Goal: Task Accomplishment & Management: Manage account settings

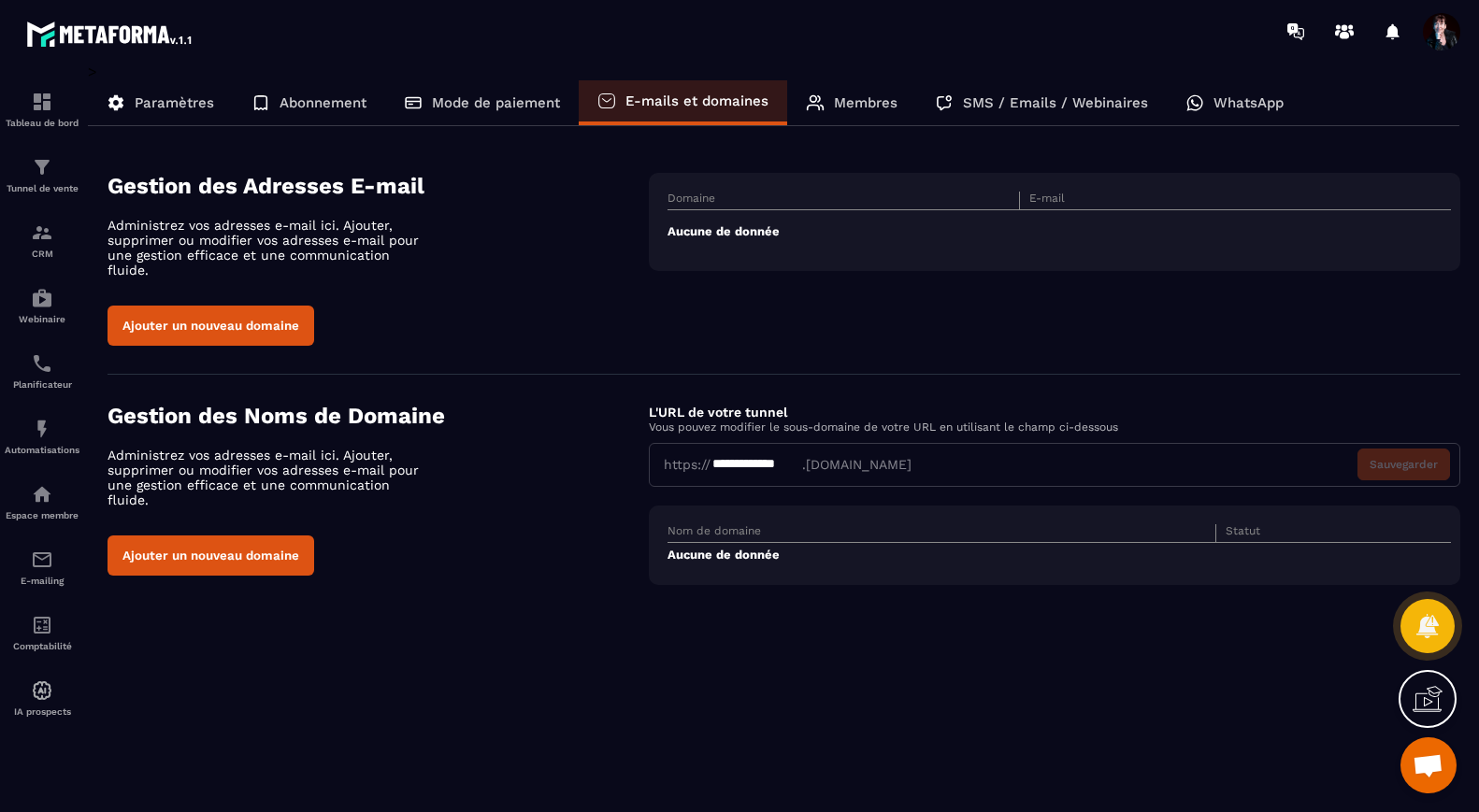
scroll to position [16340, 0]
click at [211, 310] on button "Ajouter un nouveau domaine" at bounding box center [211, 325] width 207 height 40
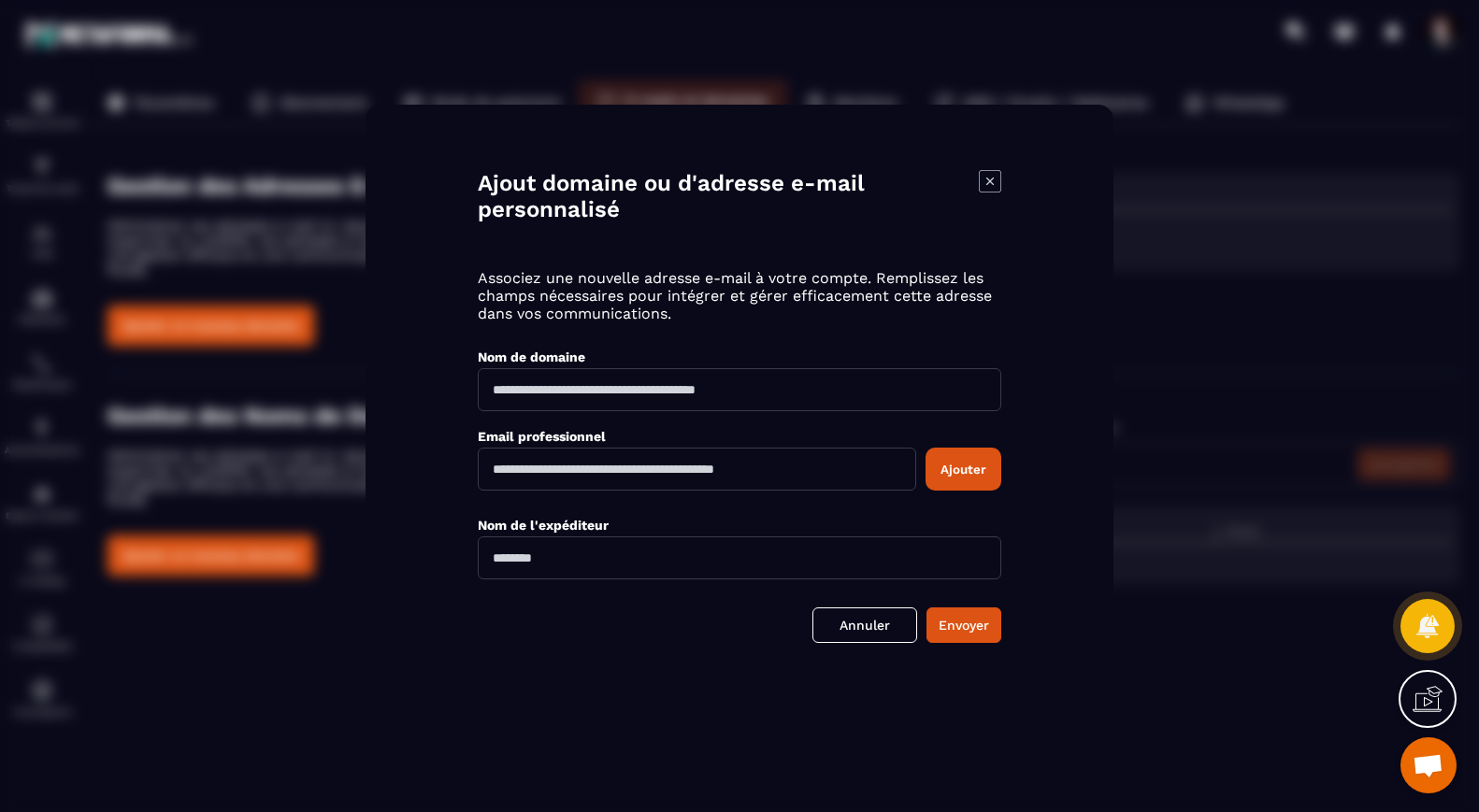
click at [538, 381] on input "Modal window" at bounding box center [739, 389] width 524 height 43
type input "**********"
click at [503, 465] on input "Modal window" at bounding box center [697, 468] width 439 height 43
type input "**********"
click at [871, 512] on div "Nom de l'expéditeur" at bounding box center [739, 538] width 524 height 79
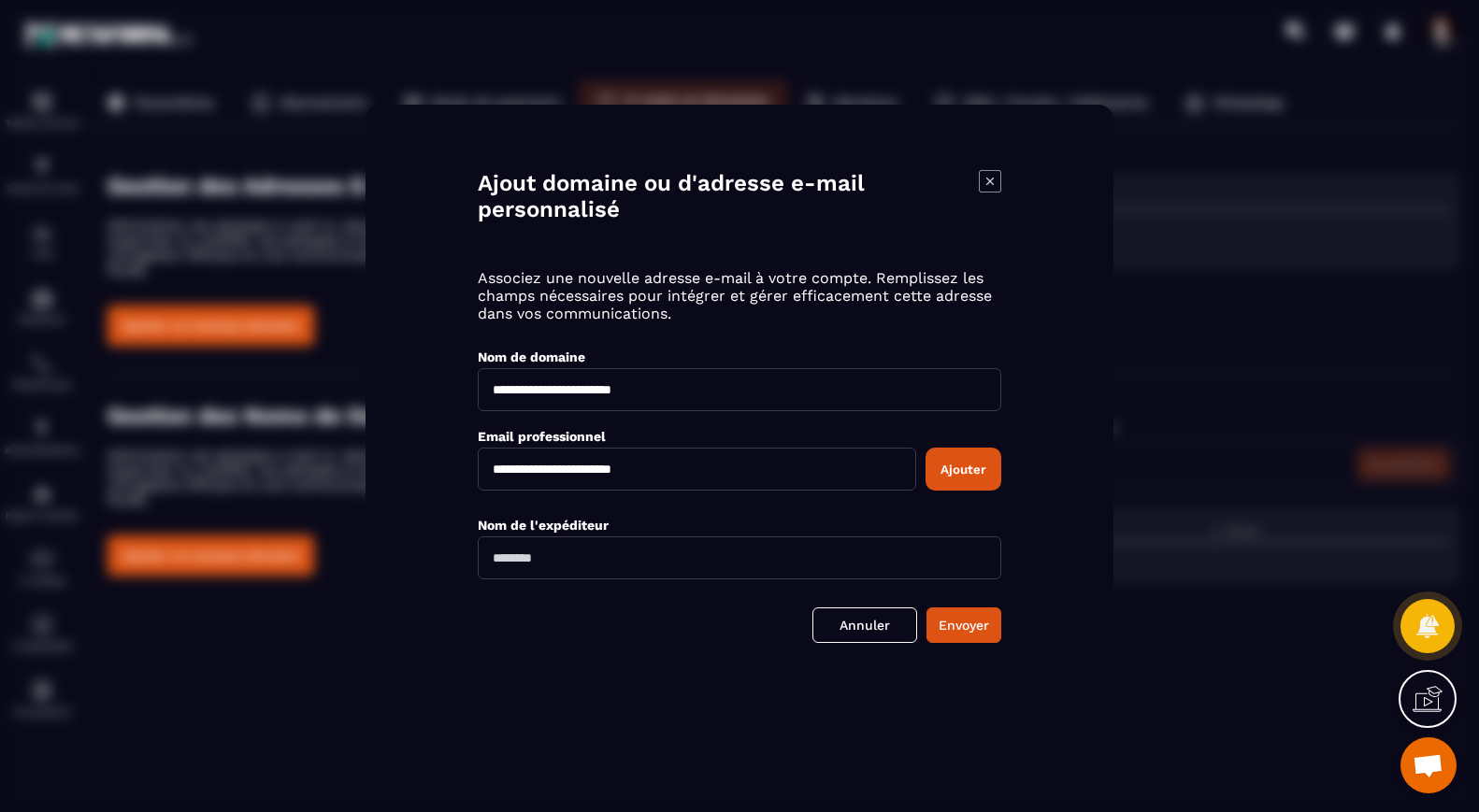
click at [977, 470] on button "Ajouter" at bounding box center [962, 468] width 75 height 43
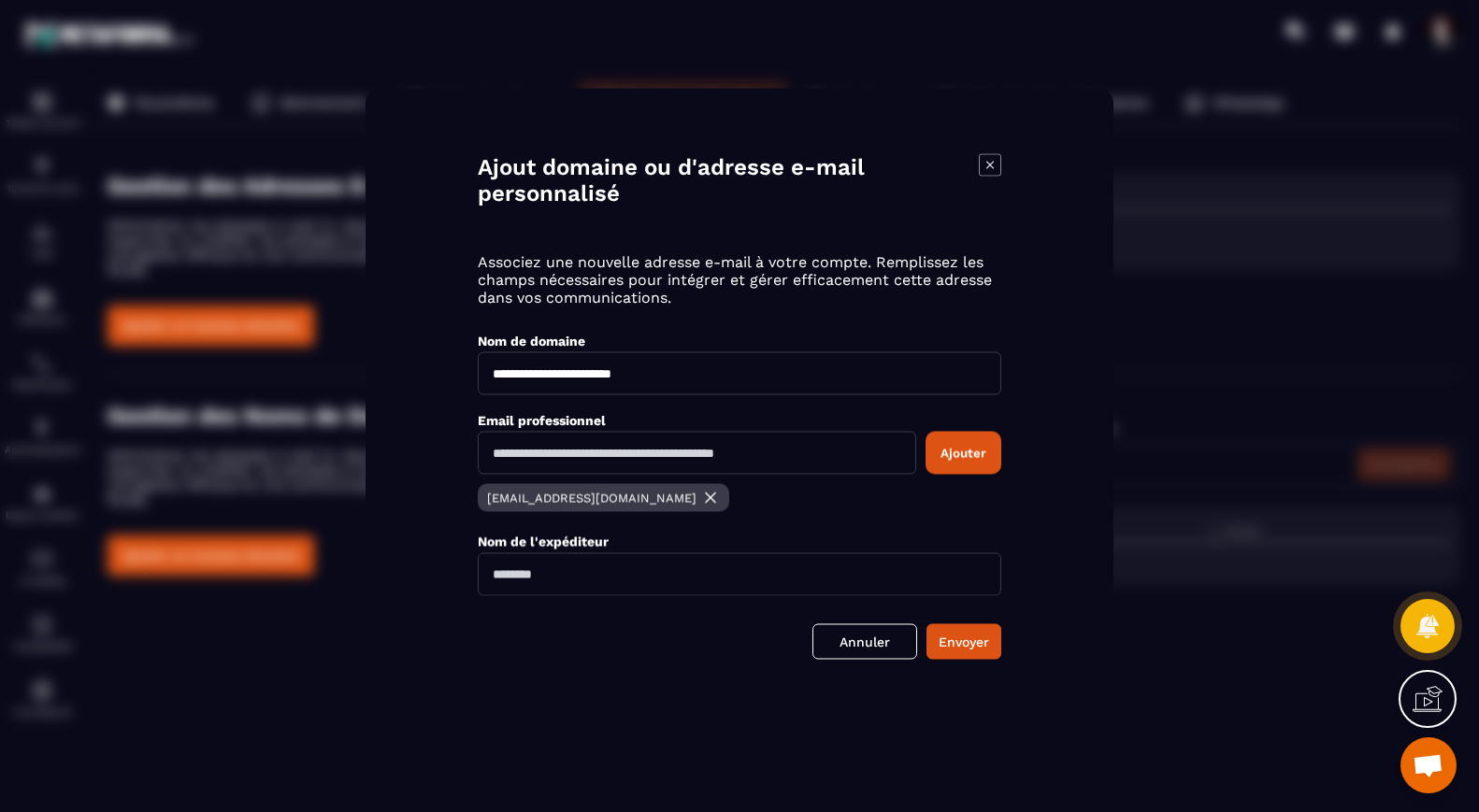
click at [782, 565] on input "Modal window" at bounding box center [739, 573] width 524 height 43
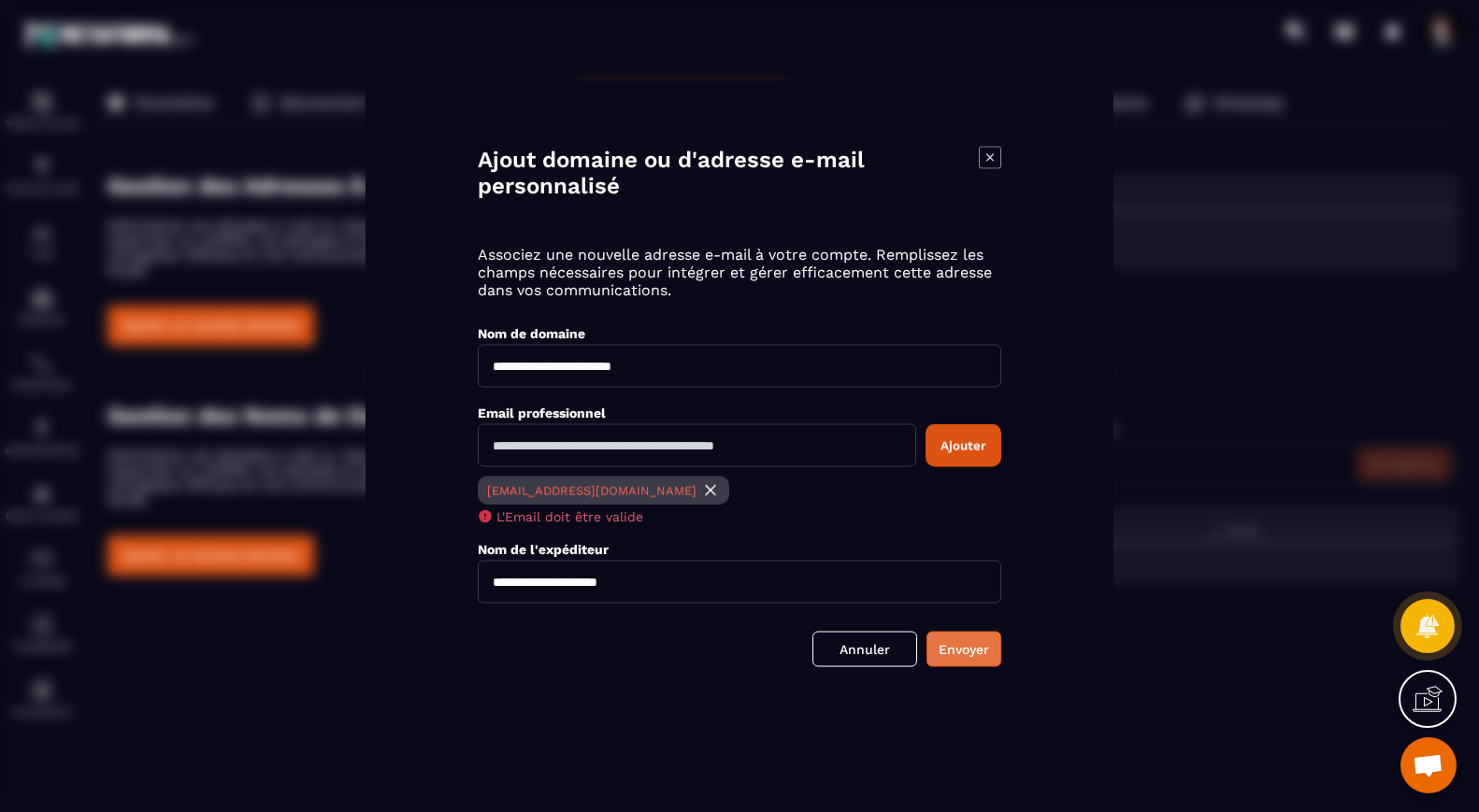
type input "**********"
click at [976, 649] on button "Envoyer" at bounding box center [963, 648] width 74 height 35
click at [701, 489] on img "Modal window" at bounding box center [710, 490] width 19 height 19
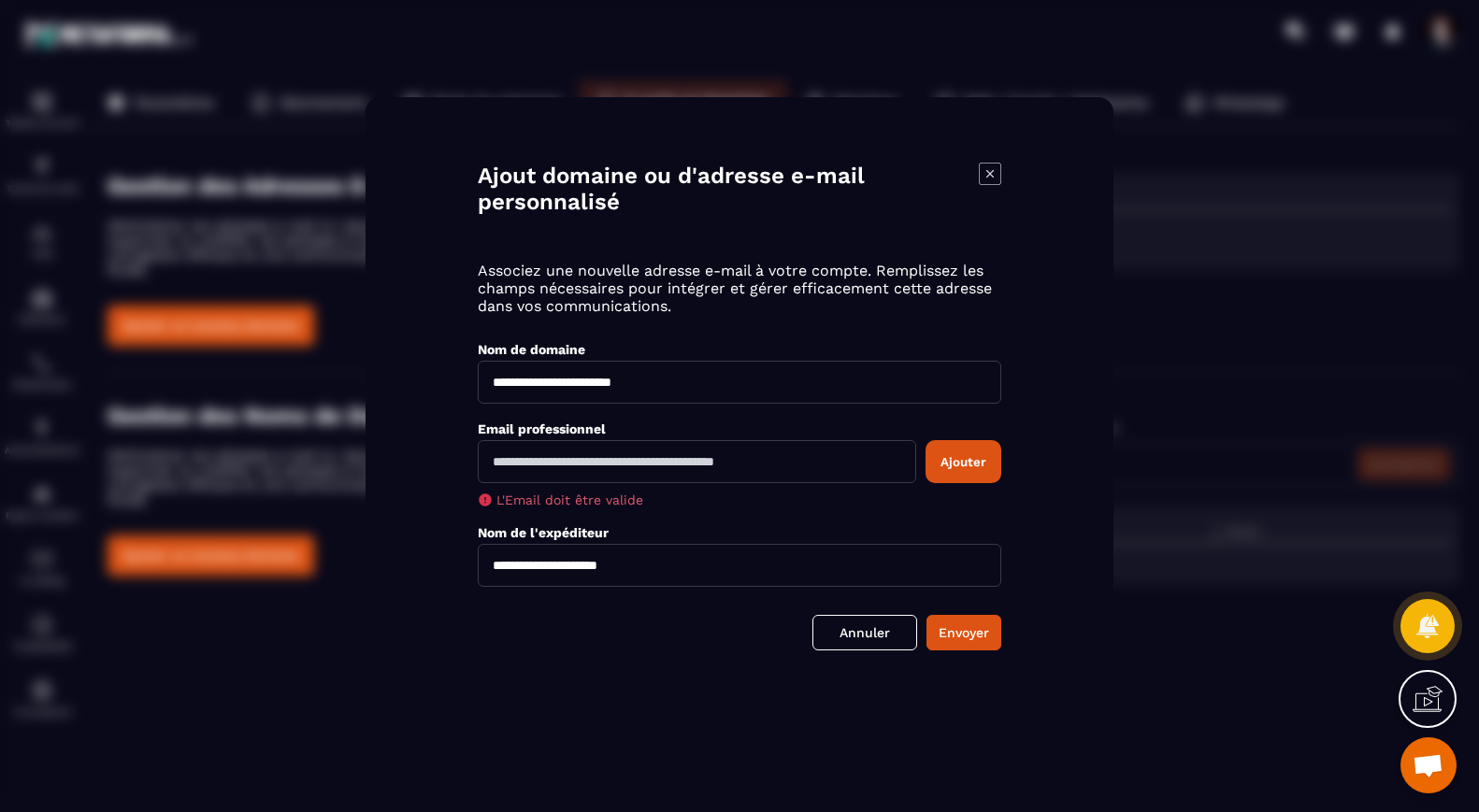
click at [506, 459] on input "Modal window" at bounding box center [697, 461] width 439 height 43
click at [880, 641] on link "Annuler" at bounding box center [865, 632] width 105 height 35
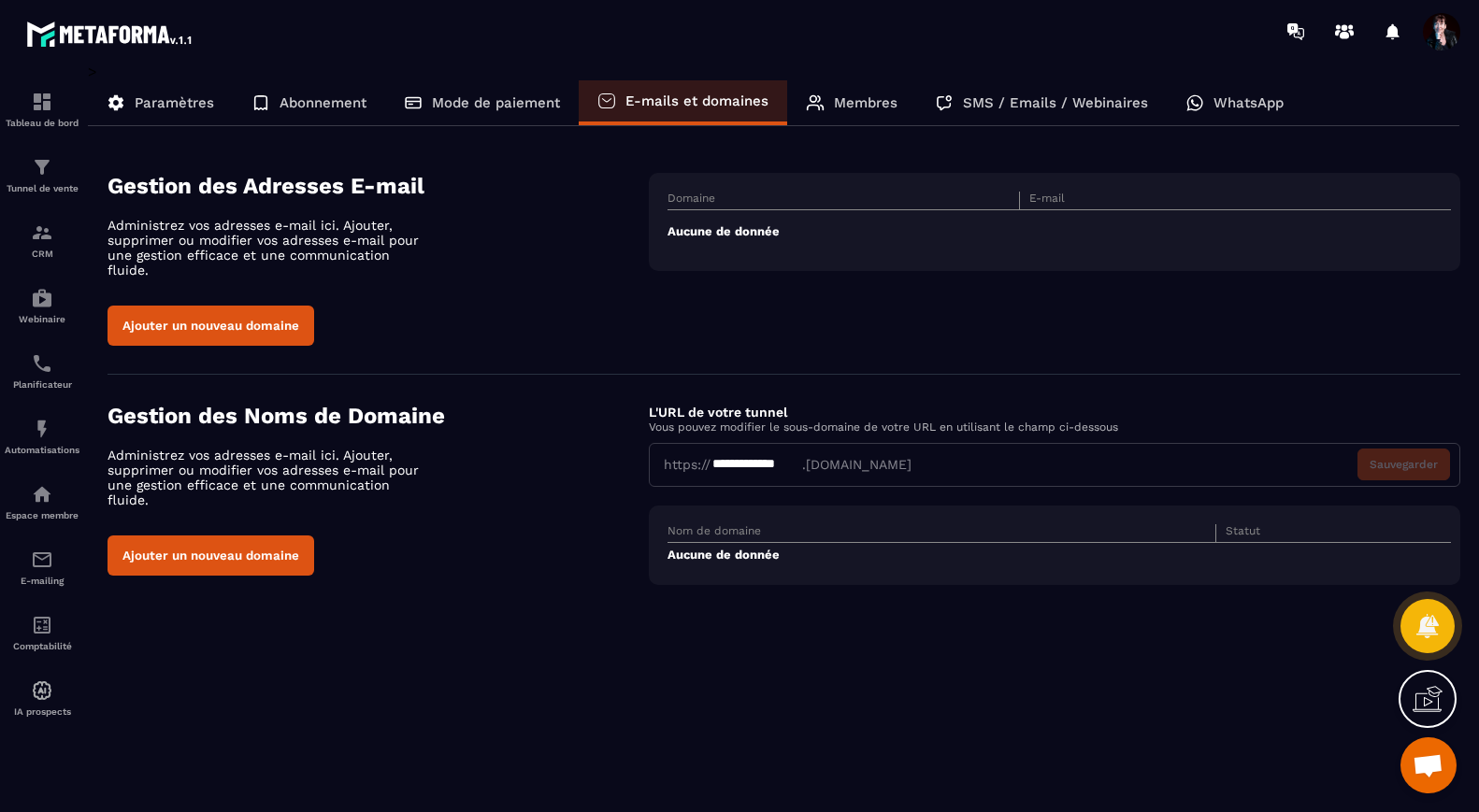
click at [300, 316] on button "Ajouter un nouveau domaine" at bounding box center [211, 325] width 207 height 40
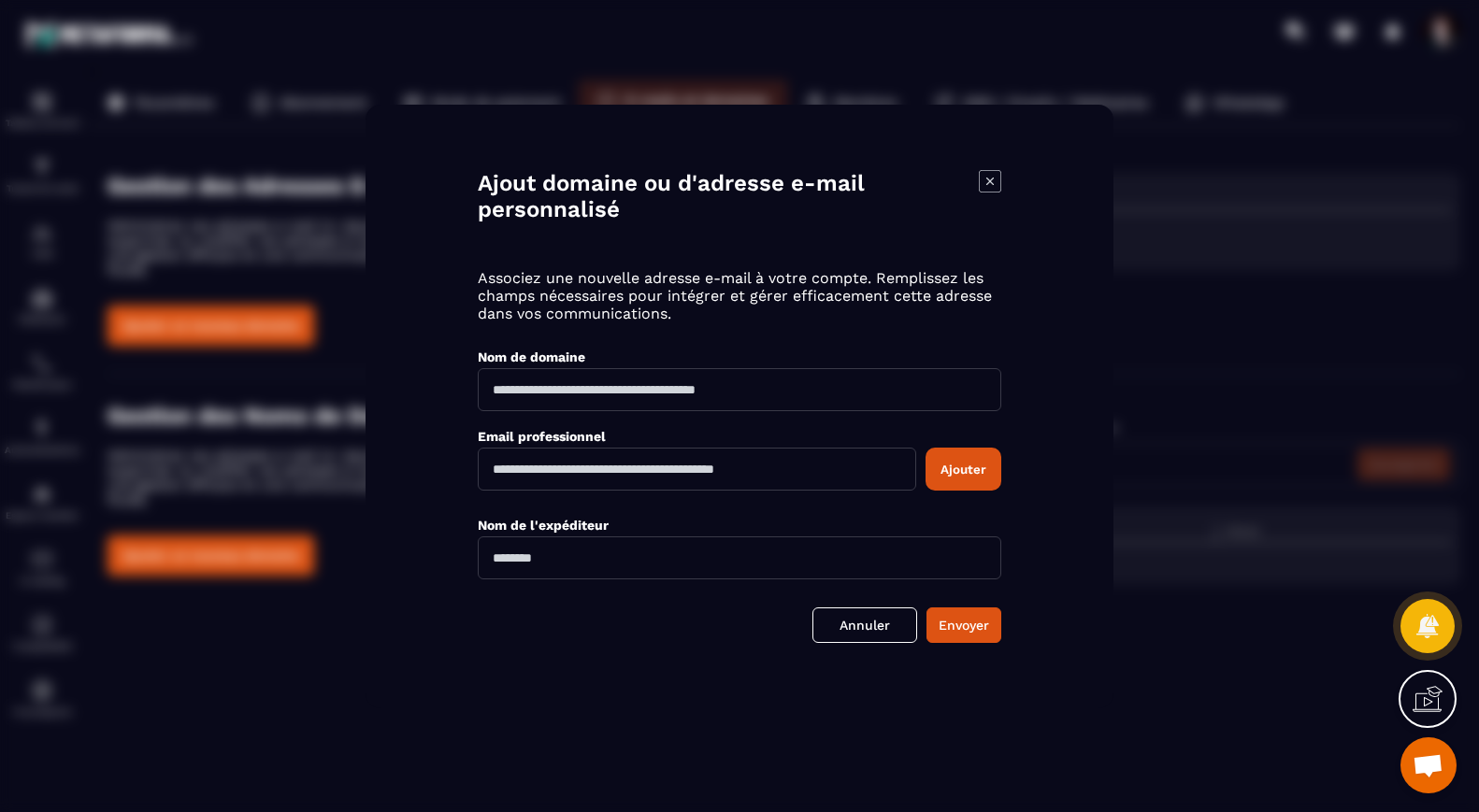
click at [518, 396] on input "Modal window" at bounding box center [739, 389] width 524 height 43
type input "**********"
click at [556, 470] on input "Modal window" at bounding box center [697, 468] width 439 height 43
type input "**********"
click at [496, 558] on input "**********" at bounding box center [739, 558] width 524 height 43
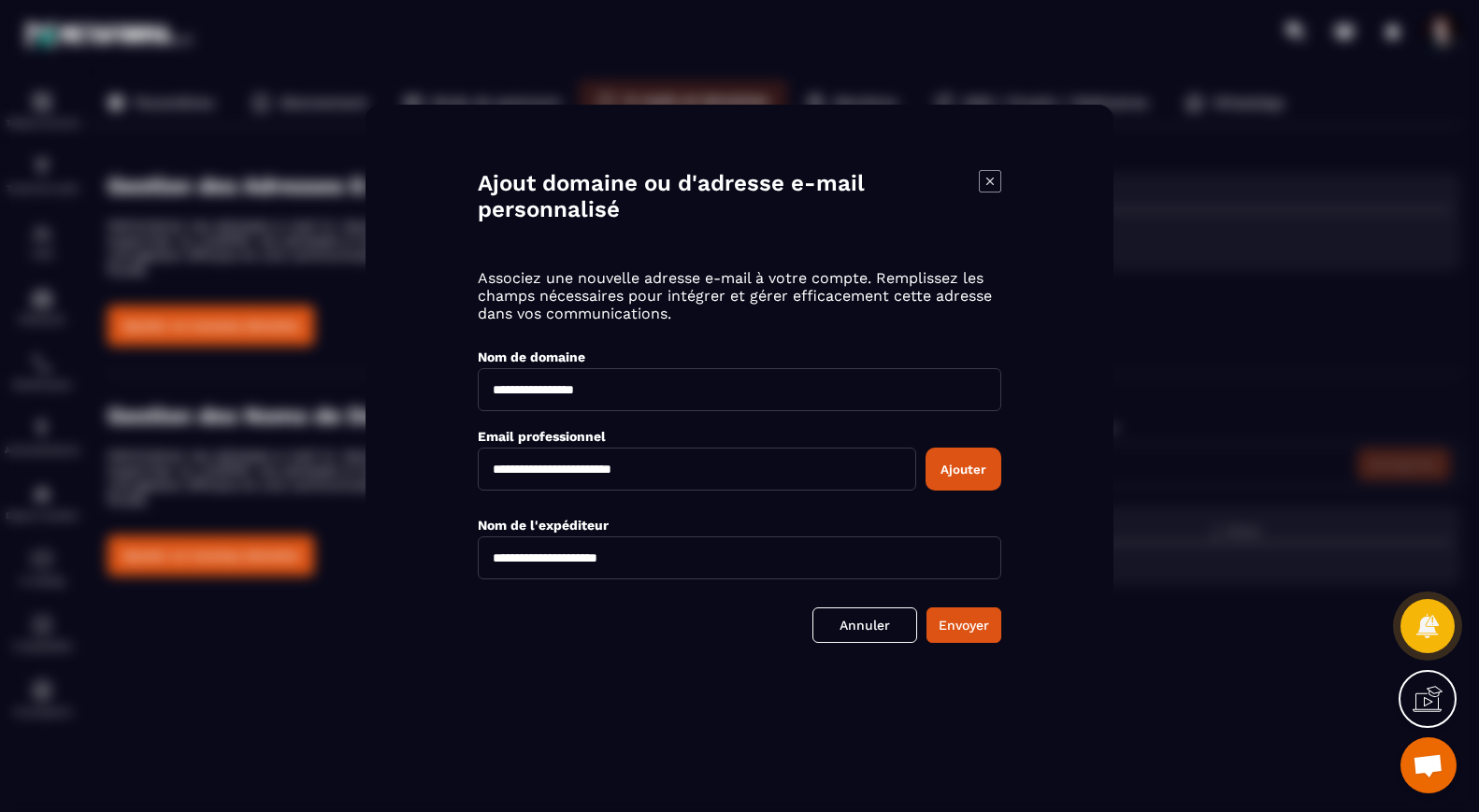
click at [570, 564] on input "**********" at bounding box center [739, 558] width 524 height 43
type input "**********"
click at [974, 627] on button "Envoyer" at bounding box center [963, 624] width 74 height 35
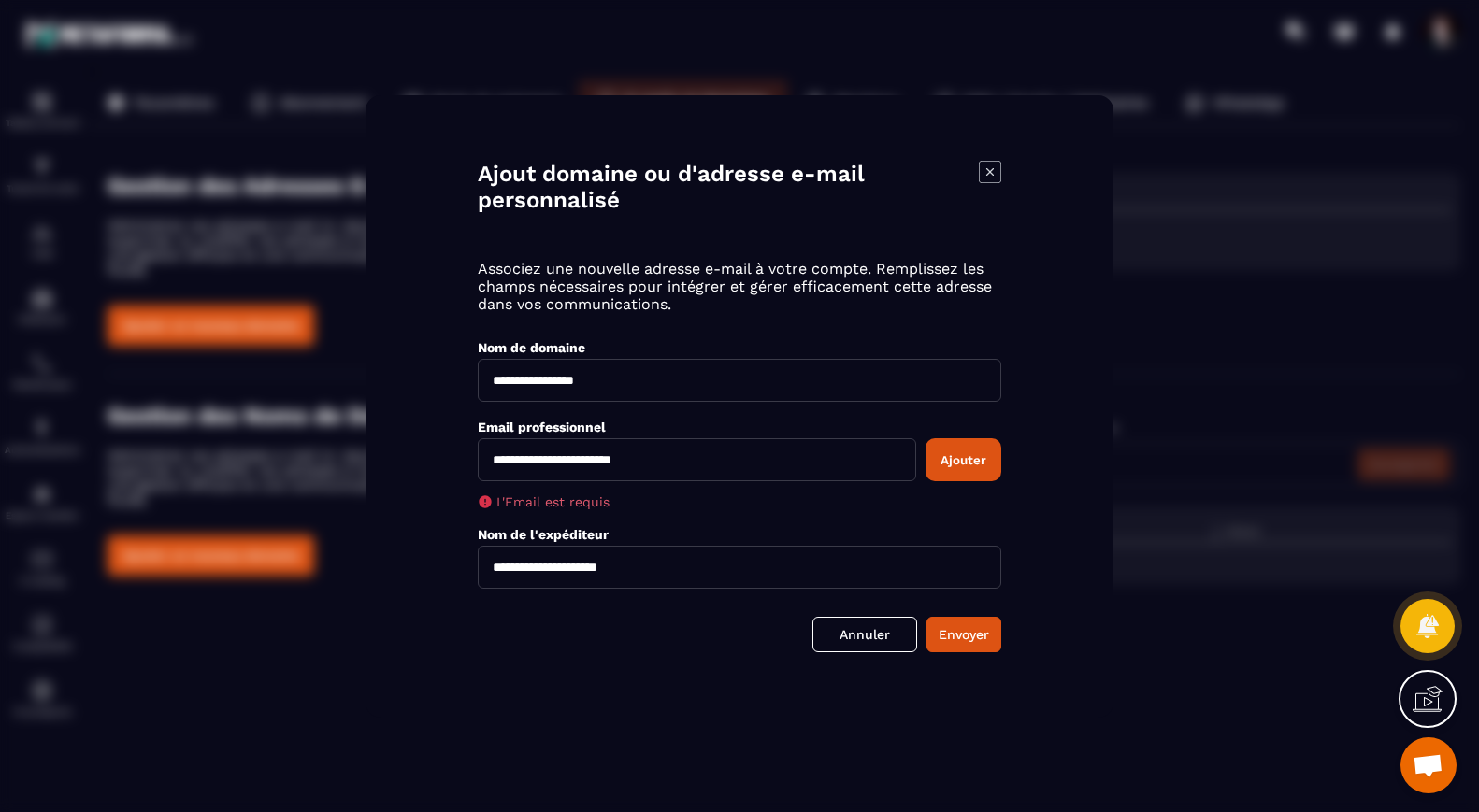
click at [958, 468] on button "Ajouter" at bounding box center [962, 459] width 75 height 43
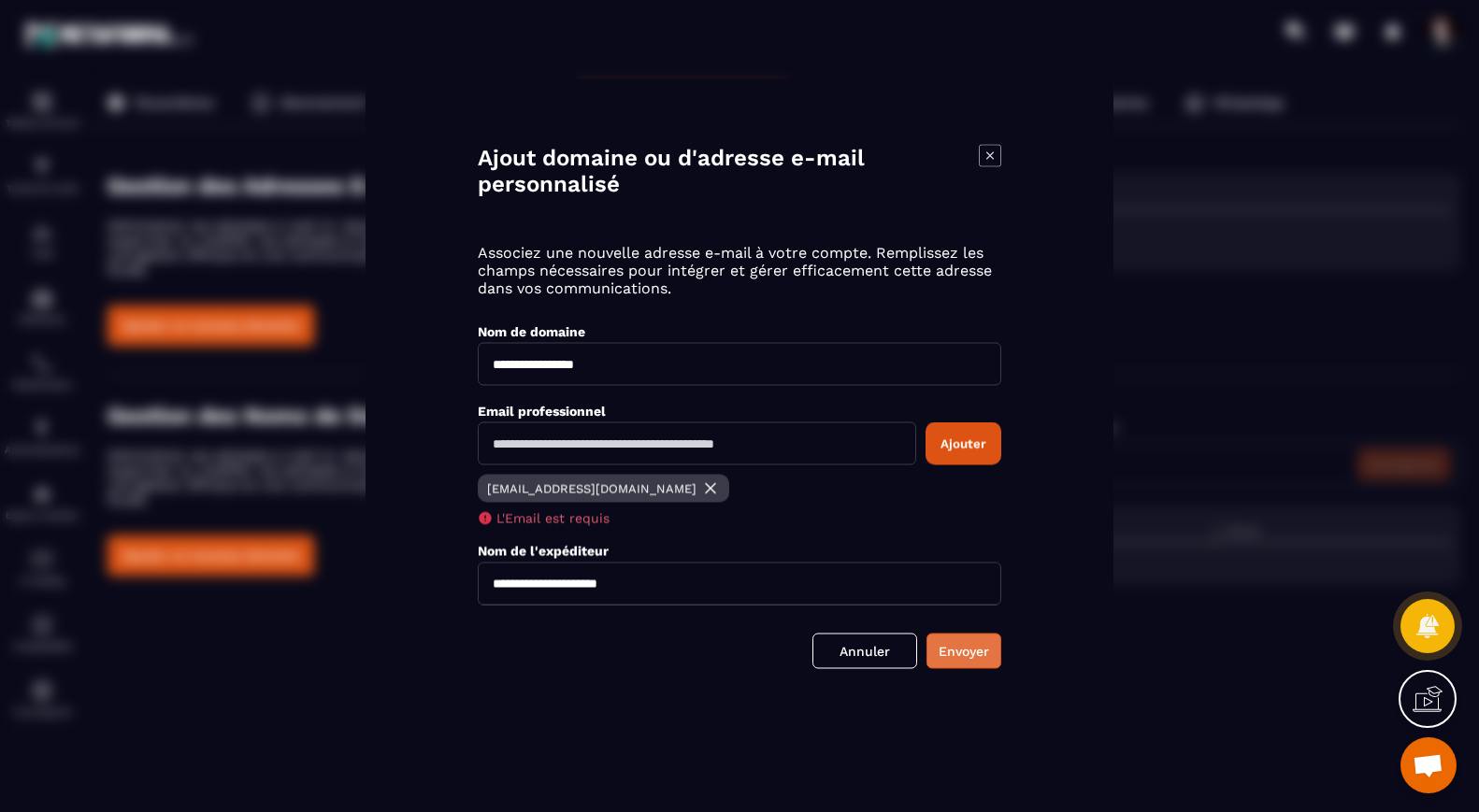
click at [959, 657] on button "Envoyer" at bounding box center [963, 650] width 74 height 35
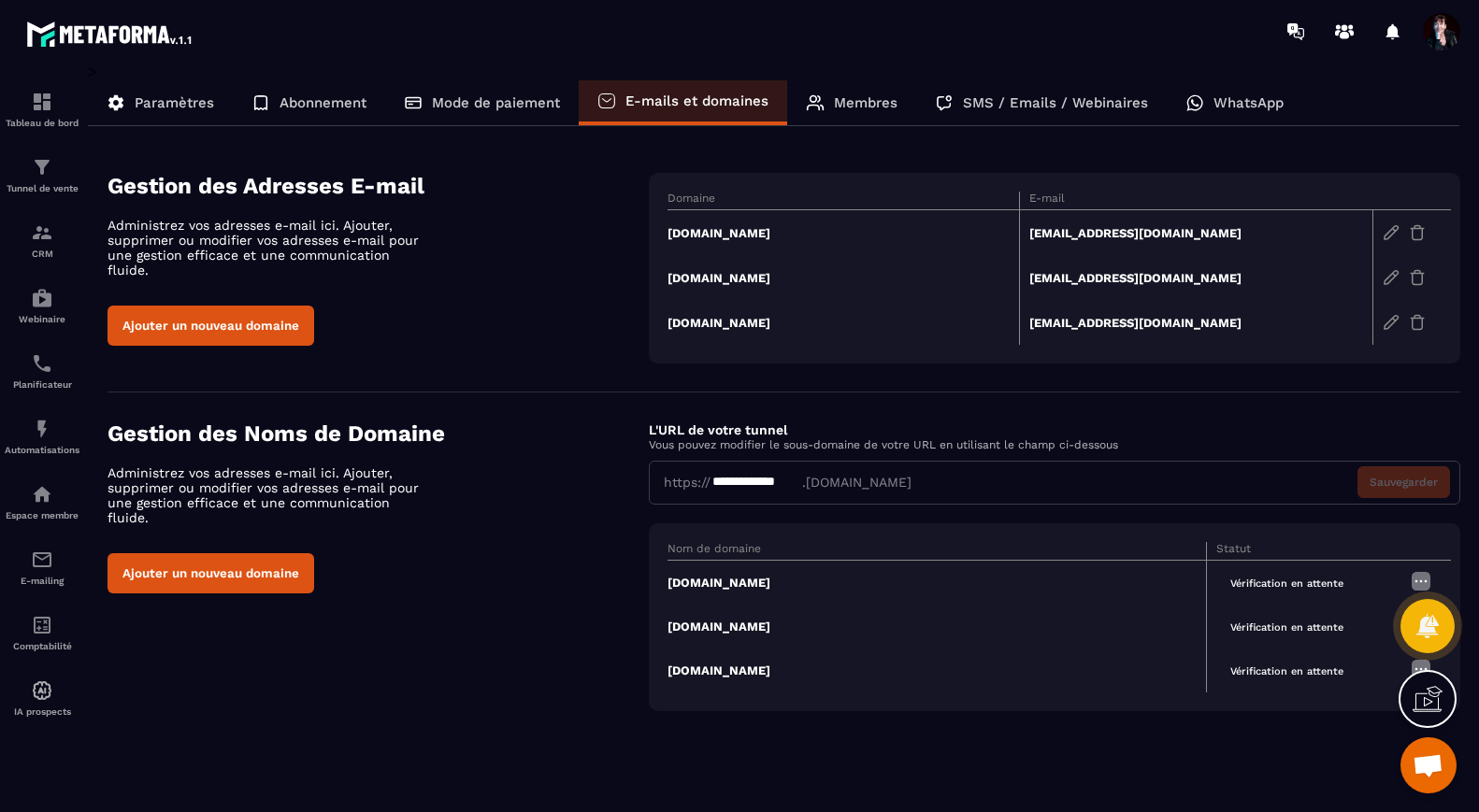
click at [1422, 704] on icon at bounding box center [1427, 698] width 30 height 30
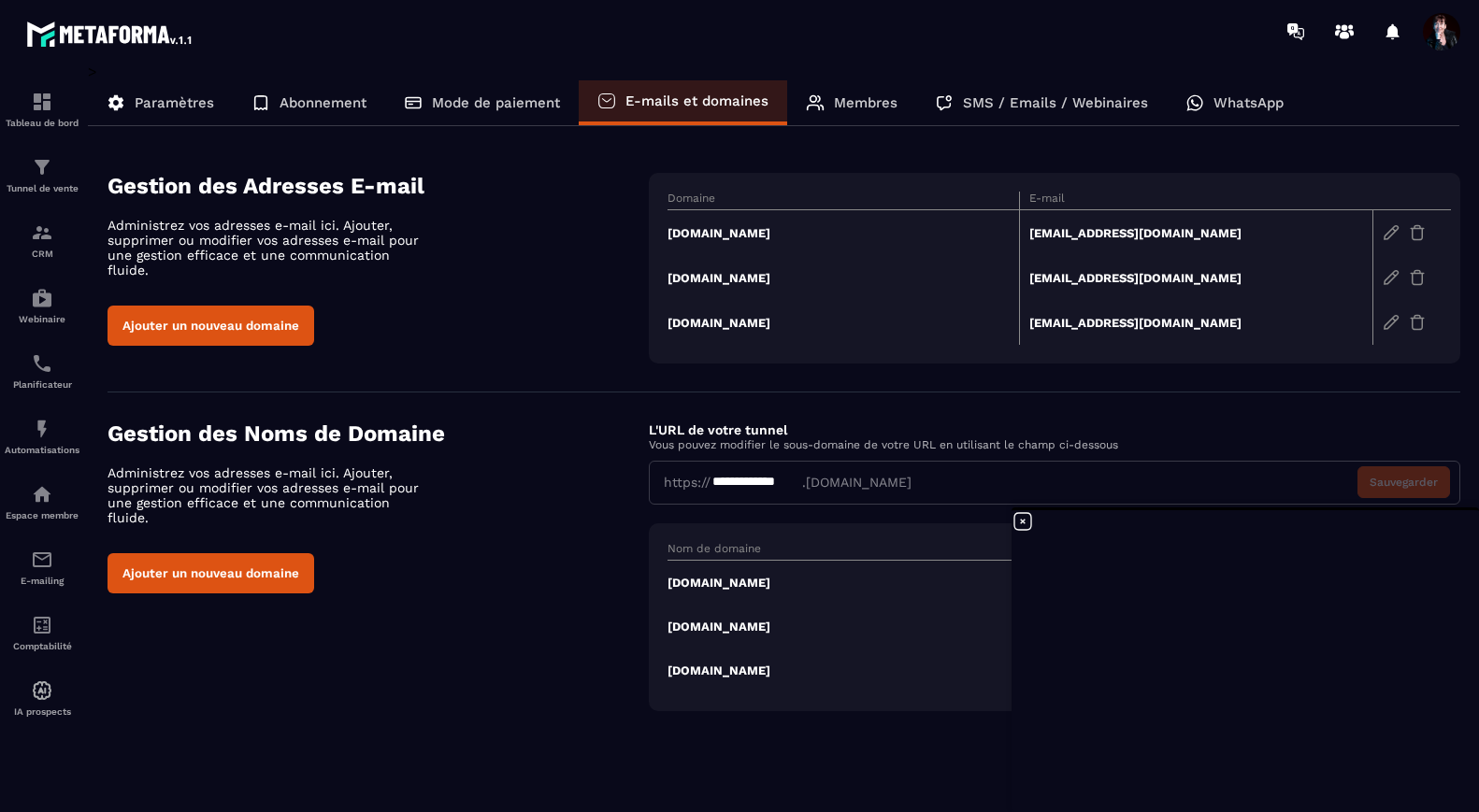
click at [1023, 519] on icon at bounding box center [1022, 521] width 17 height 17
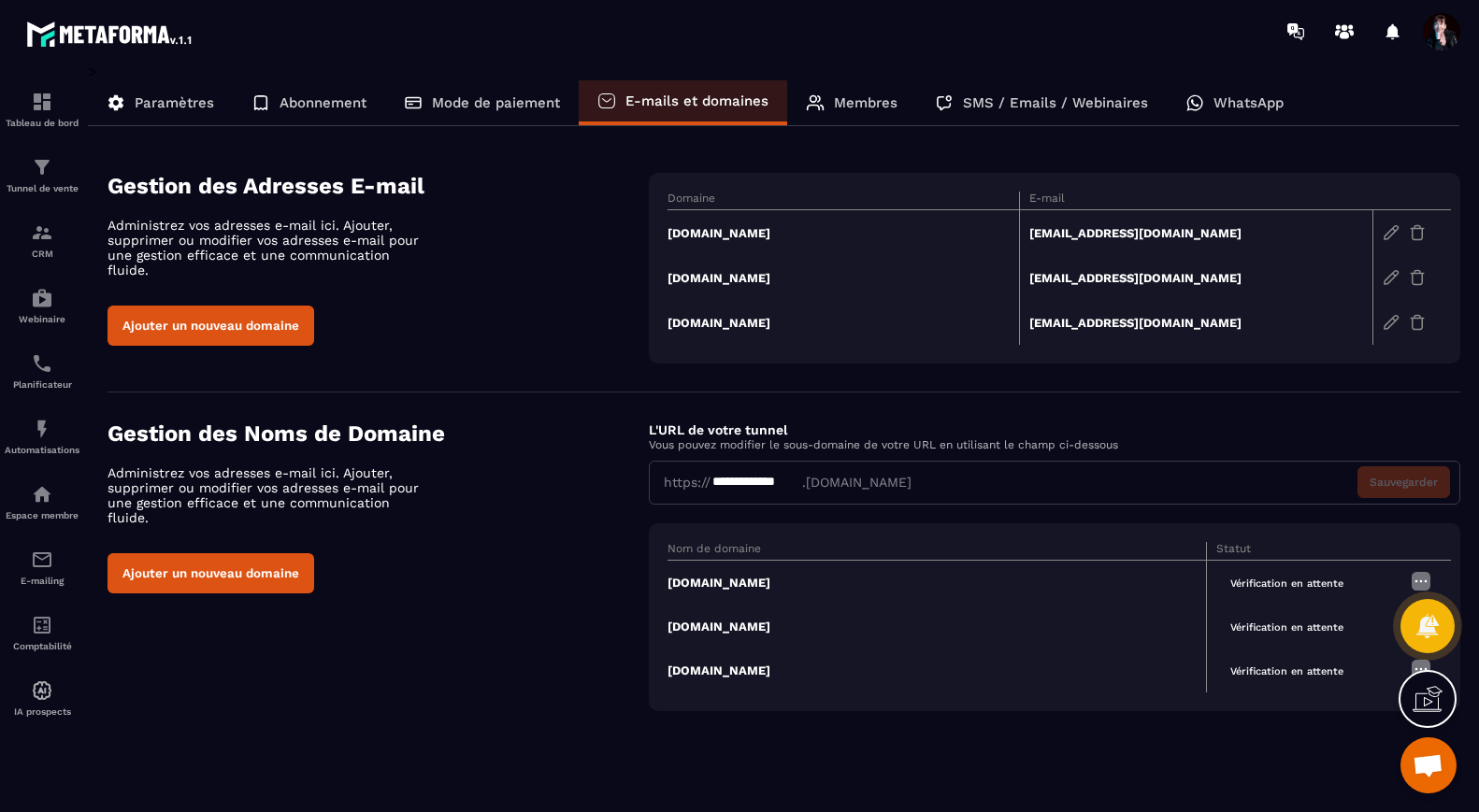
click at [1417, 231] on img at bounding box center [1417, 233] width 17 height 17
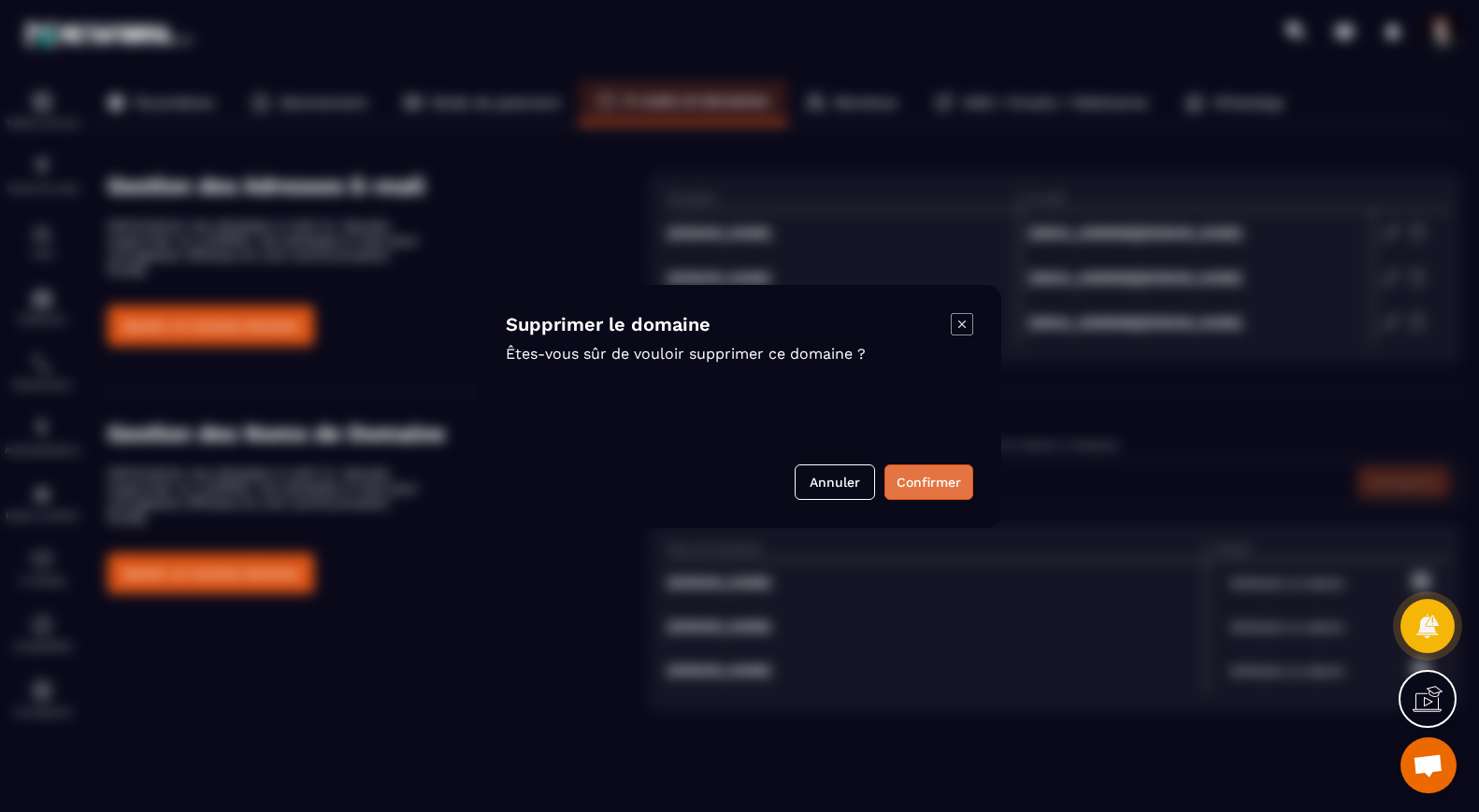
click at [916, 491] on button "Confirmer" at bounding box center [928, 481] width 89 height 35
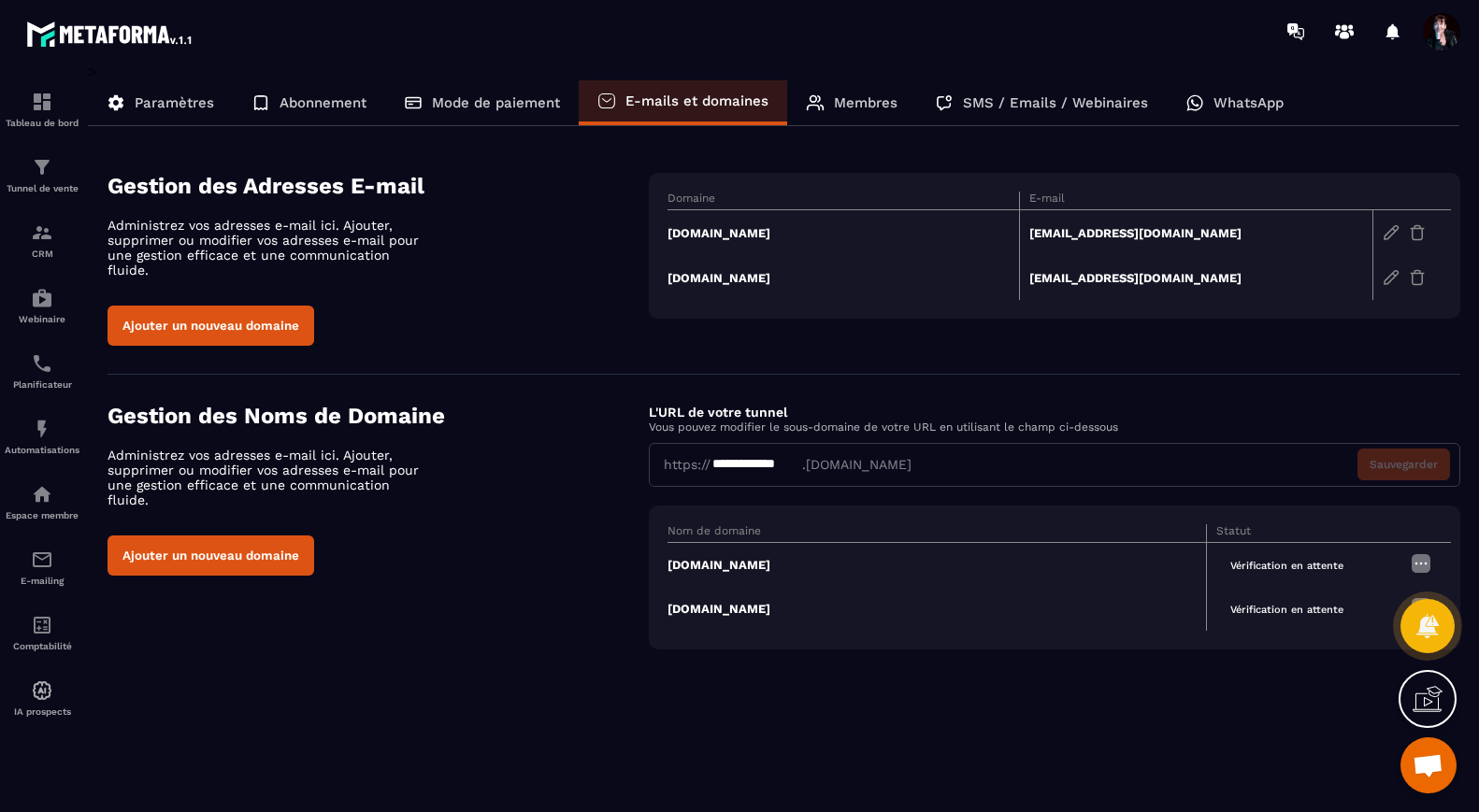
click at [1418, 231] on img at bounding box center [1417, 233] width 17 height 17
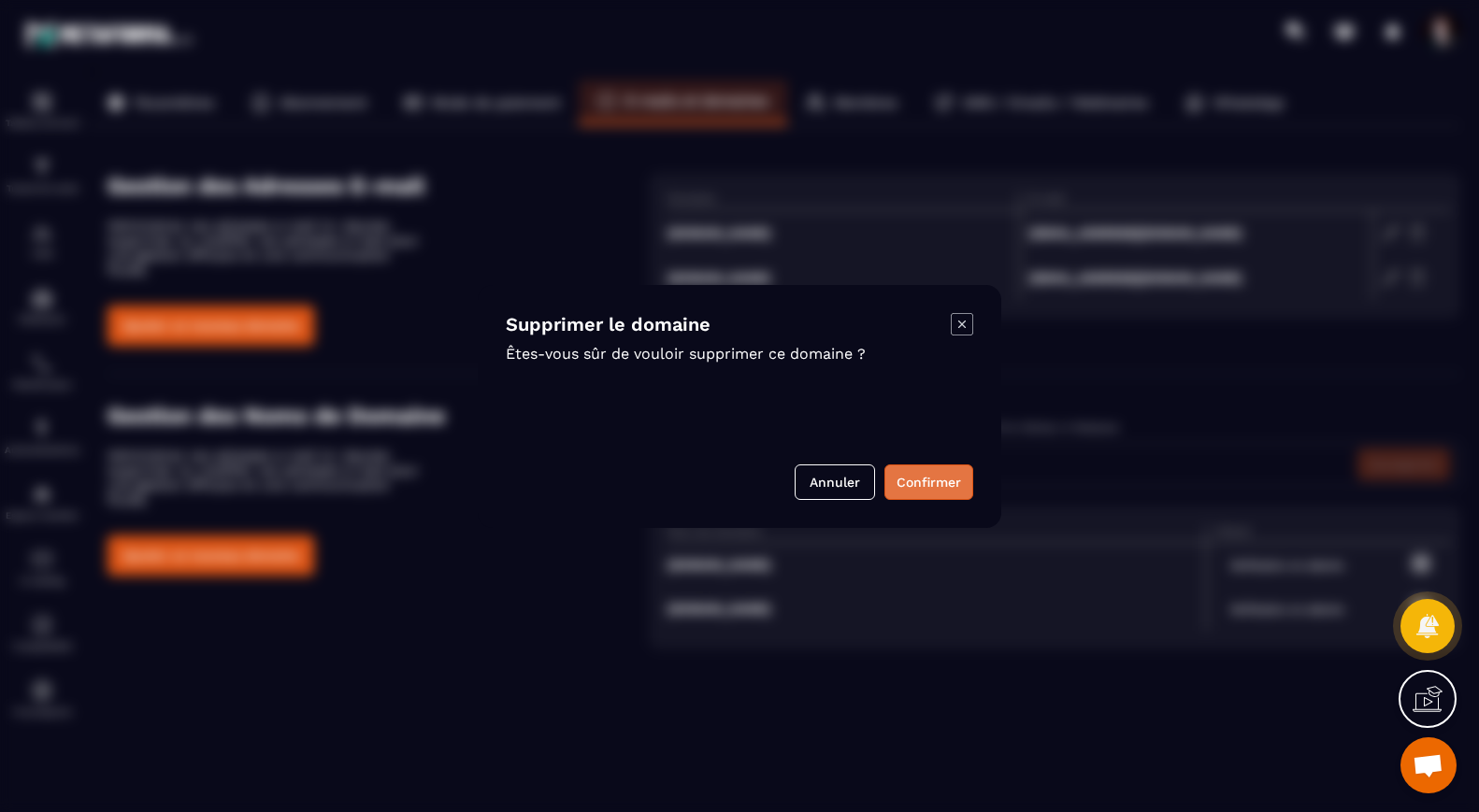
click at [918, 478] on button "Confirmer" at bounding box center [928, 481] width 89 height 35
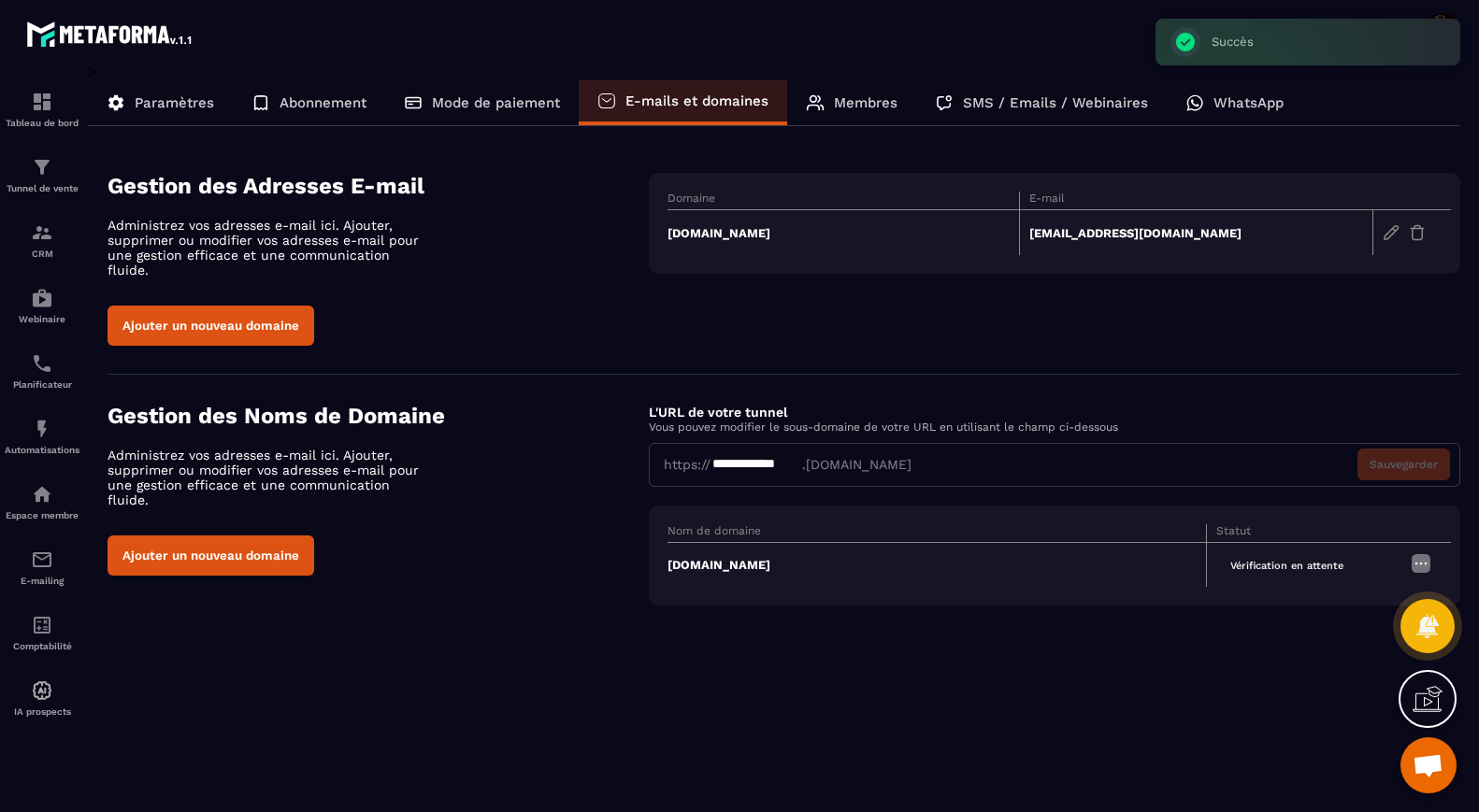
click at [1415, 224] on img at bounding box center [1417, 233] width 17 height 17
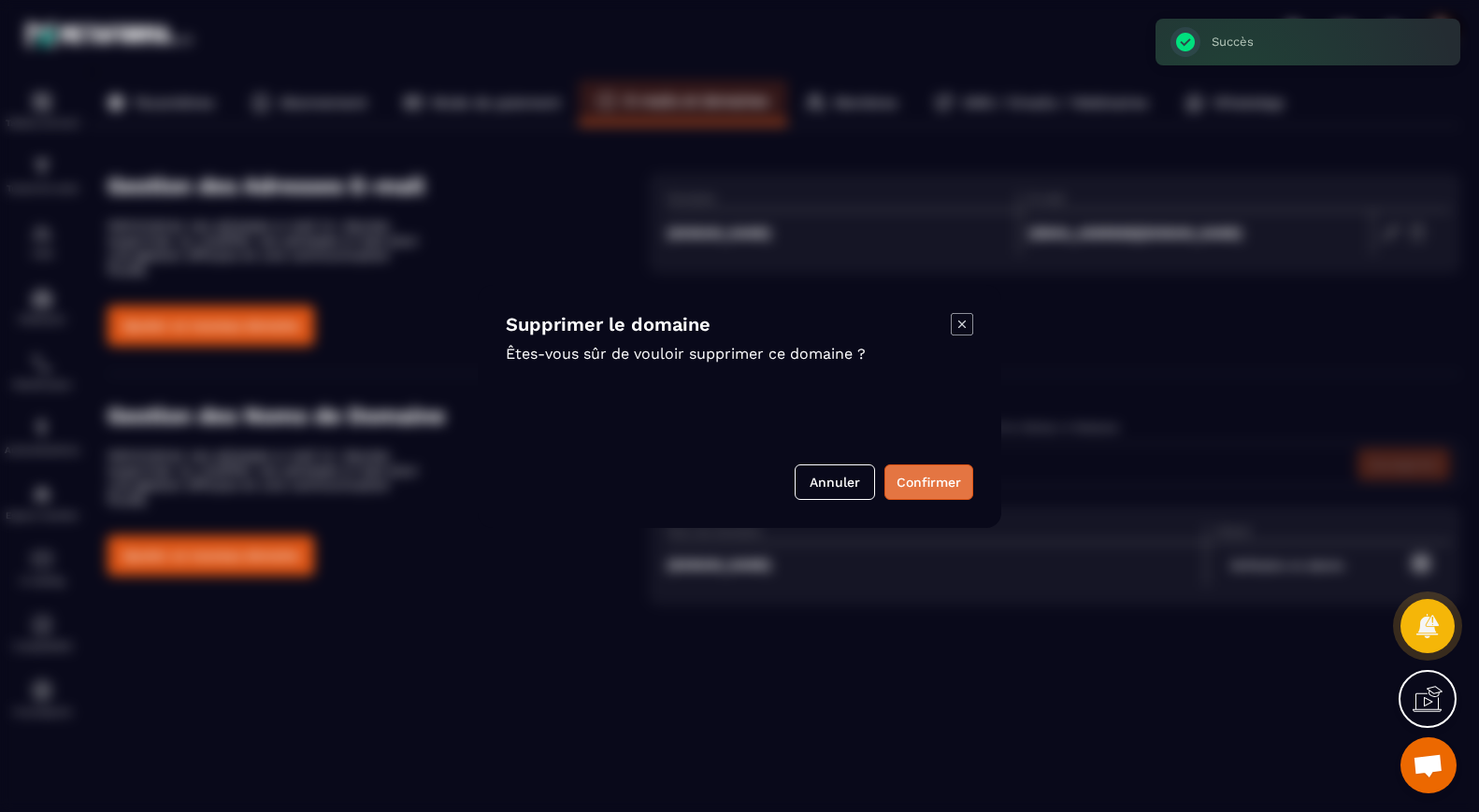
click at [939, 480] on button "Confirmer" at bounding box center [928, 481] width 89 height 35
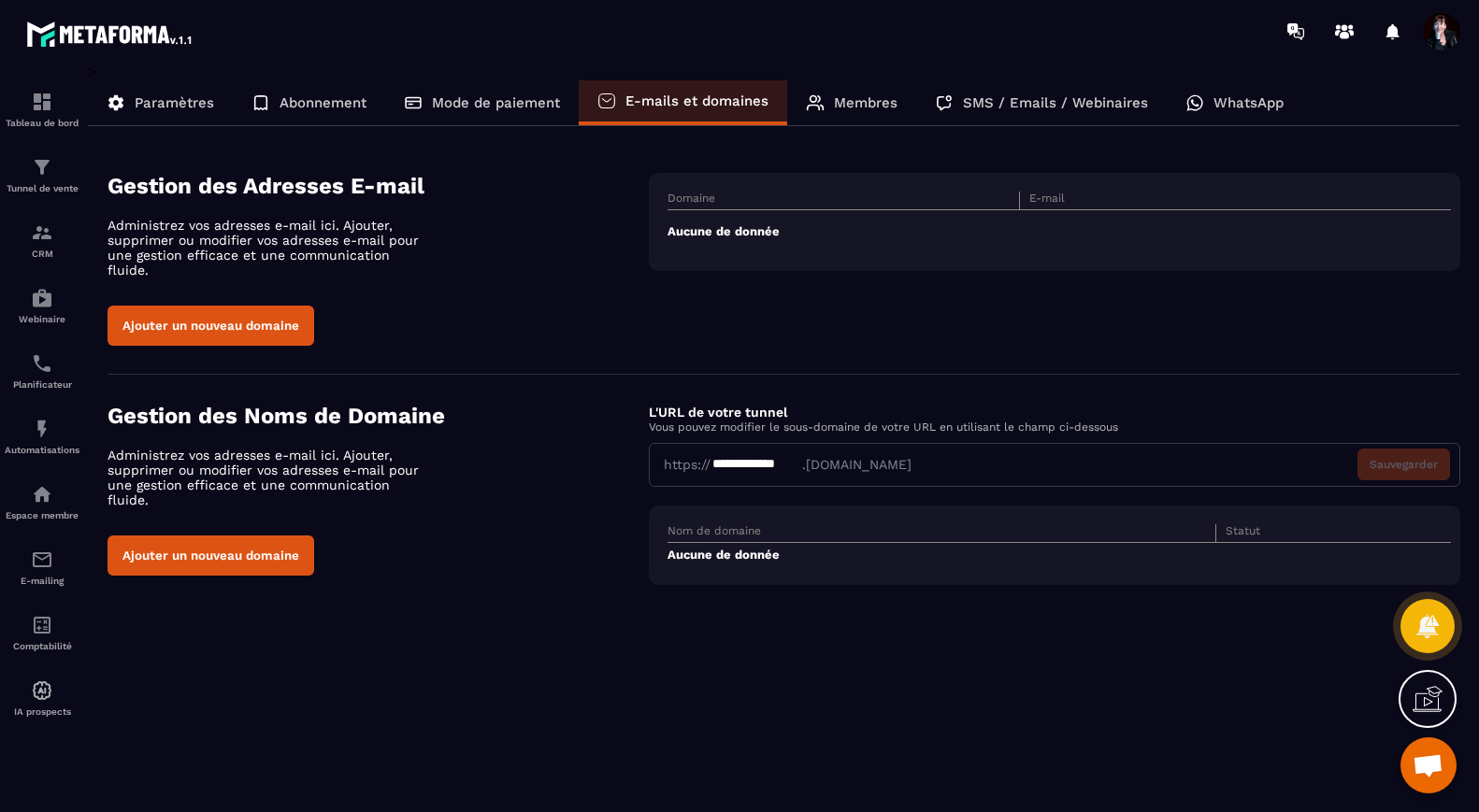
click at [273, 305] on button "Ajouter un nouveau domaine" at bounding box center [211, 325] width 207 height 40
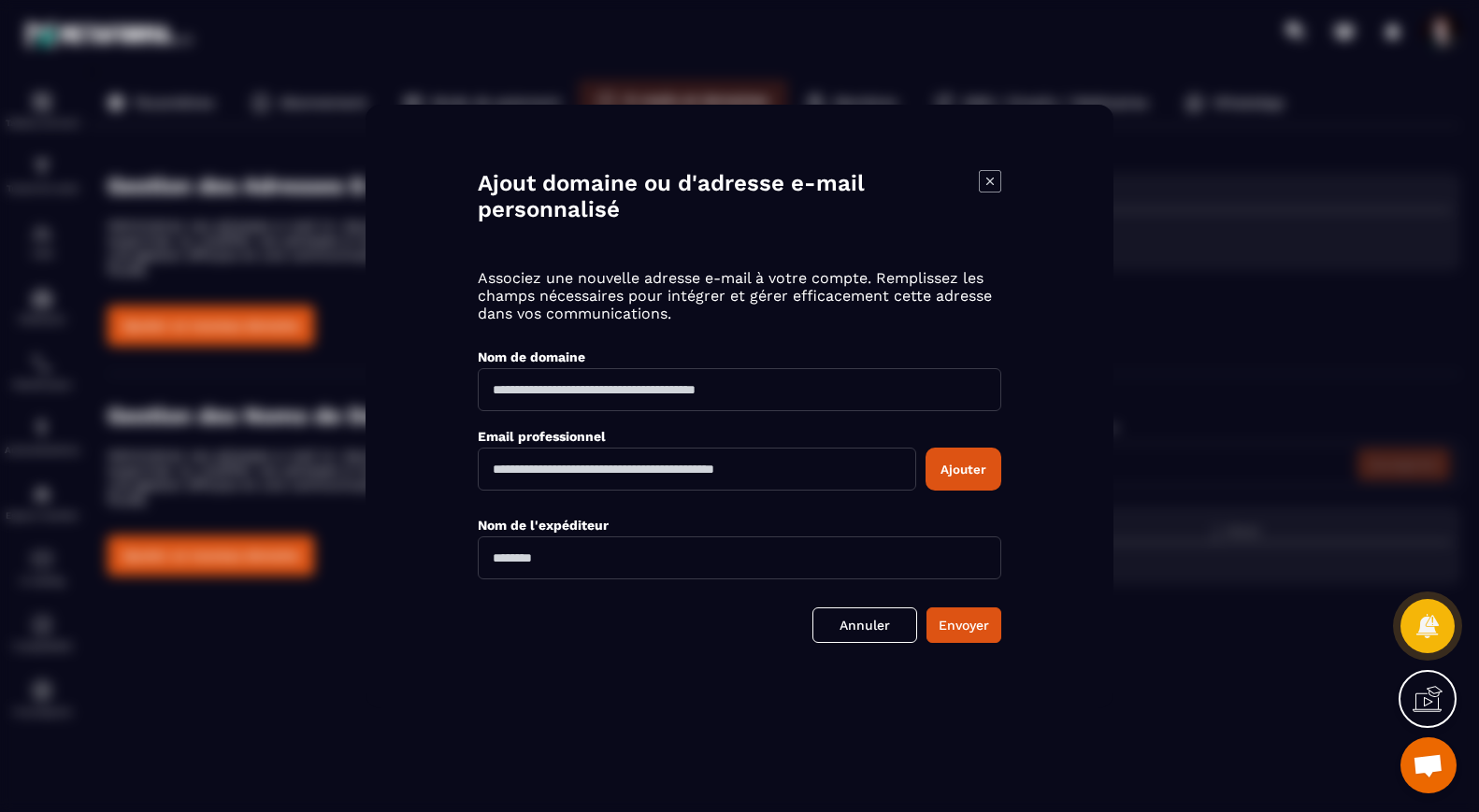
click at [587, 396] on input "Modal window" at bounding box center [739, 389] width 524 height 43
type input "**********"
click at [528, 469] on input "Modal window" at bounding box center [697, 468] width 439 height 43
type input "**********"
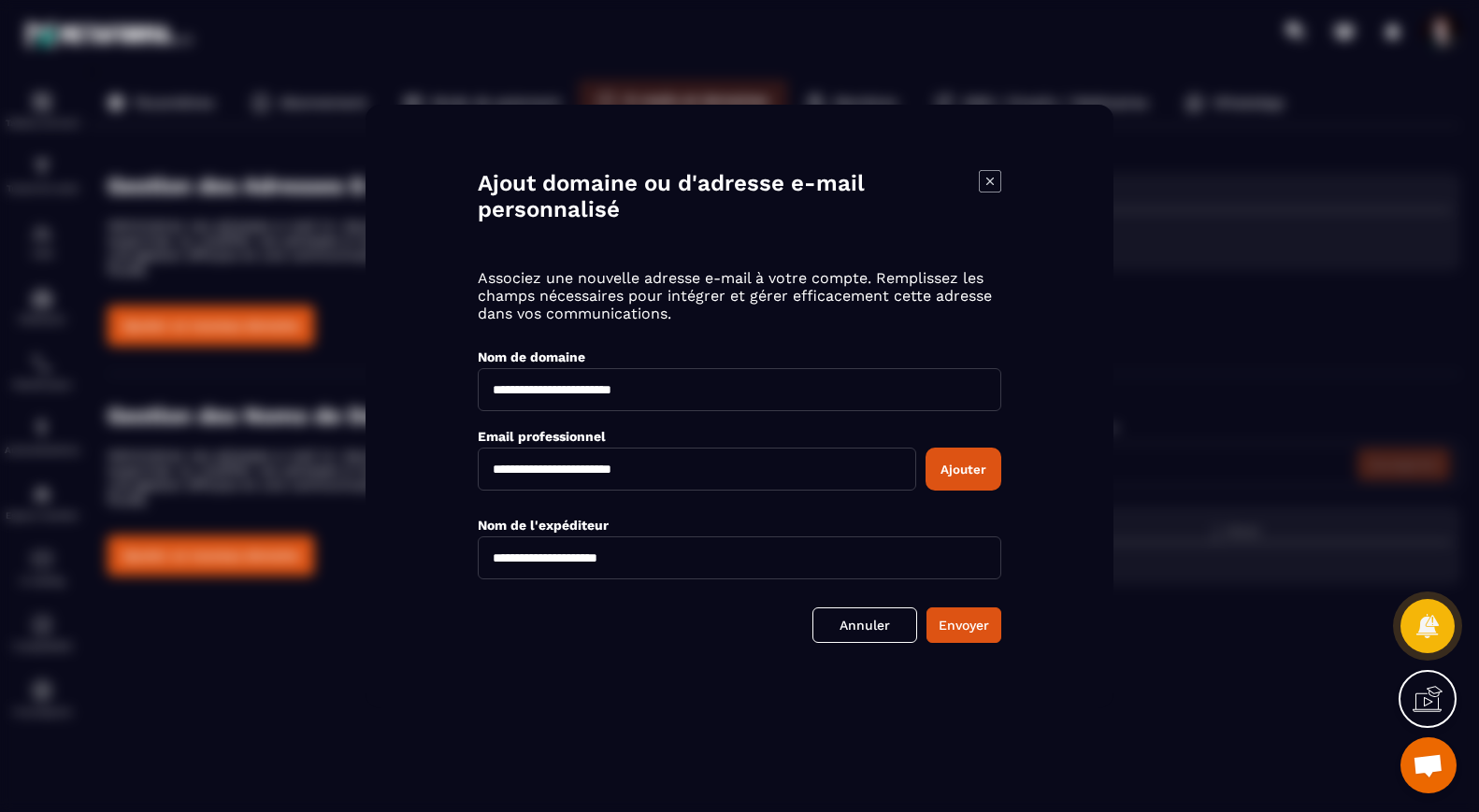
click at [554, 471] on input "**********" at bounding box center [697, 468] width 439 height 43
type input "**********"
click at [498, 558] on input "**********" at bounding box center [739, 558] width 524 height 43
click at [572, 562] on input "**********" at bounding box center [739, 558] width 524 height 43
type input "**********"
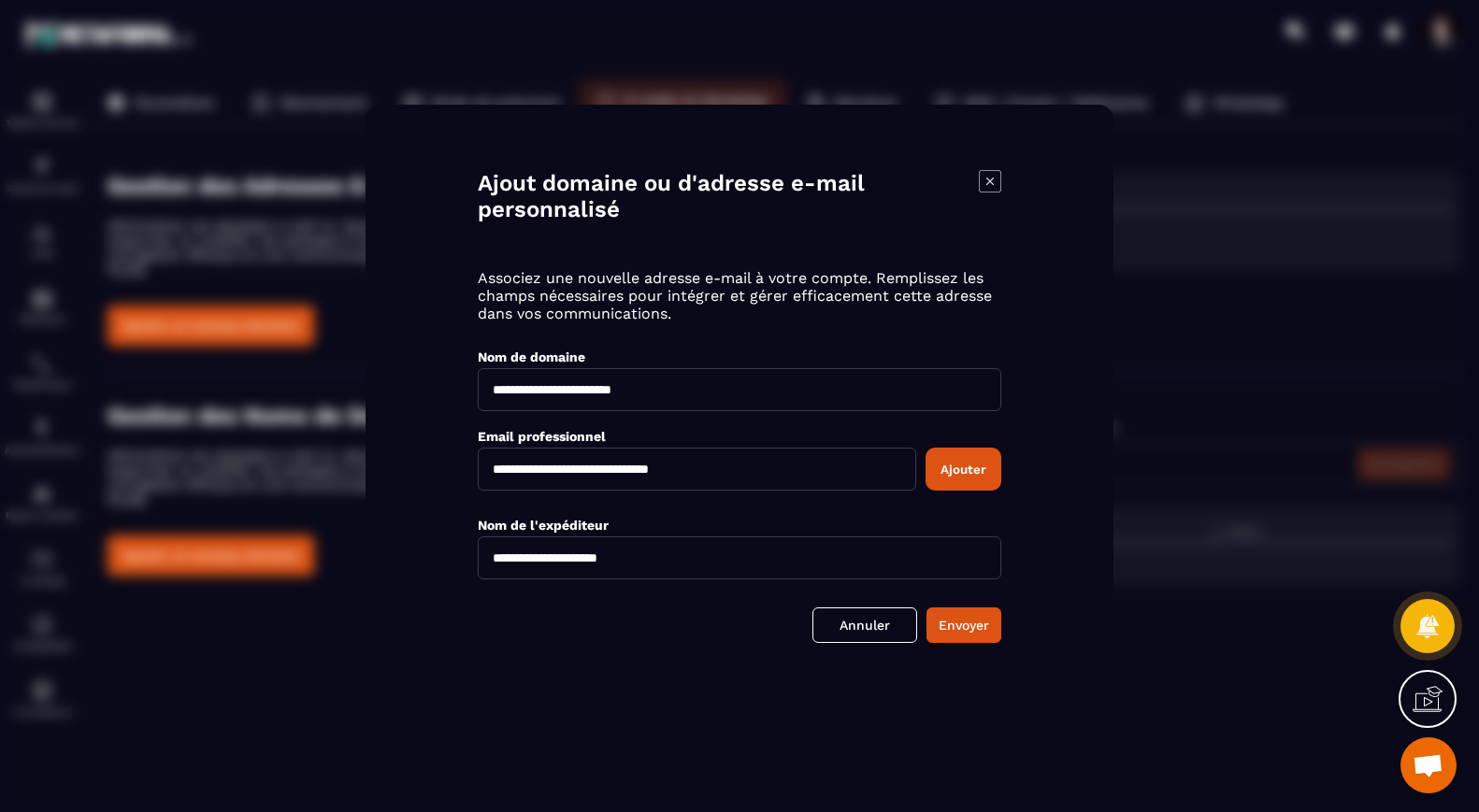
drag, startPoint x: 530, startPoint y: 388, endPoint x: 491, endPoint y: 388, distance: 39.0
click at [489, 388] on input "**********" at bounding box center [739, 389] width 524 height 43
type input "**********"
click at [591, 471] on input "**********" at bounding box center [697, 468] width 439 height 43
type input "**********"
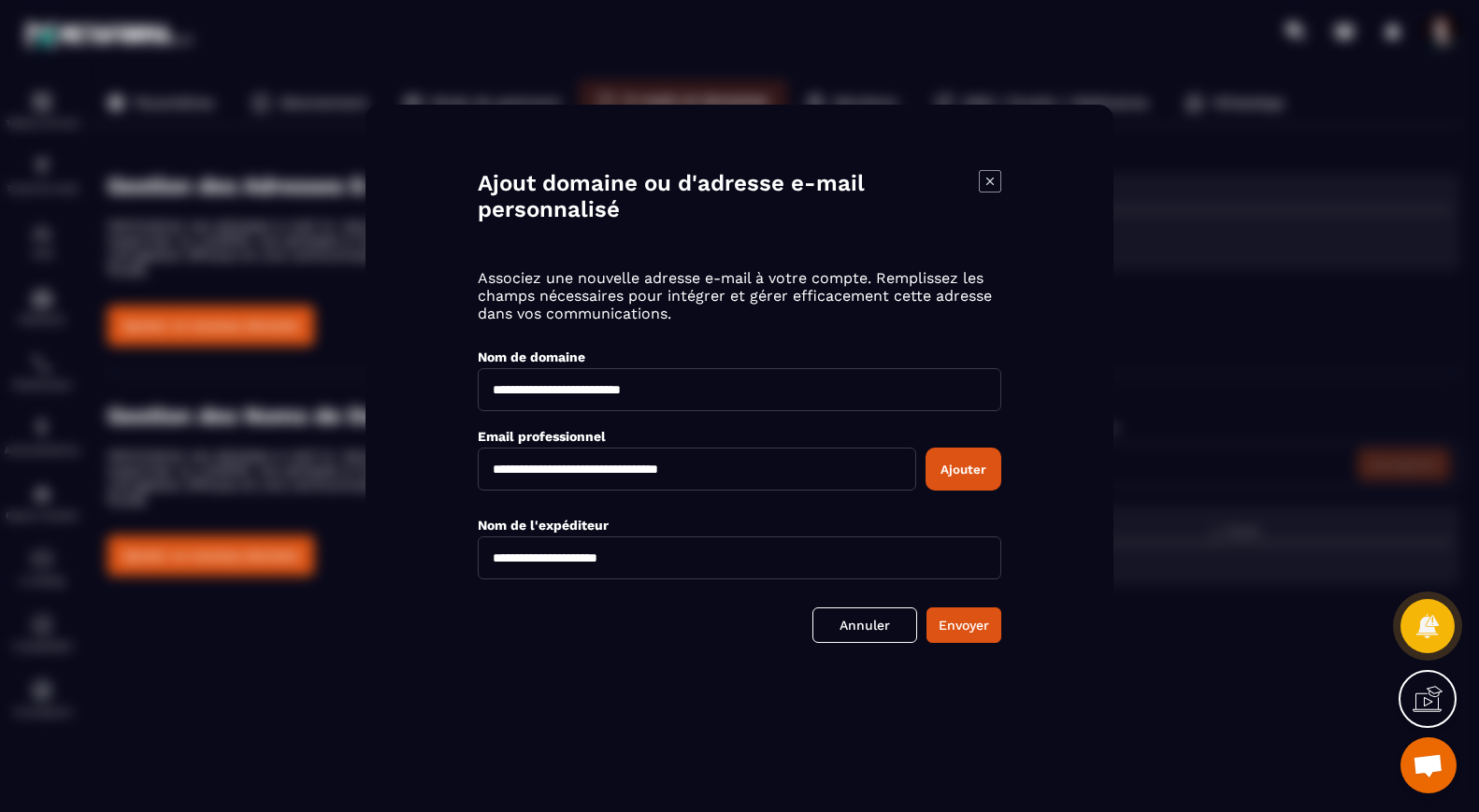
click at [500, 389] on input "**********" at bounding box center [739, 389] width 524 height 43
type input "**********"
click at [975, 466] on button "Ajouter" at bounding box center [962, 468] width 75 height 43
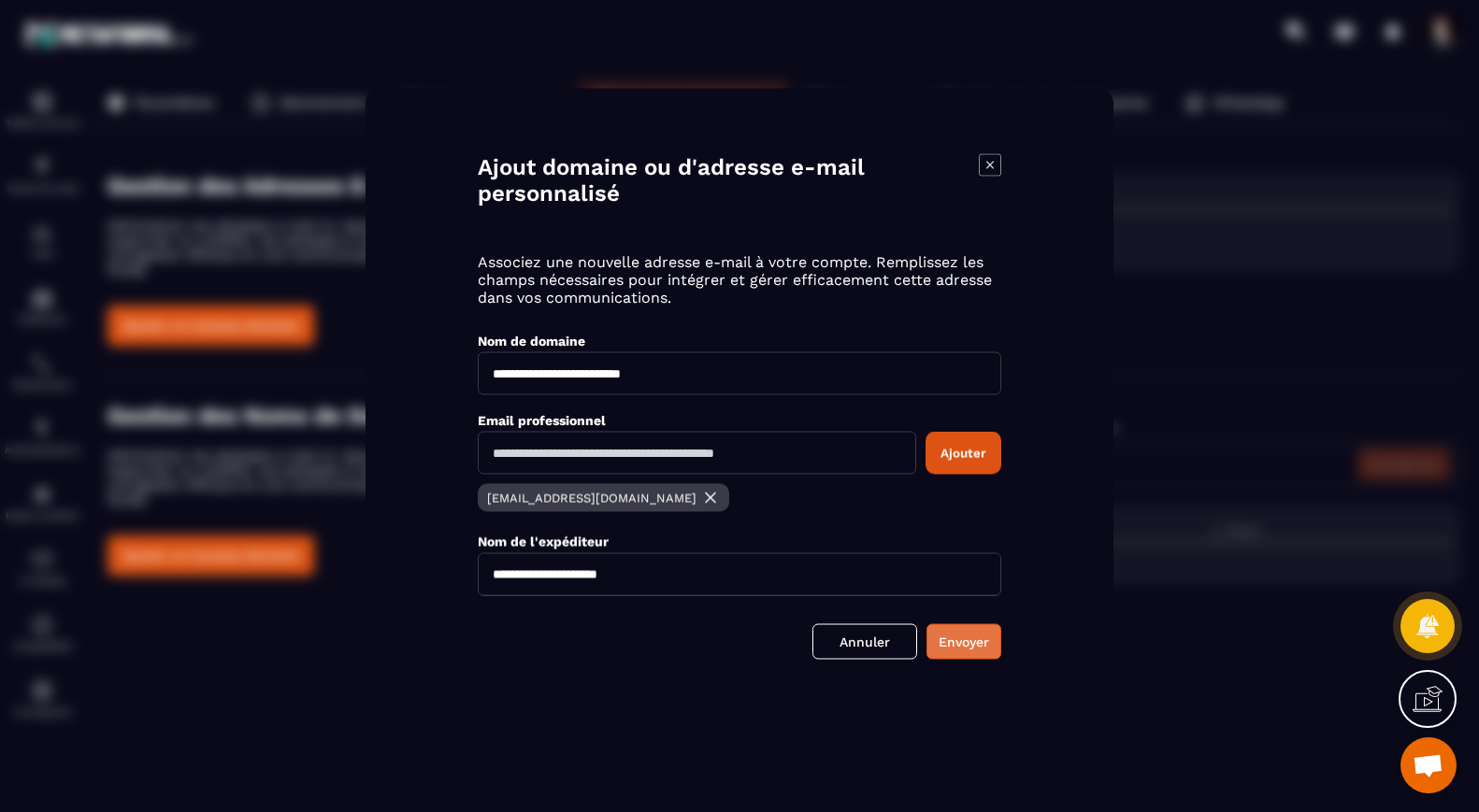
click at [982, 646] on button "Envoyer" at bounding box center [963, 640] width 74 height 35
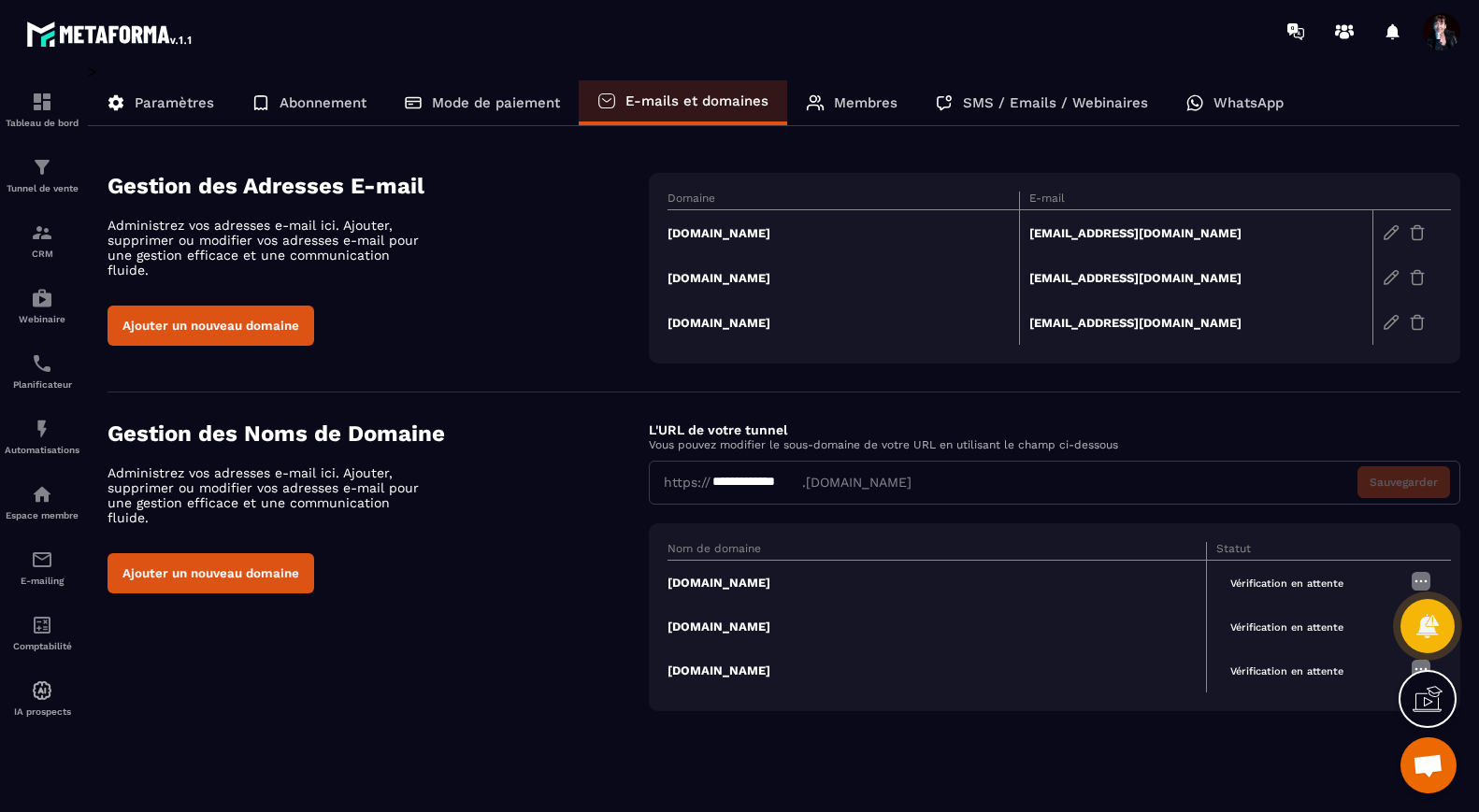
click at [732, 235] on td "[DOMAIN_NAME]" at bounding box center [844, 233] width 353 height 46
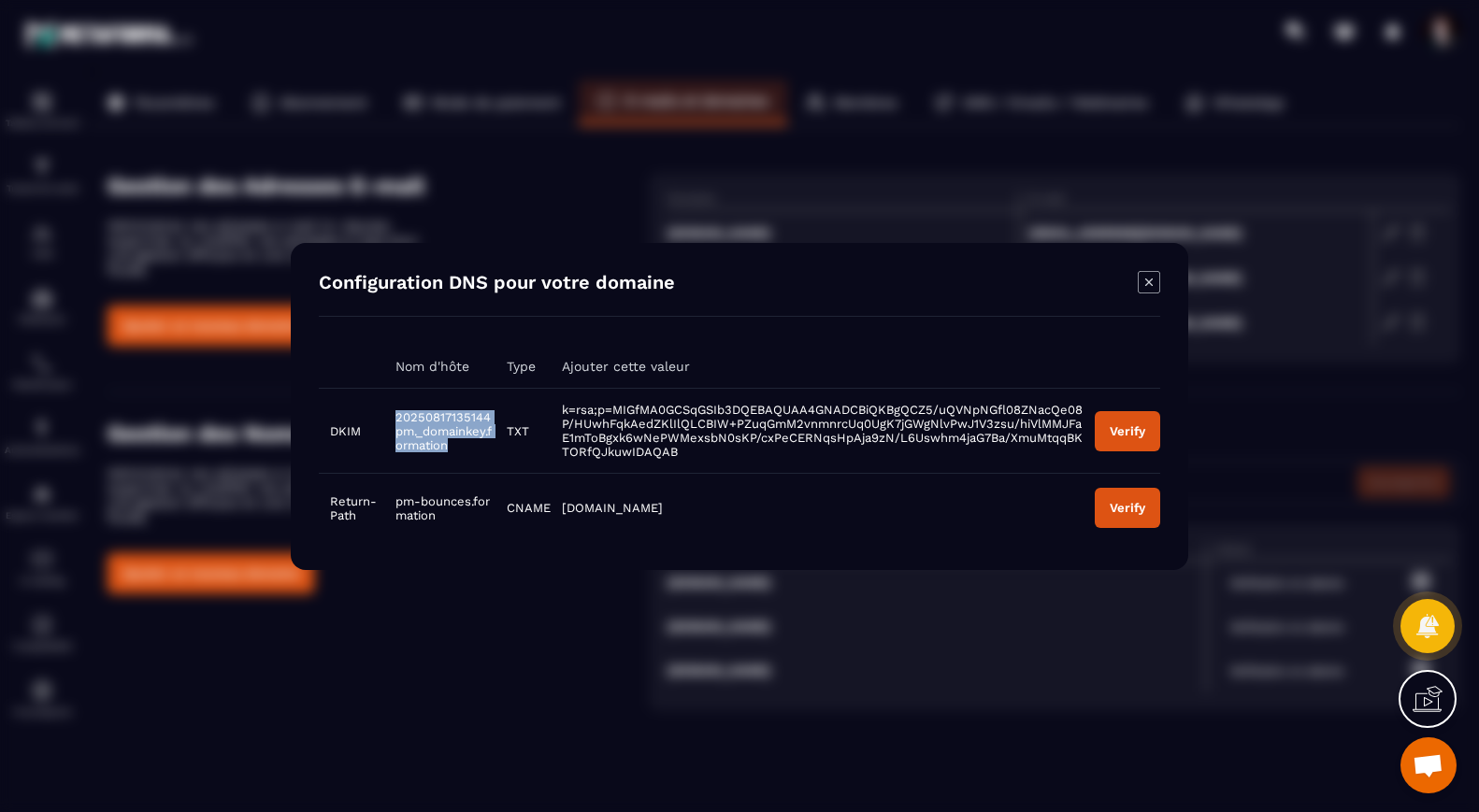
drag, startPoint x: 451, startPoint y: 447, endPoint x: 392, endPoint y: 414, distance: 67.6
click at [392, 414] on td "20250817135144pm._domainkey.formation" at bounding box center [440, 430] width 112 height 85
copy span "20250817135144pm._domainkey.formation"
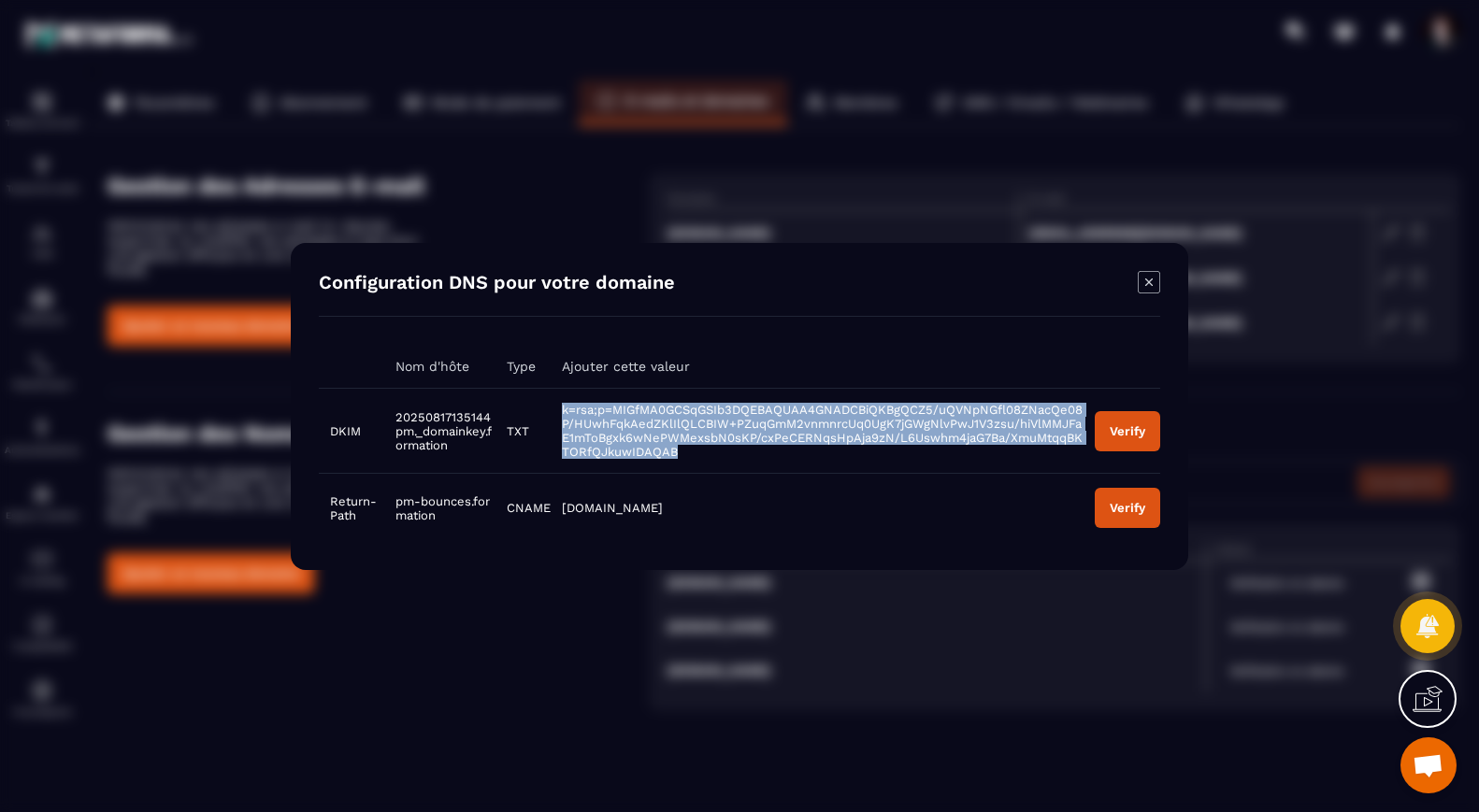
drag, startPoint x: 675, startPoint y: 450, endPoint x: 558, endPoint y: 406, distance: 125.0
click at [557, 407] on td "k=rsa;p=MIGfMA0GCSqGSIb3DQEBAQUAA4GNADCBiQKBgQCZ5/uQVNpNGfl08ZNacQe08P/HUwhFqkA…" at bounding box center [816, 430] width 533 height 85
copy span "k=rsa;p=MIGfMA0GCSqGSIb3DQEBAQUAA4GNADCBiQKBgQCZ5/uQVNpNGfl08ZNacQe08P/HUwhFqkA…"
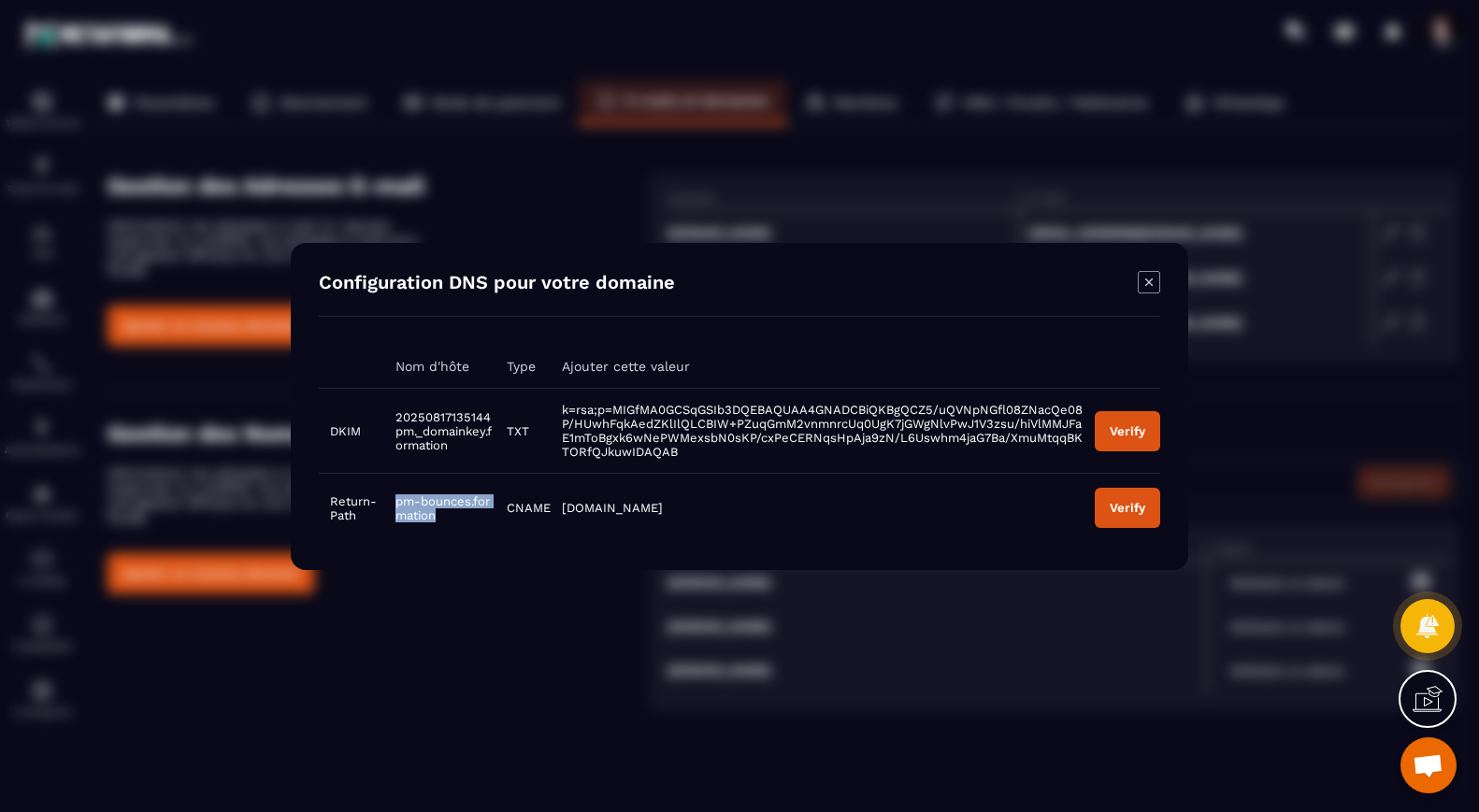
drag, startPoint x: 440, startPoint y: 517, endPoint x: 394, endPoint y: 503, distance: 48.1
click at [394, 503] on td "pm-bounces.formation" at bounding box center [440, 507] width 112 height 70
copy span "pm-bounces.formation"
drag, startPoint x: 656, startPoint y: 511, endPoint x: 561, endPoint y: 510, distance: 95.0
click at [561, 510] on td "[DOMAIN_NAME]" at bounding box center [816, 507] width 533 height 70
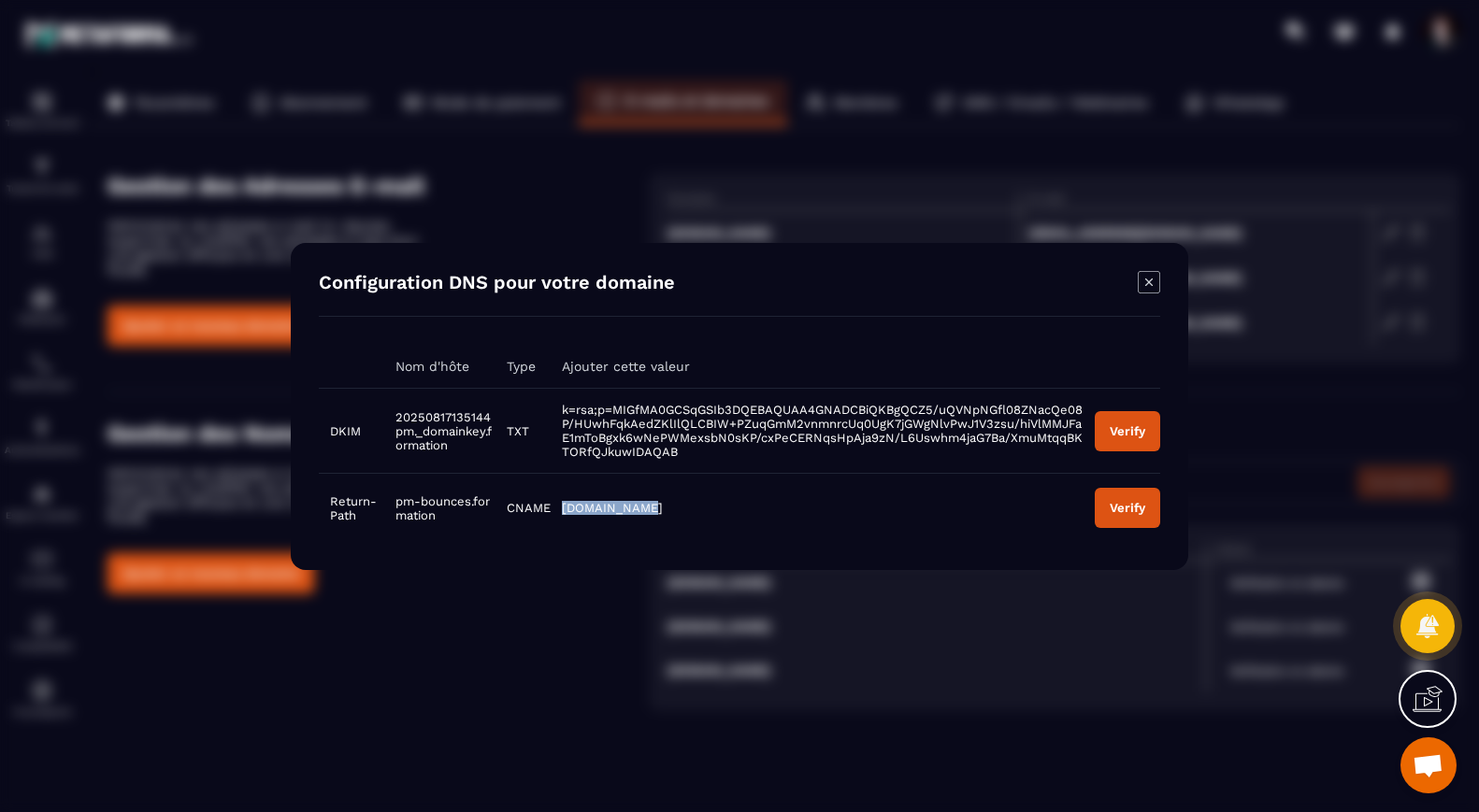
copy span "[DOMAIN_NAME]"
click at [1129, 421] on button "Verify" at bounding box center [1127, 430] width 66 height 40
click at [1152, 280] on icon "Modal window" at bounding box center [1149, 282] width 23 height 23
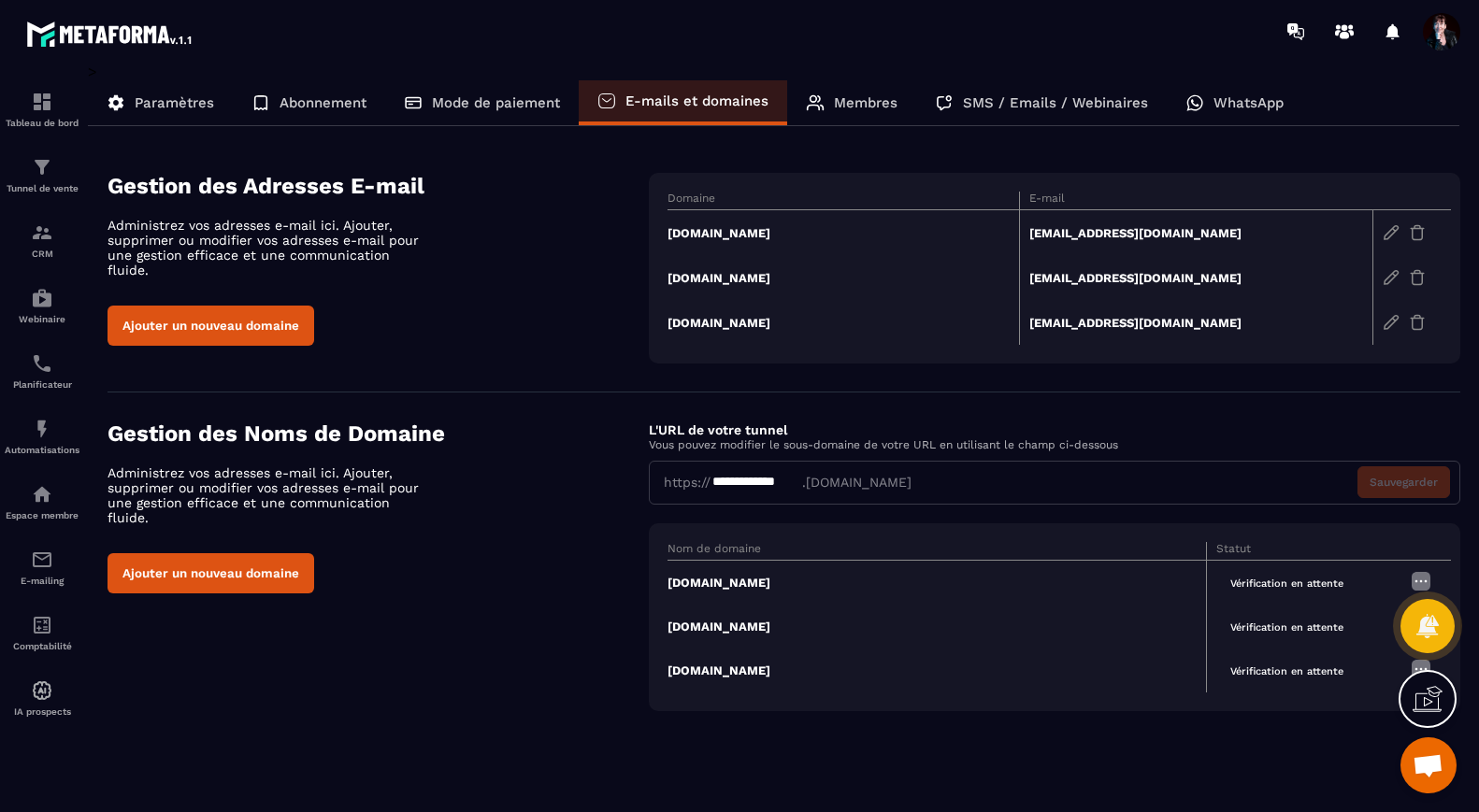
click at [835, 278] on td "[DOMAIN_NAME]" at bounding box center [844, 277] width 353 height 45
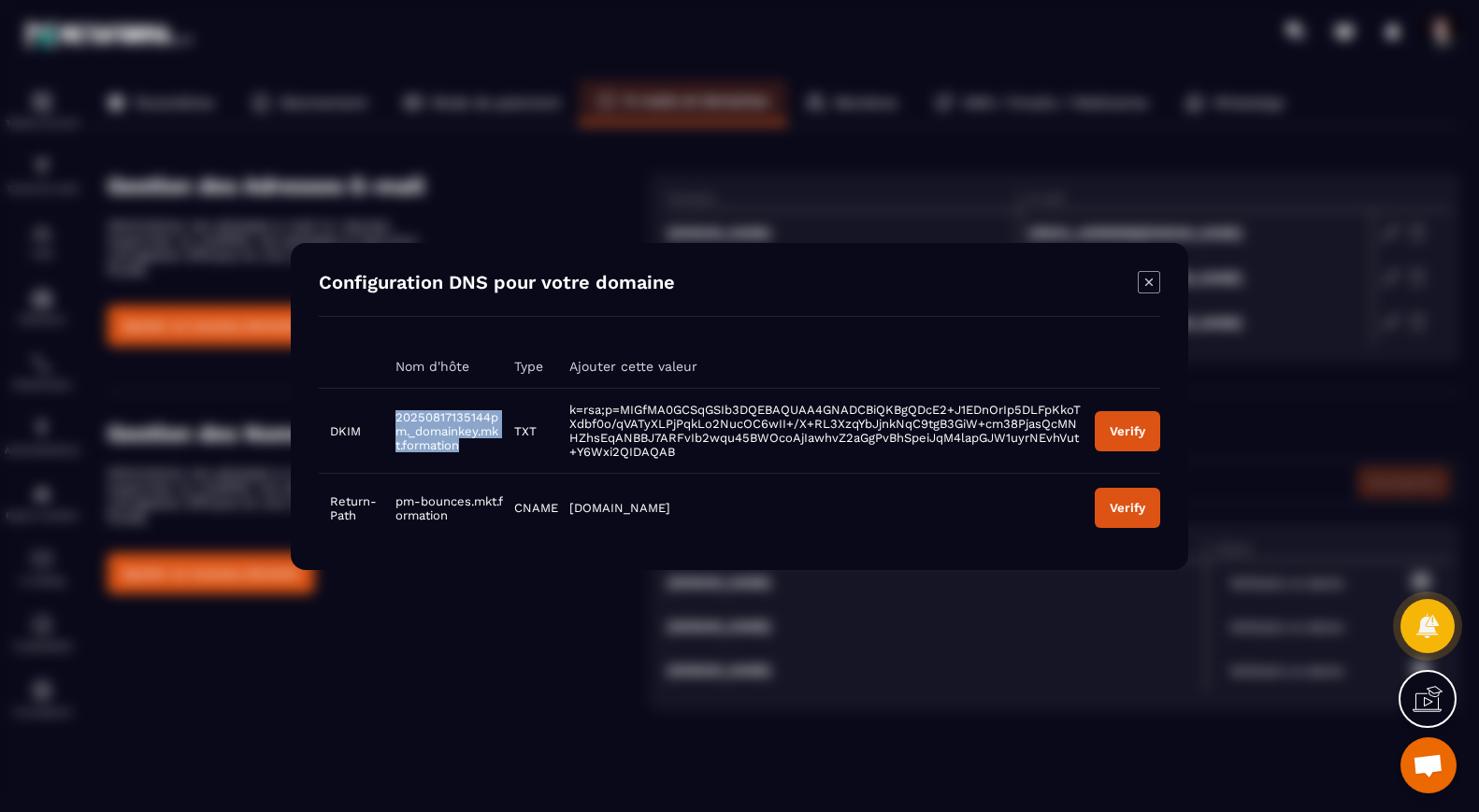
drag, startPoint x: 475, startPoint y: 449, endPoint x: 399, endPoint y: 420, distance: 81.3
click at [395, 417] on td "20250817135144pm._domainkey.mkt.formation" at bounding box center [443, 430] width 118 height 85
copy span "20250817135144pm._domainkey.mkt.formation"
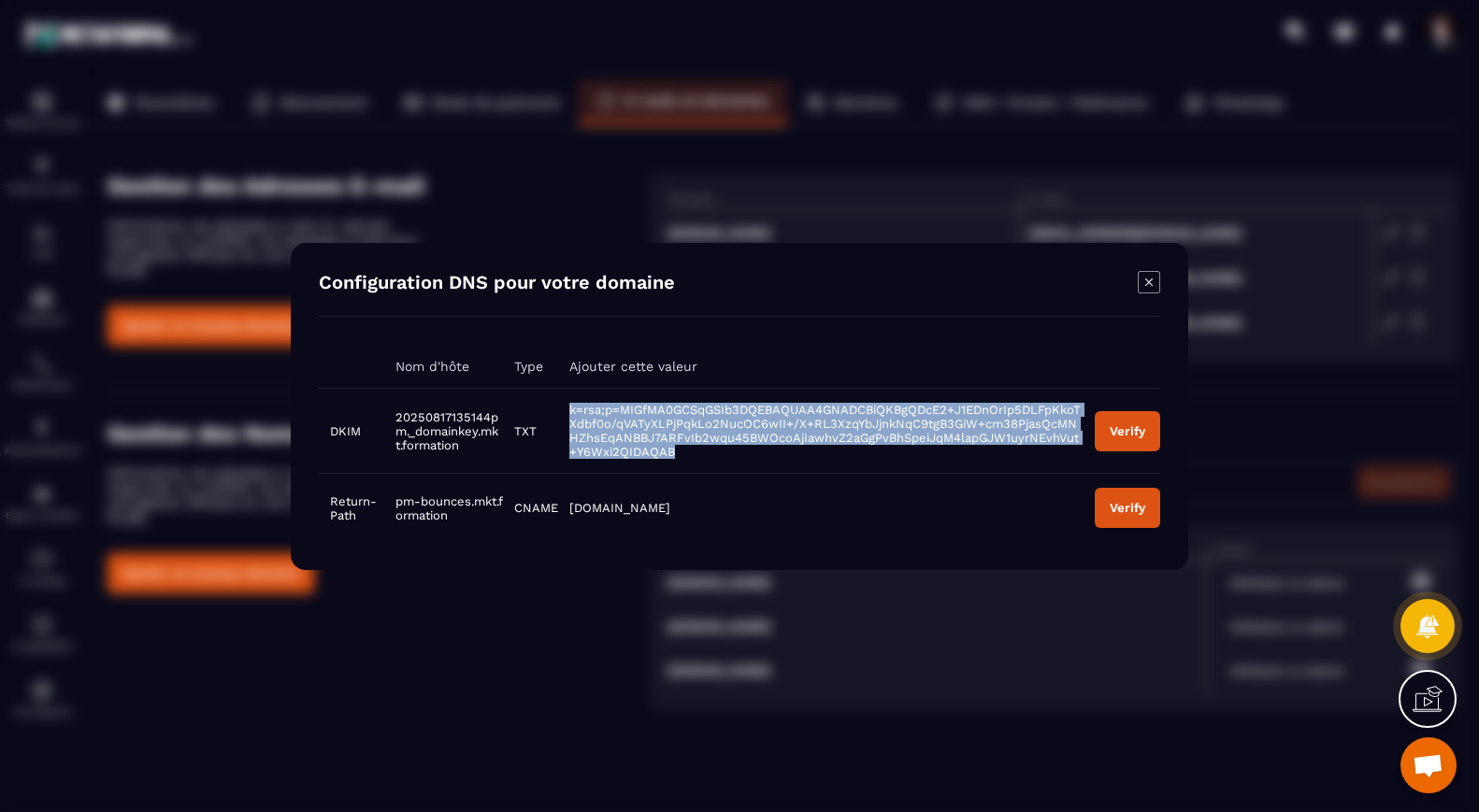
drag, startPoint x: 674, startPoint y: 457, endPoint x: 565, endPoint y: 414, distance: 117.2
click at [565, 414] on td "k=rsa;p=MIGfMA0GCSqGSIb3DQEBAQUAA4GNADCBiQKBgQDcE2+J1EDnOrIp5DLFpKkoTXdbf0o/qVA…" at bounding box center [820, 430] width 525 height 85
copy span "k=rsa;p=MIGfMA0GCSqGSIb3DQEBAQUAA4GNADCBiQKBgQDcE2+J1EDnOrIp5DLFpKkoTXdbf0o/qVA…"
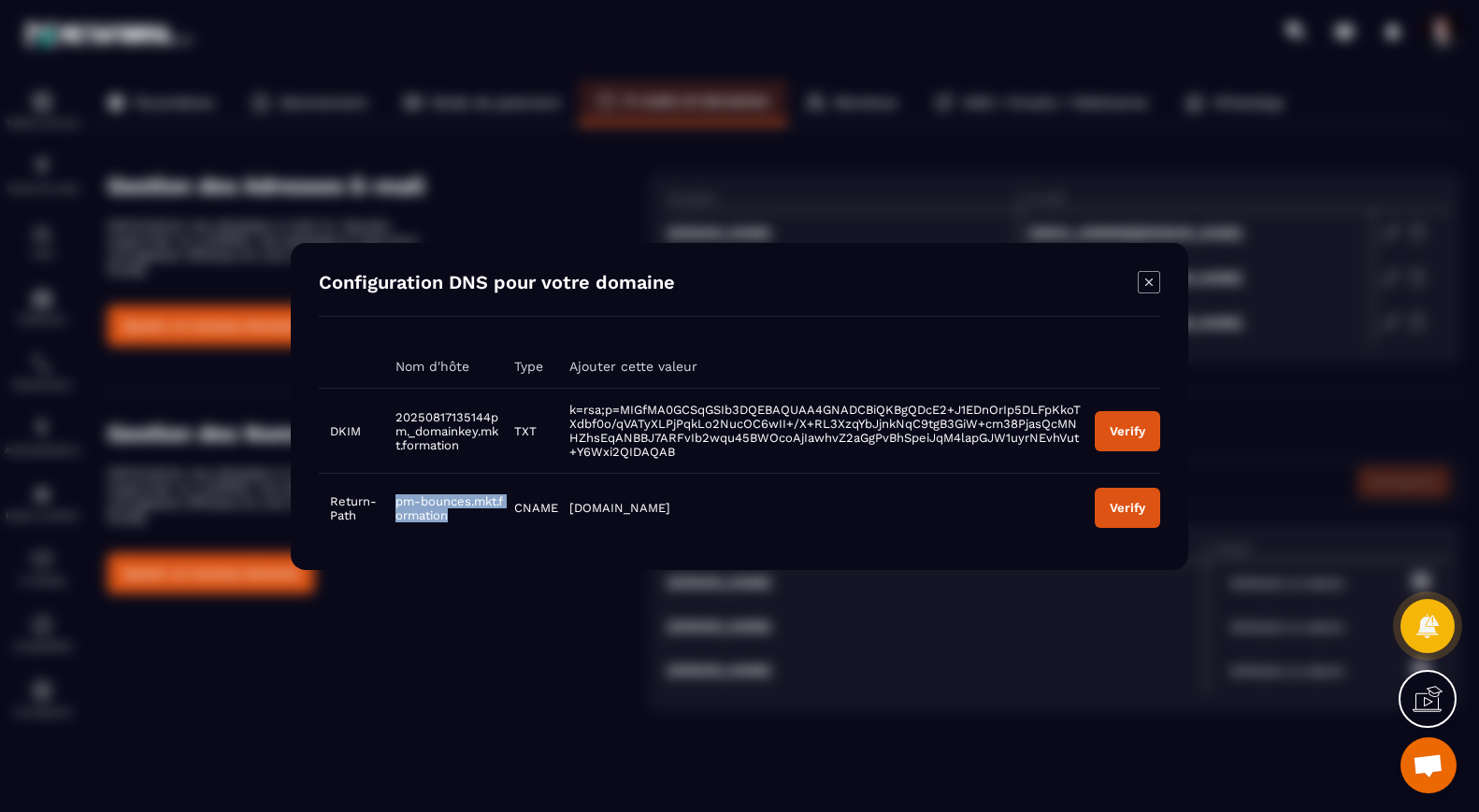
drag, startPoint x: 462, startPoint y: 519, endPoint x: 390, endPoint y: 506, distance: 73.2
click at [390, 506] on td "pm-bounces.mkt.formation" at bounding box center [443, 507] width 118 height 70
copy span "pm-bounces.mkt.formation"
drag, startPoint x: 659, startPoint y: 512, endPoint x: 571, endPoint y: 511, distance: 88.0
click at [571, 511] on td "[DOMAIN_NAME]" at bounding box center [820, 507] width 525 height 70
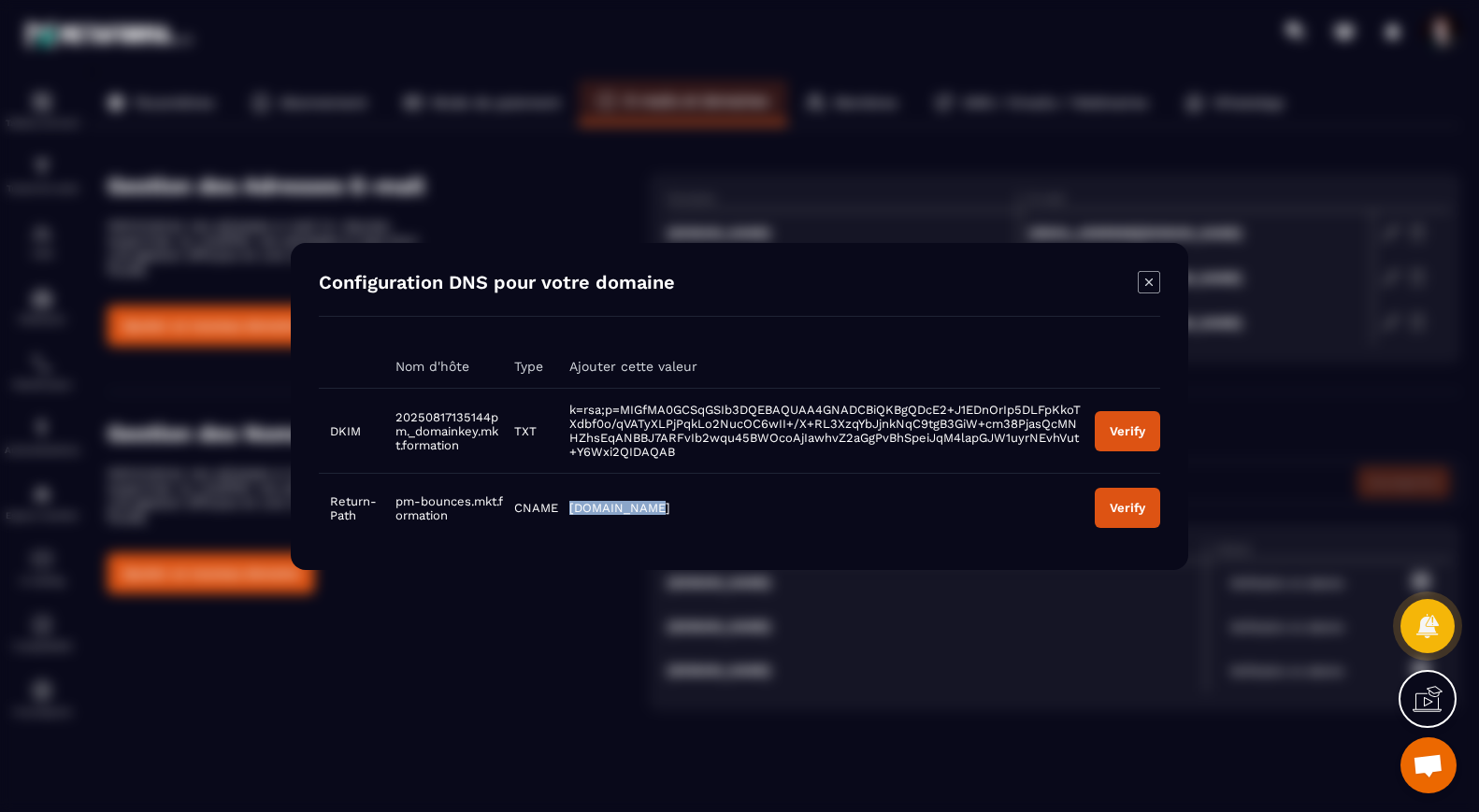
copy span "[DOMAIN_NAME]"
click at [1145, 282] on icon "Modal window" at bounding box center [1149, 282] width 23 height 23
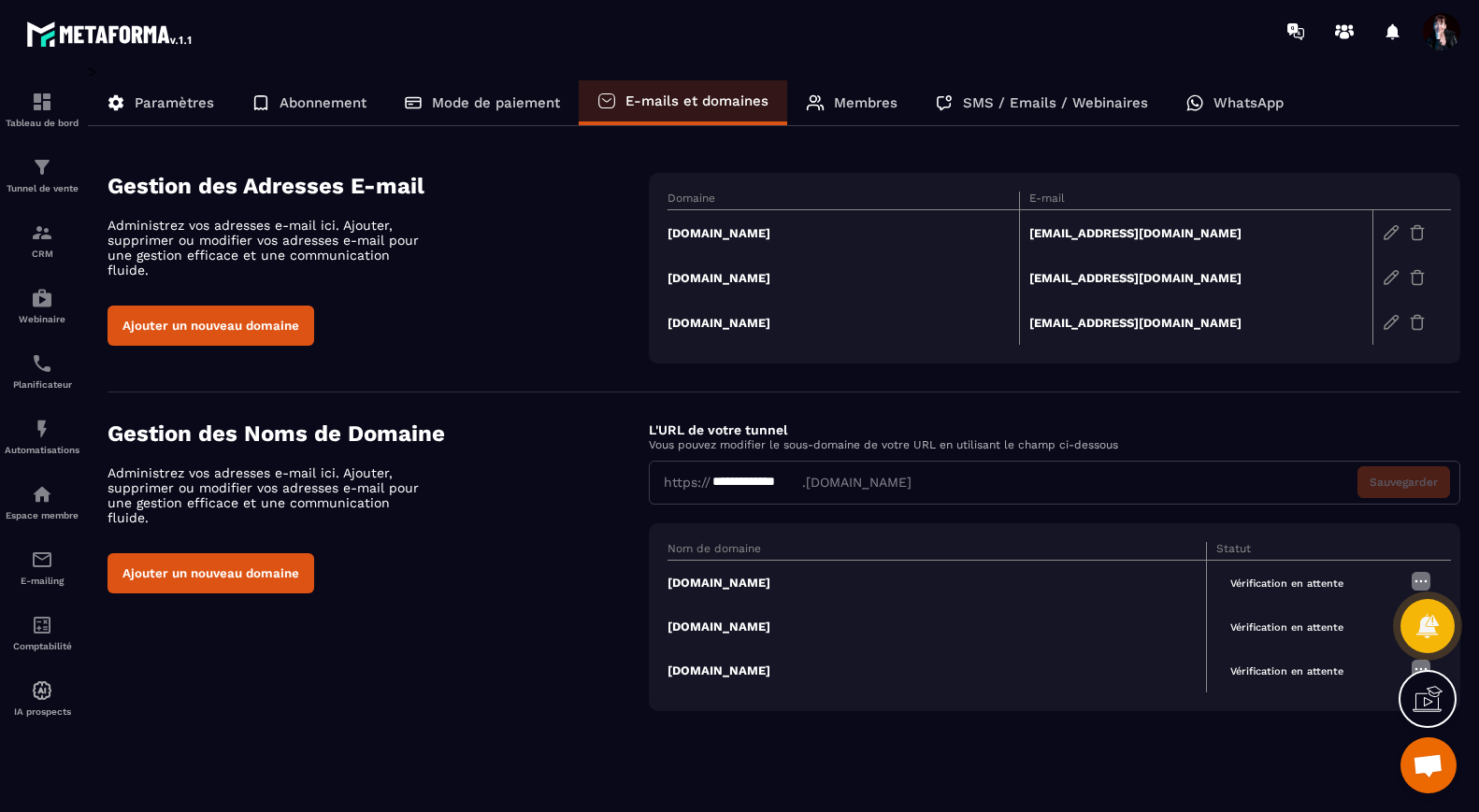
click at [806, 232] on td "[DOMAIN_NAME]" at bounding box center [844, 233] width 353 height 46
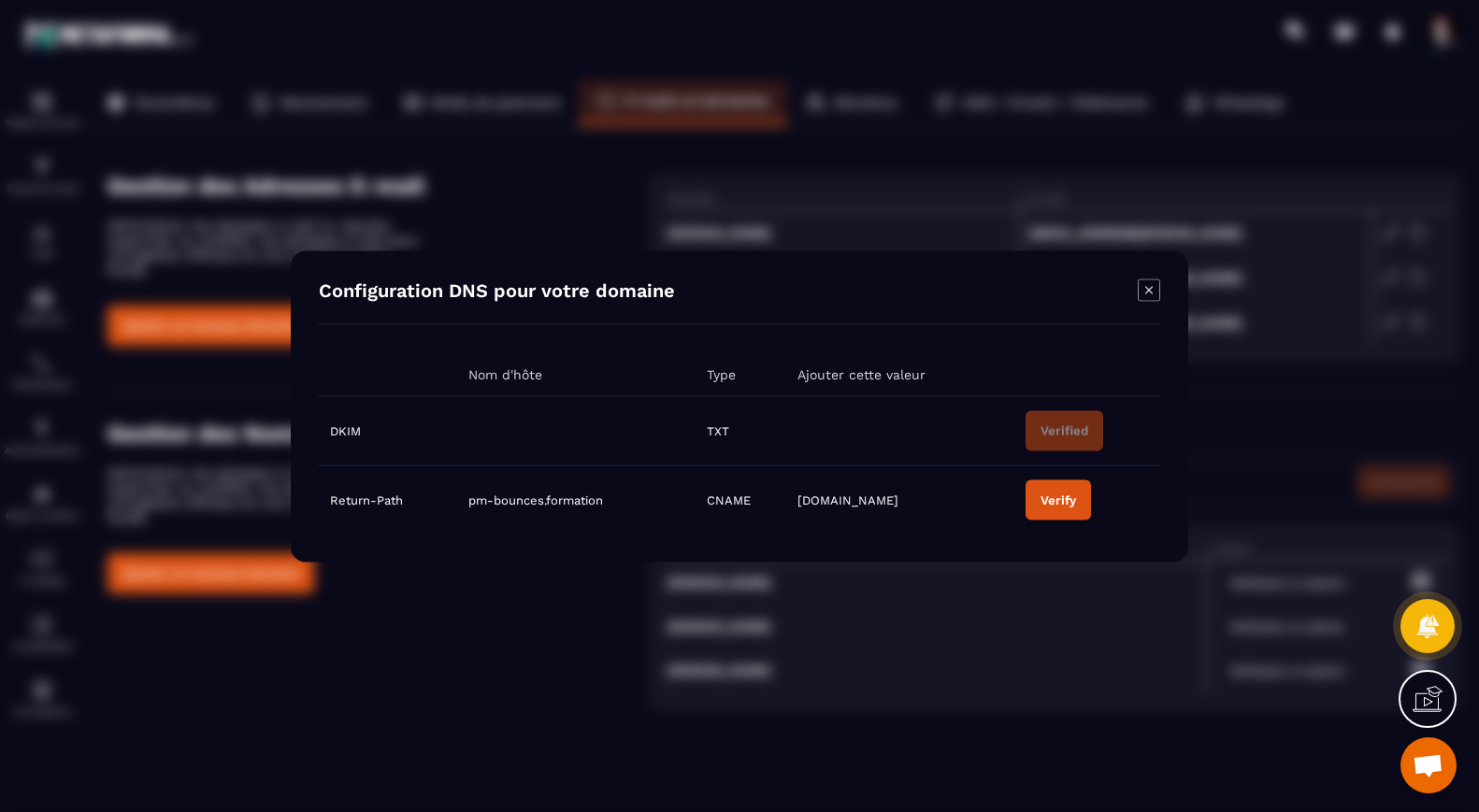
click at [1060, 507] on button "Verify" at bounding box center [1058, 499] width 66 height 40
click at [1149, 291] on icon "Modal window" at bounding box center [1149, 290] width 23 height 23
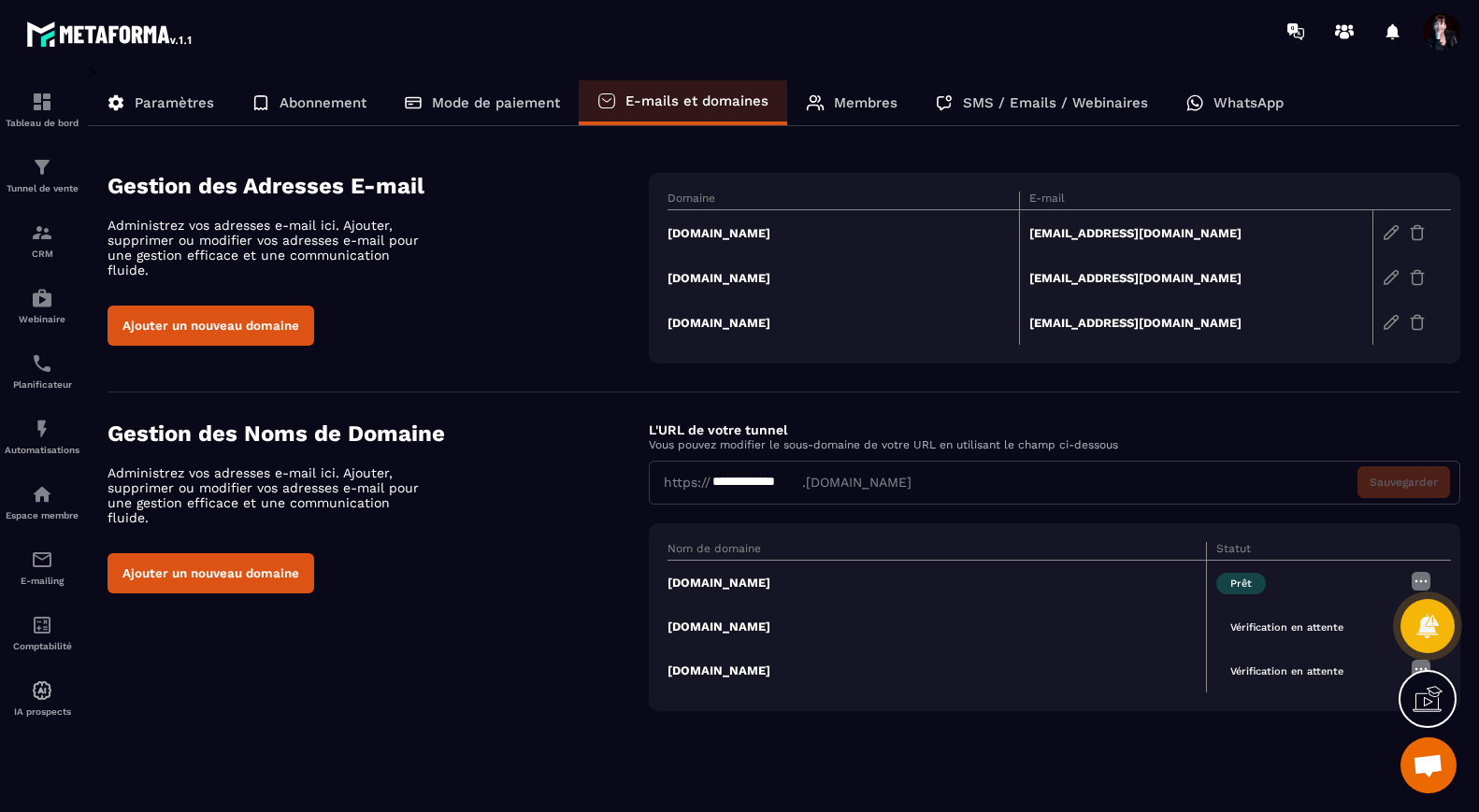
click at [809, 327] on td "[DOMAIN_NAME]" at bounding box center [844, 322] width 353 height 45
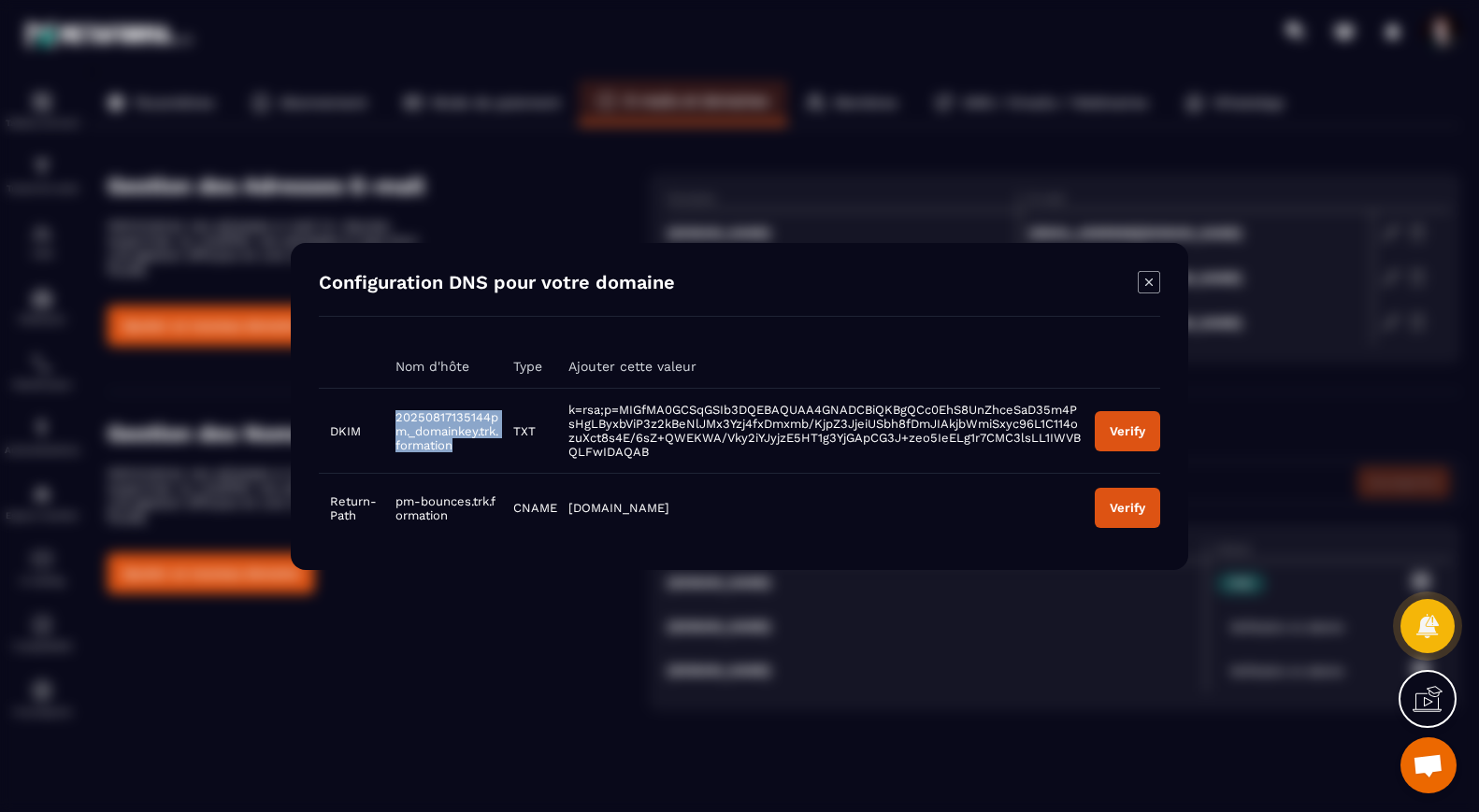
drag, startPoint x: 465, startPoint y: 449, endPoint x: 395, endPoint y: 417, distance: 77.0
click at [395, 416] on td "20250817135144pm._domainkey.trk.formation" at bounding box center [442, 430] width 117 height 85
copy span "20250817135144pm._domainkey.trk.formation"
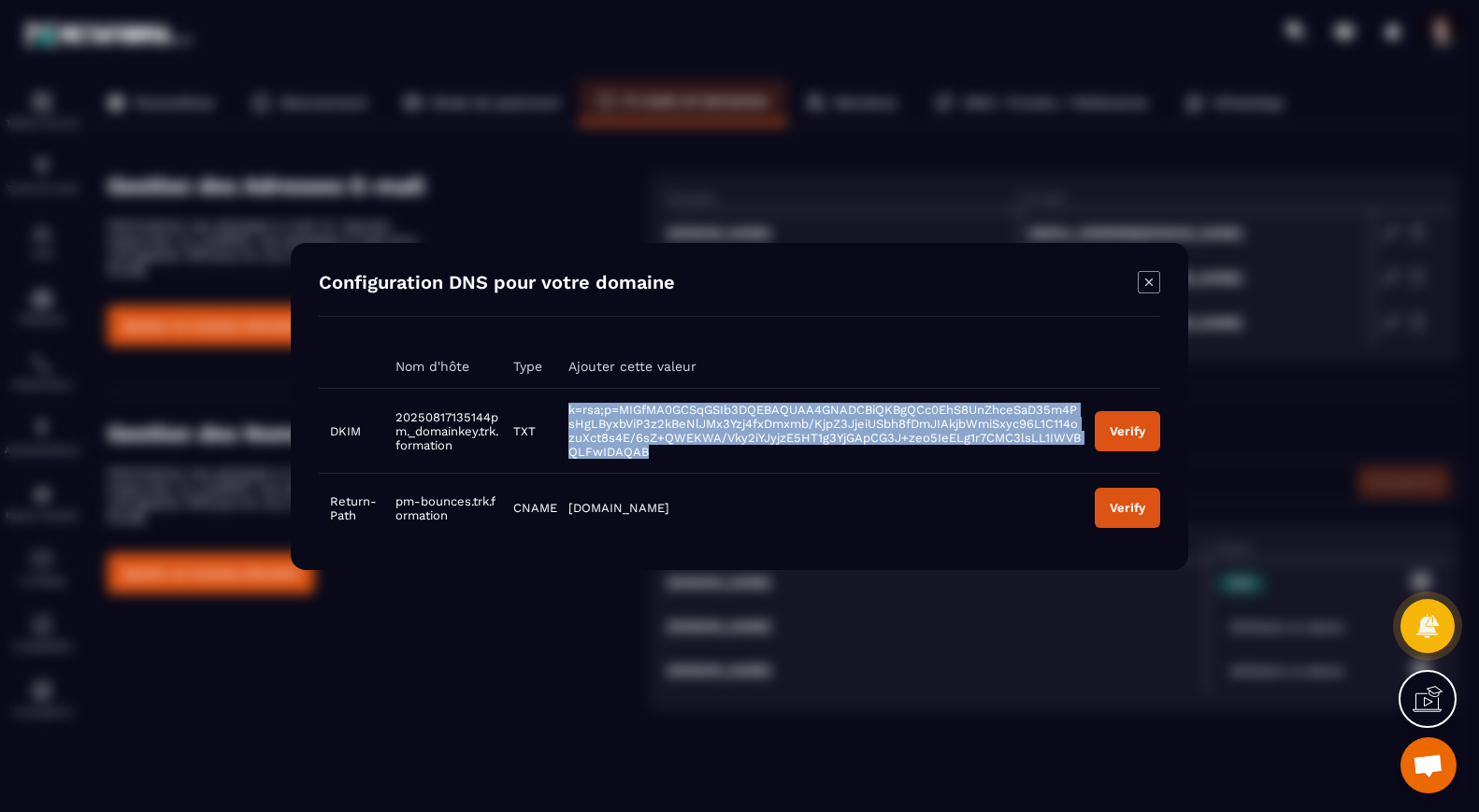
drag, startPoint x: 649, startPoint y: 453, endPoint x: 561, endPoint y: 403, distance: 101.2
click at [561, 404] on td "k=rsa;p=MIGfMA0GCSqGSIb3DQEBAQUAA4GNADCBiQKBgQCc0EhS8UnZhceSaD35m4PsHgLByxbViP3…" at bounding box center [820, 430] width 526 height 85
copy span "k=rsa;p=MIGfMA0GCSqGSIb3DQEBAQUAA4GNADCBiQKBgQCc0EhS8UnZhceSaD35m4PsHgLByxbViP3…"
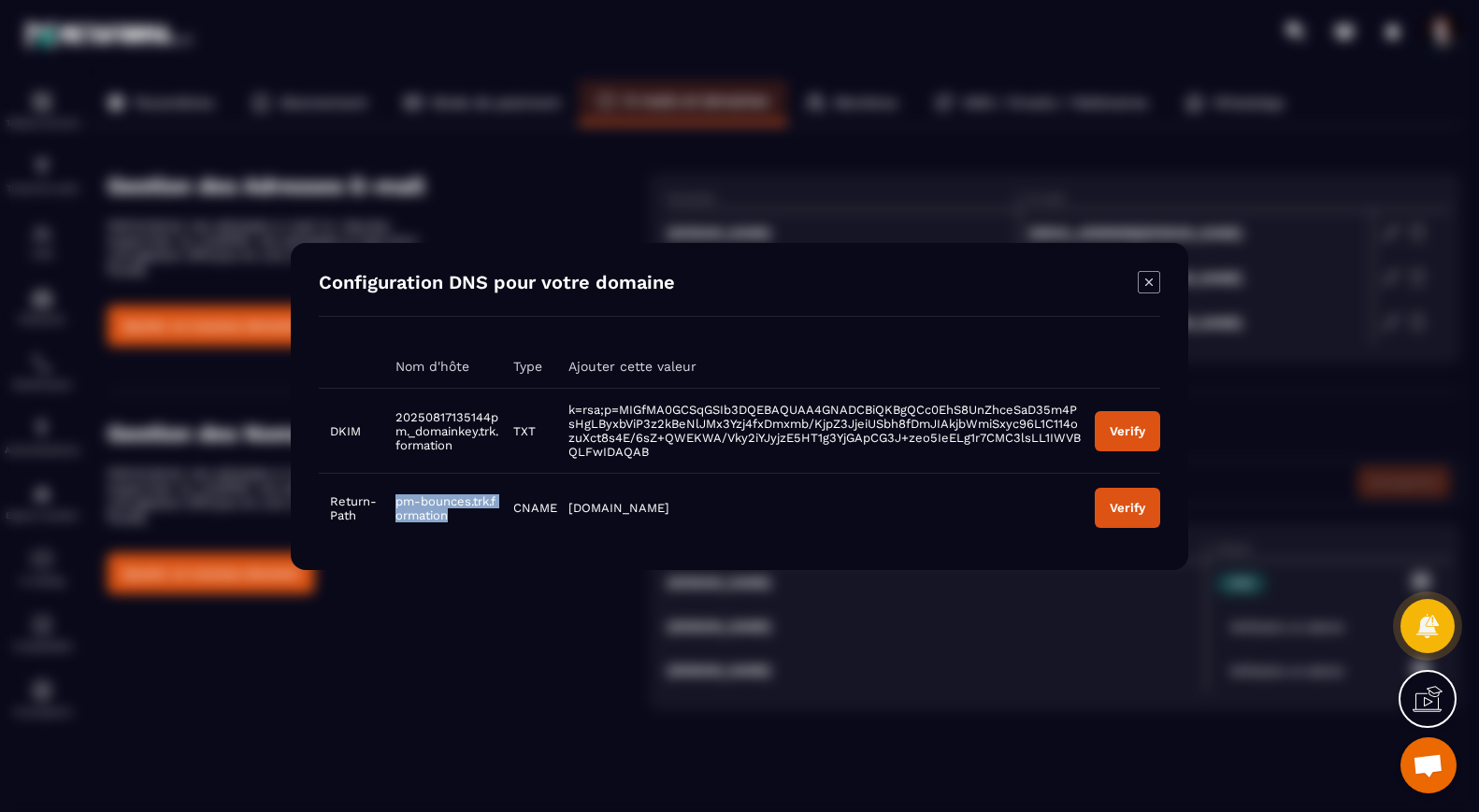
drag, startPoint x: 453, startPoint y: 521, endPoint x: 398, endPoint y: 505, distance: 57.3
click at [398, 505] on td "pm-bounces.trk.formation" at bounding box center [442, 507] width 117 height 70
drag, startPoint x: 651, startPoint y: 513, endPoint x: 569, endPoint y: 507, distance: 82.2
click at [569, 509] on td "[DOMAIN_NAME]" at bounding box center [820, 507] width 526 height 70
click at [1148, 284] on icon "Modal window" at bounding box center [1149, 282] width 23 height 23
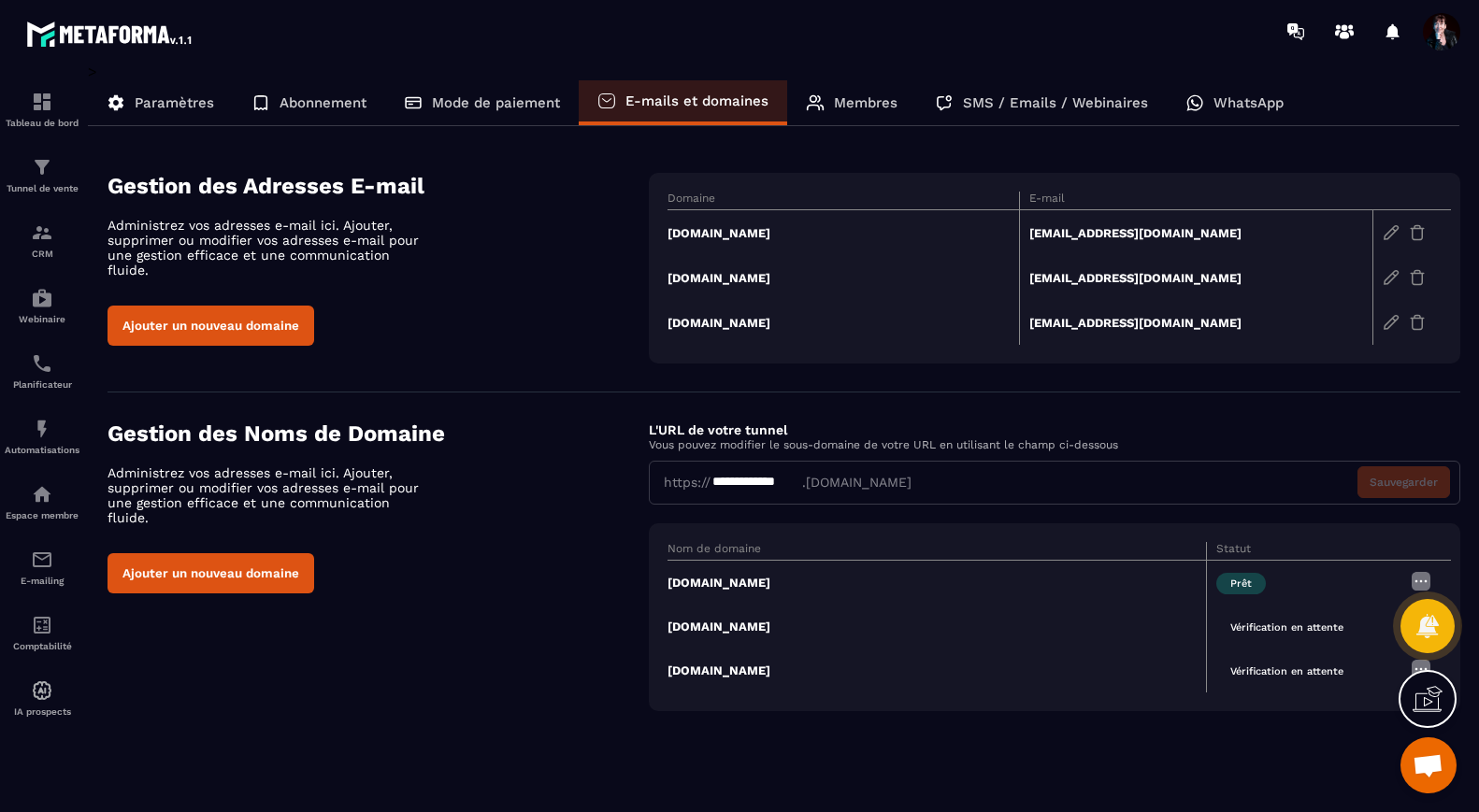
click at [818, 277] on td "[DOMAIN_NAME]" at bounding box center [844, 277] width 353 height 45
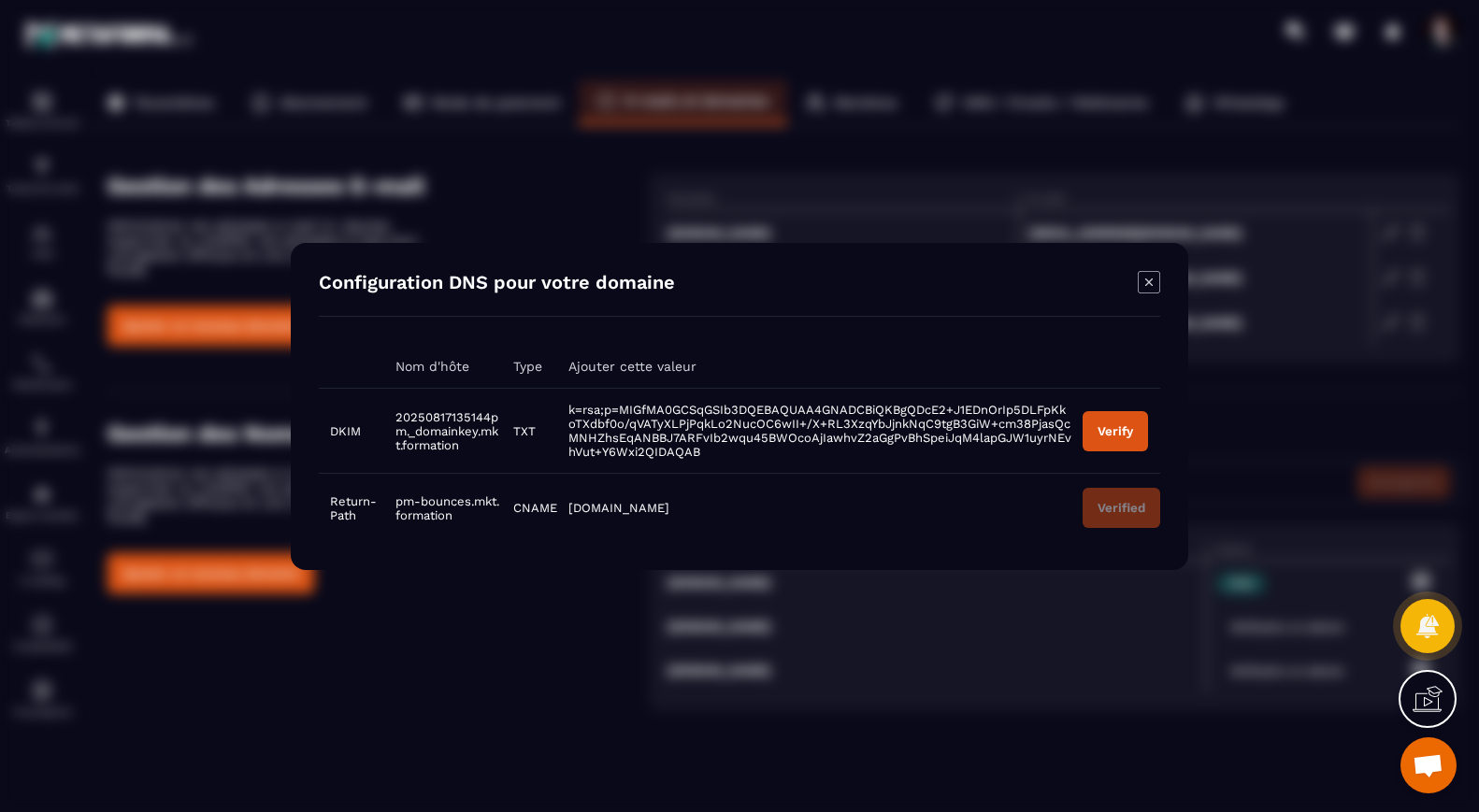
click at [1126, 436] on div "Verify" at bounding box center [1115, 430] width 35 height 14
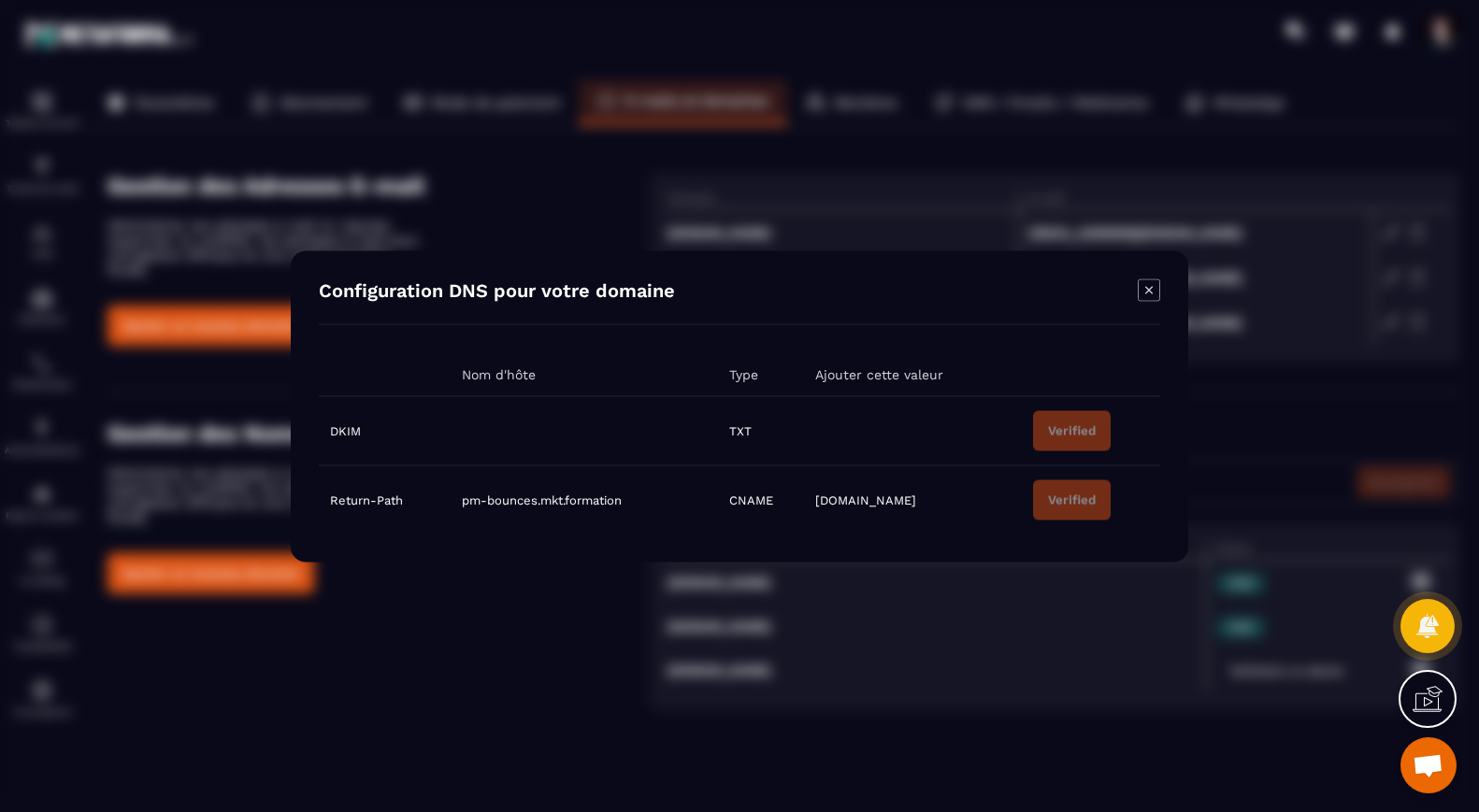
click at [1152, 290] on icon "Modal window" at bounding box center [1149, 290] width 23 height 23
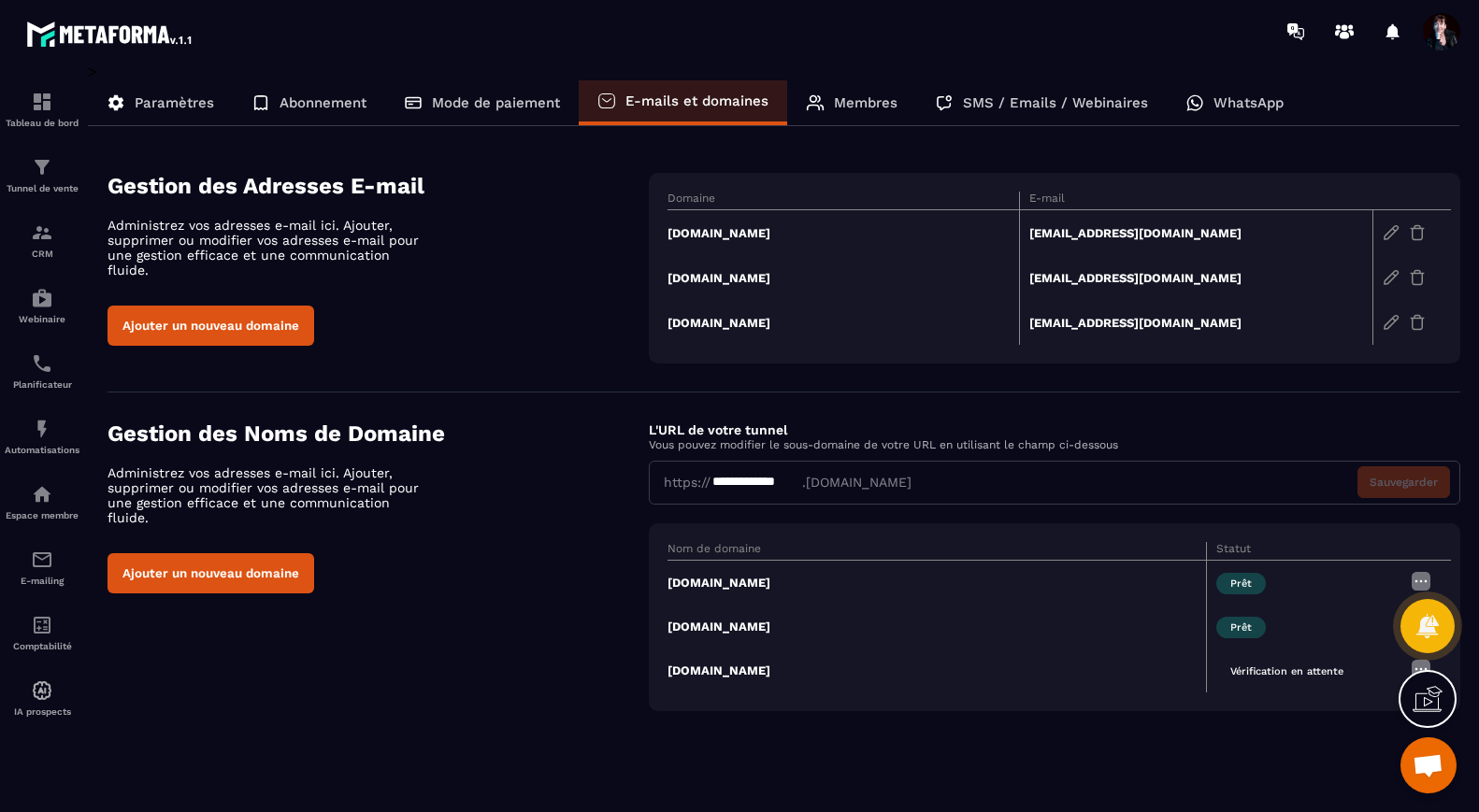
click at [824, 318] on td "[DOMAIN_NAME]" at bounding box center [844, 322] width 353 height 45
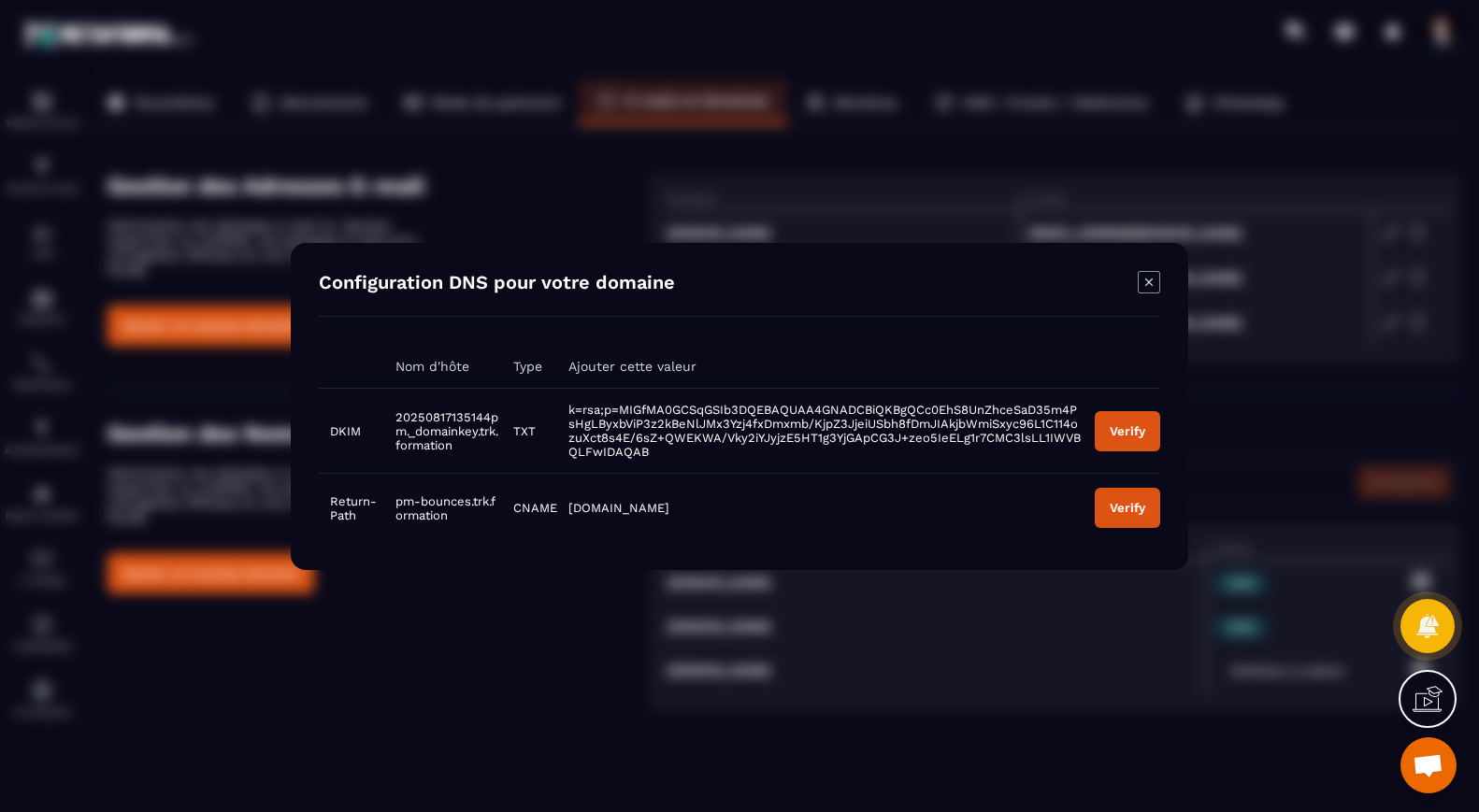
click at [1116, 429] on div "Verify" at bounding box center [1126, 430] width 35 height 14
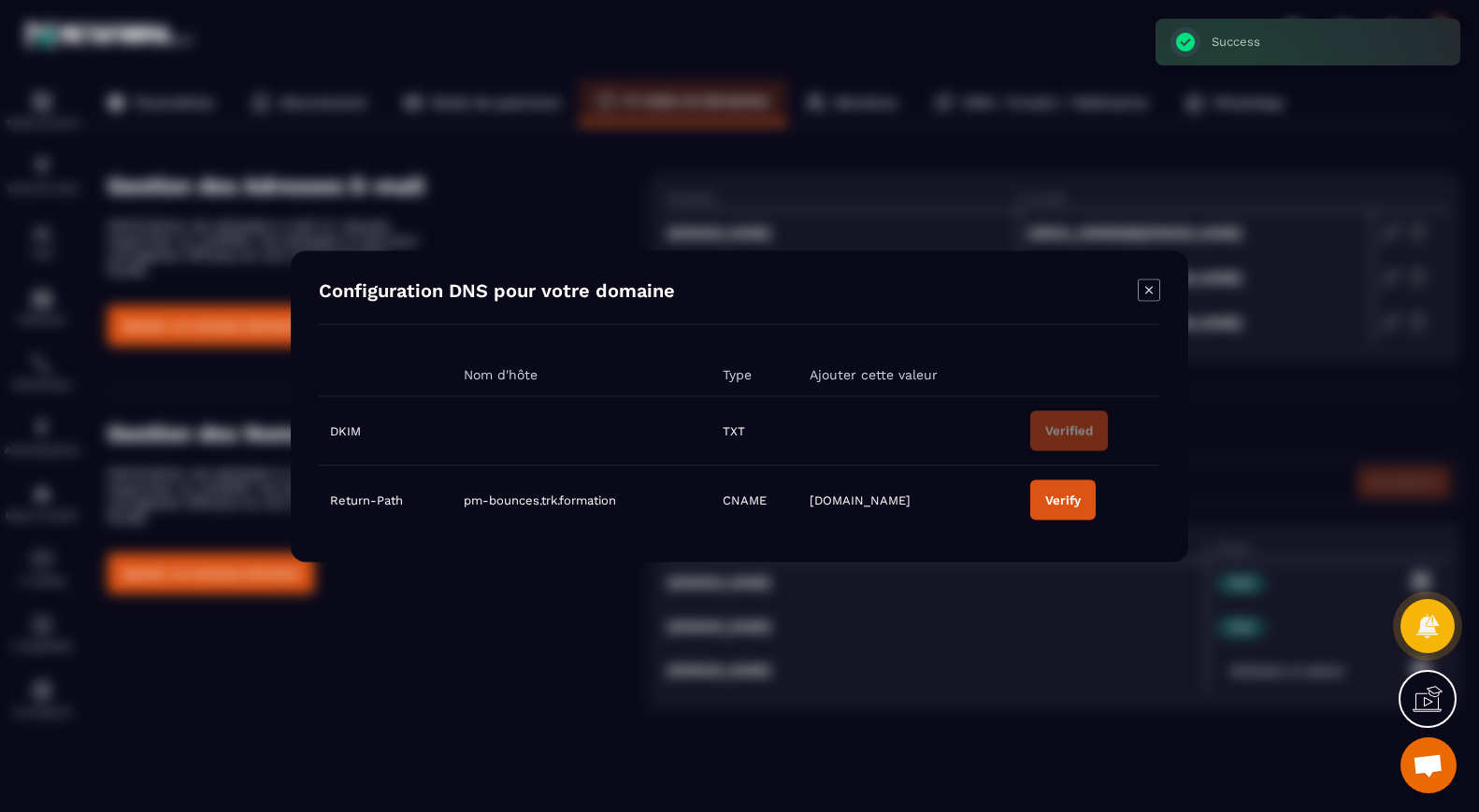
click at [1062, 499] on div "Verify" at bounding box center [1062, 499] width 35 height 14
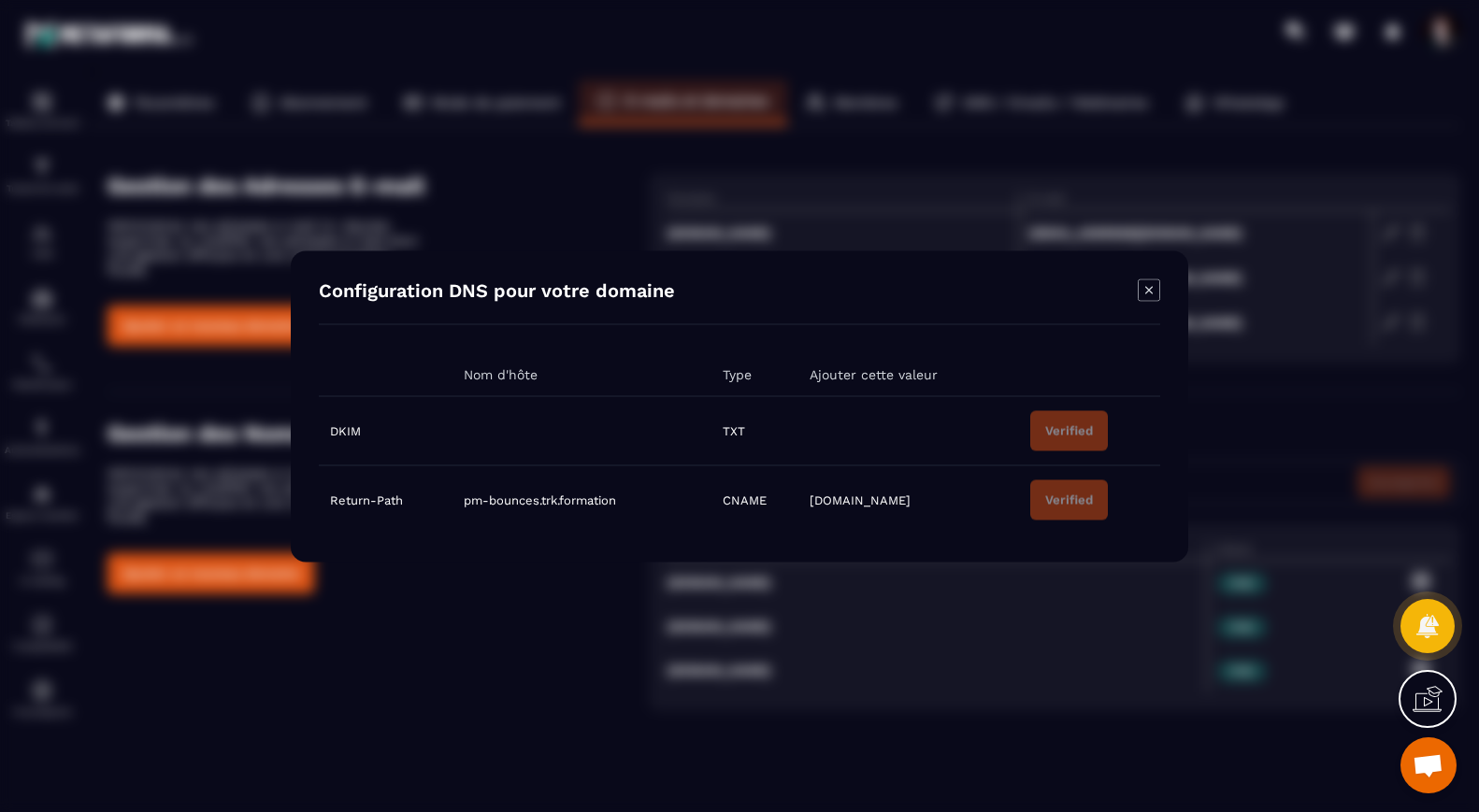
click at [1155, 289] on icon "Modal window" at bounding box center [1149, 290] width 23 height 23
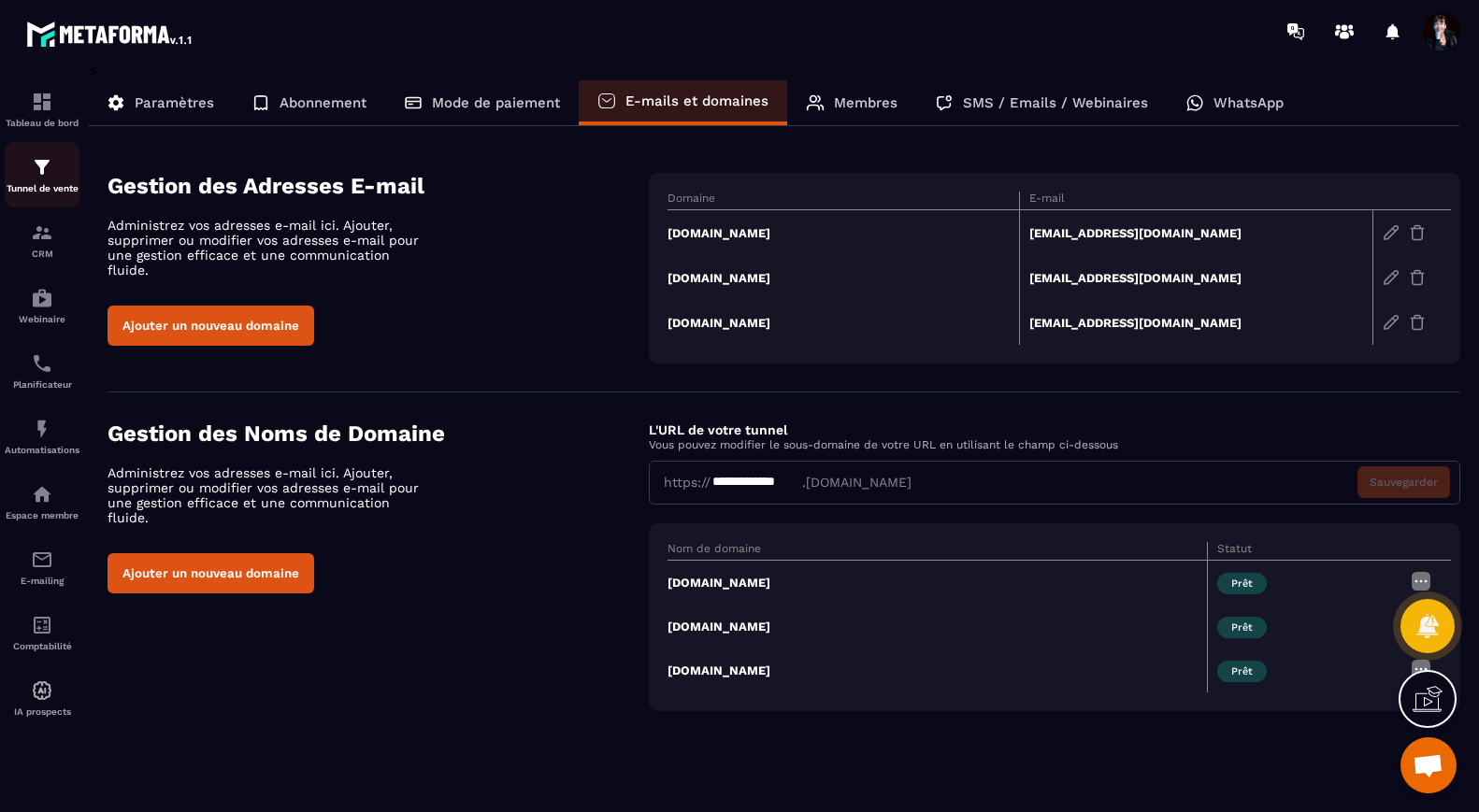
click at [41, 170] on img at bounding box center [42, 168] width 23 height 23
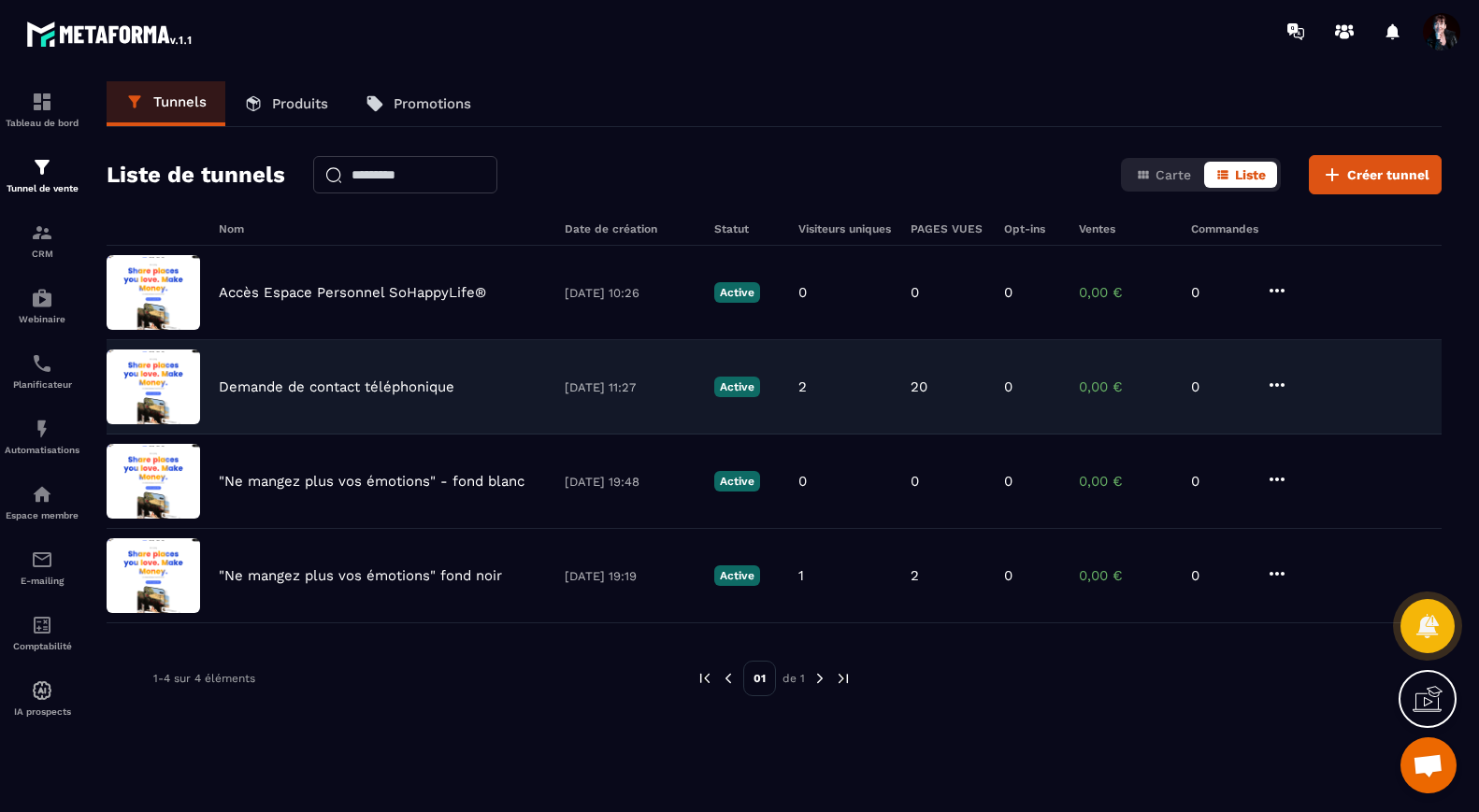
click at [294, 391] on p "Demande de contact téléphonique" at bounding box center [336, 387] width 236 height 17
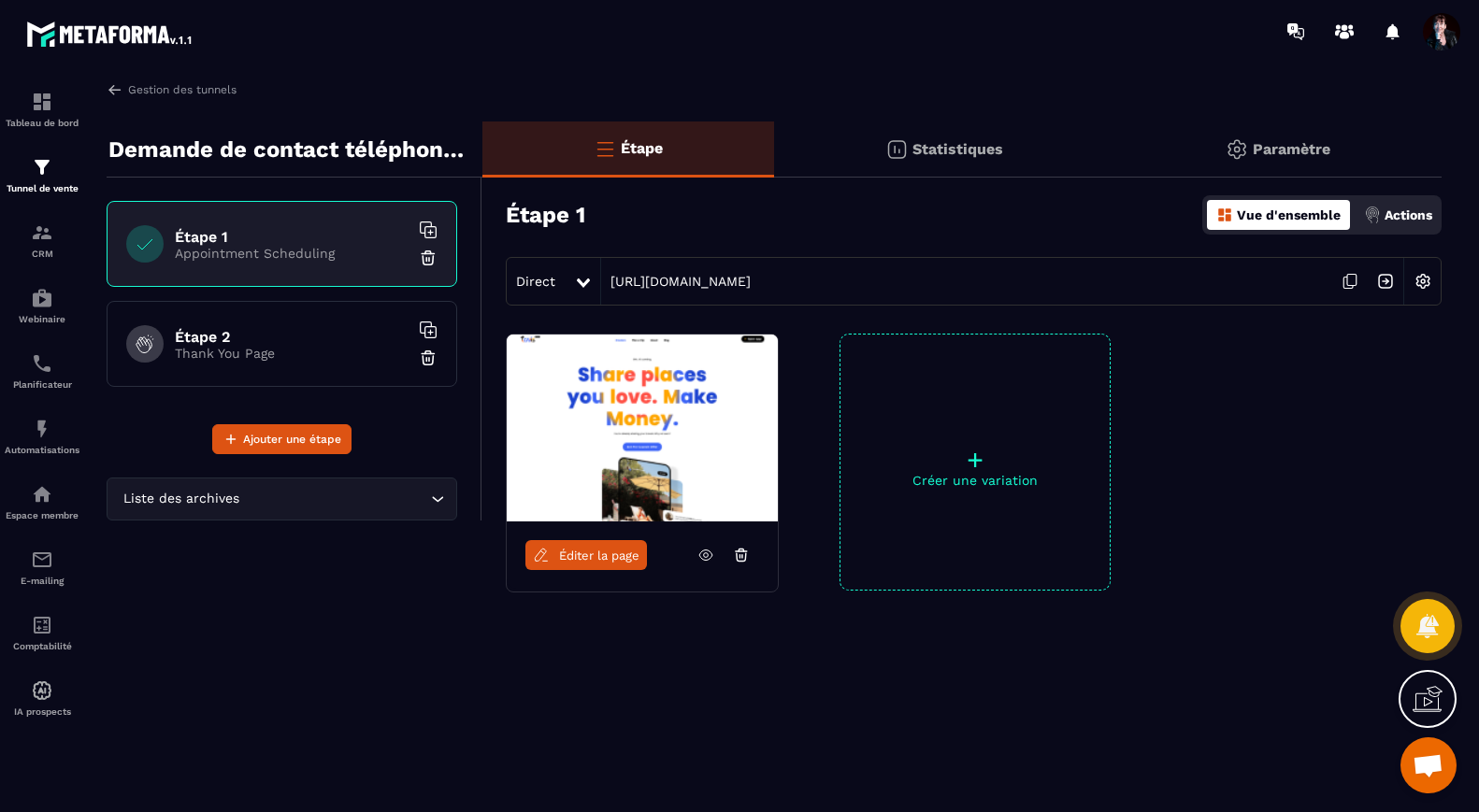
click at [1427, 280] on img at bounding box center [1422, 280] width 35 height 35
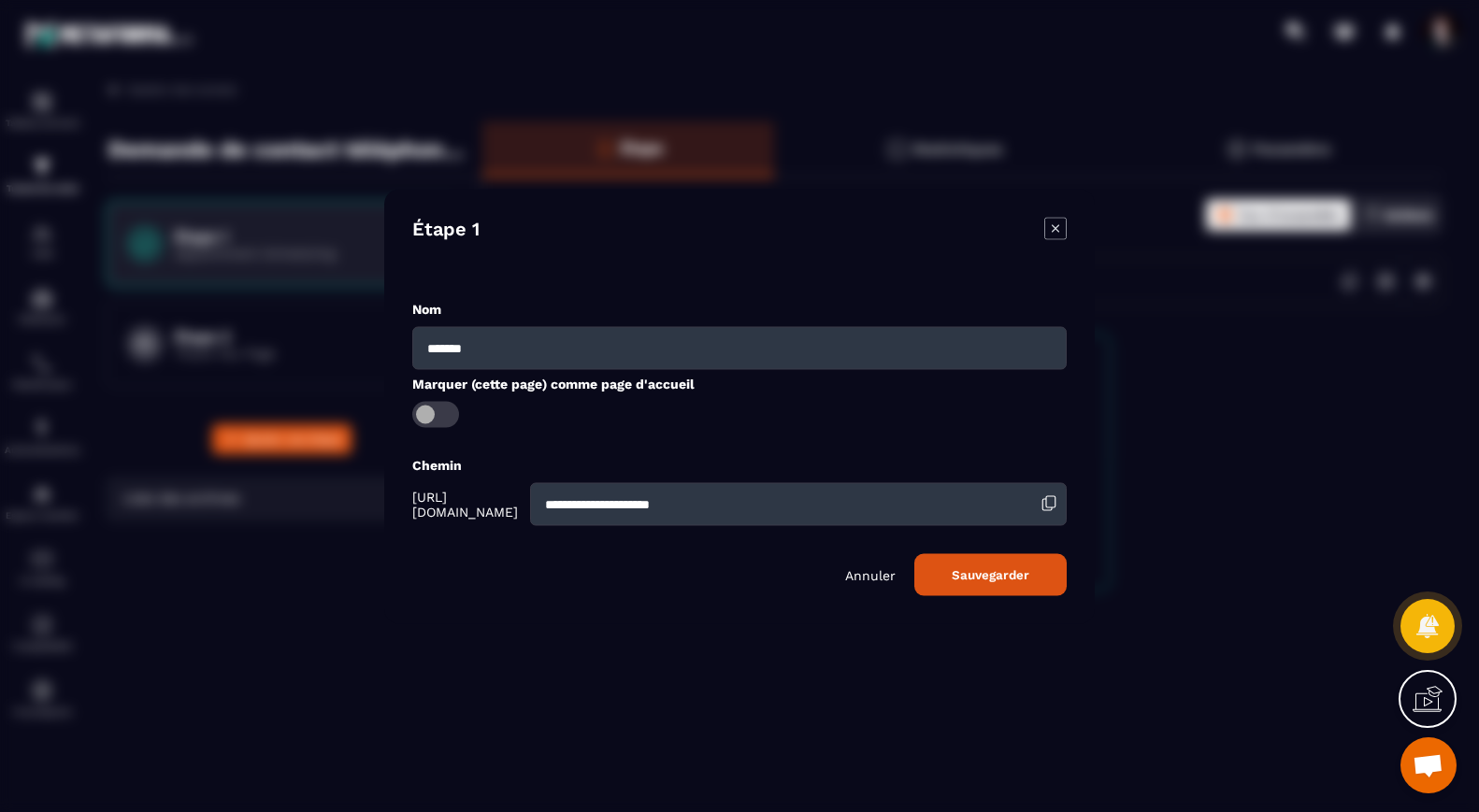
click at [1056, 233] on icon "Modal window" at bounding box center [1056, 228] width 23 height 23
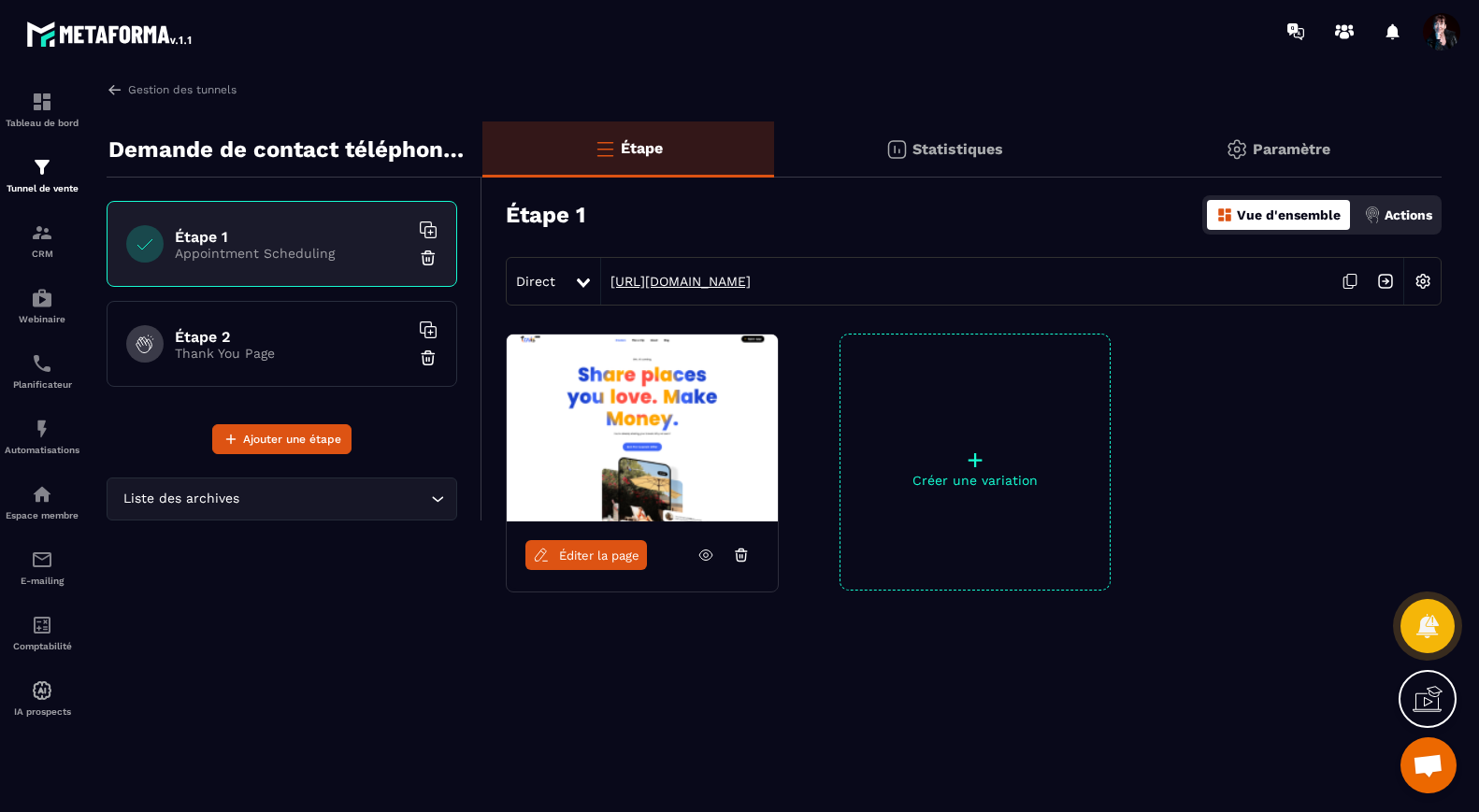
click at [701, 279] on link "[URL][DOMAIN_NAME]" at bounding box center [675, 281] width 150 height 15
click at [582, 284] on icon at bounding box center [584, 283] width 13 height 10
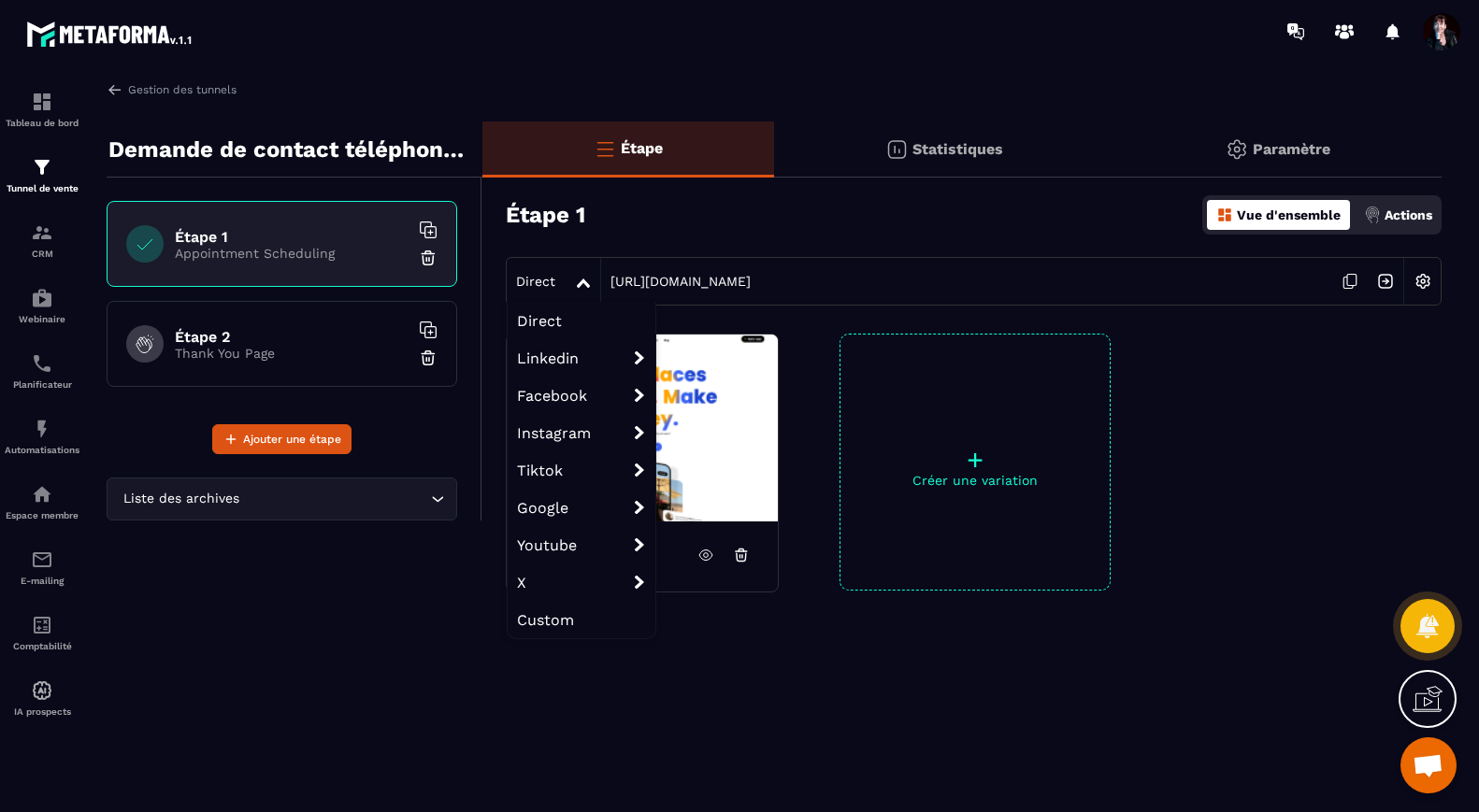
click at [582, 283] on icon at bounding box center [584, 283] width 13 height 10
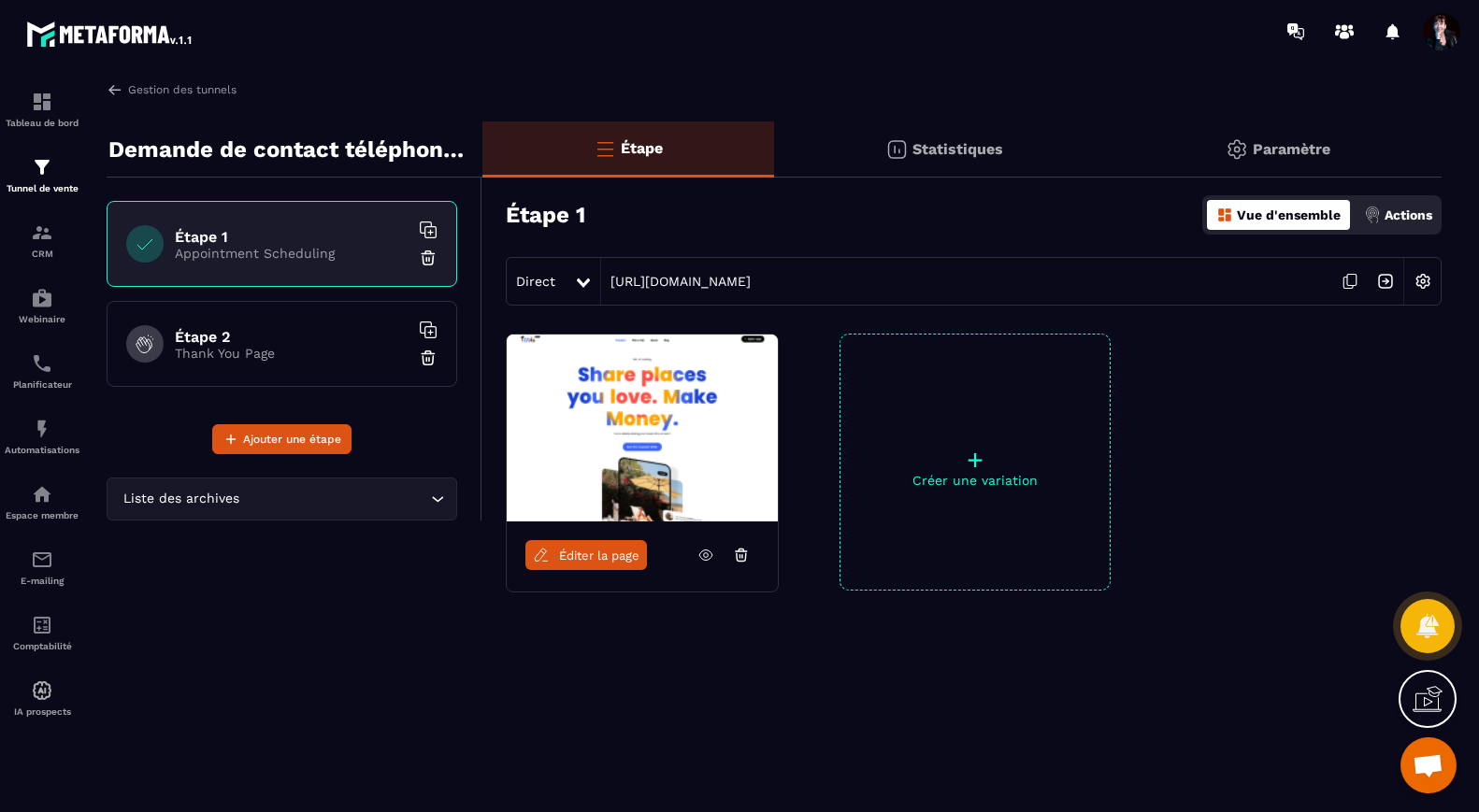
click at [1423, 277] on img at bounding box center [1422, 280] width 35 height 35
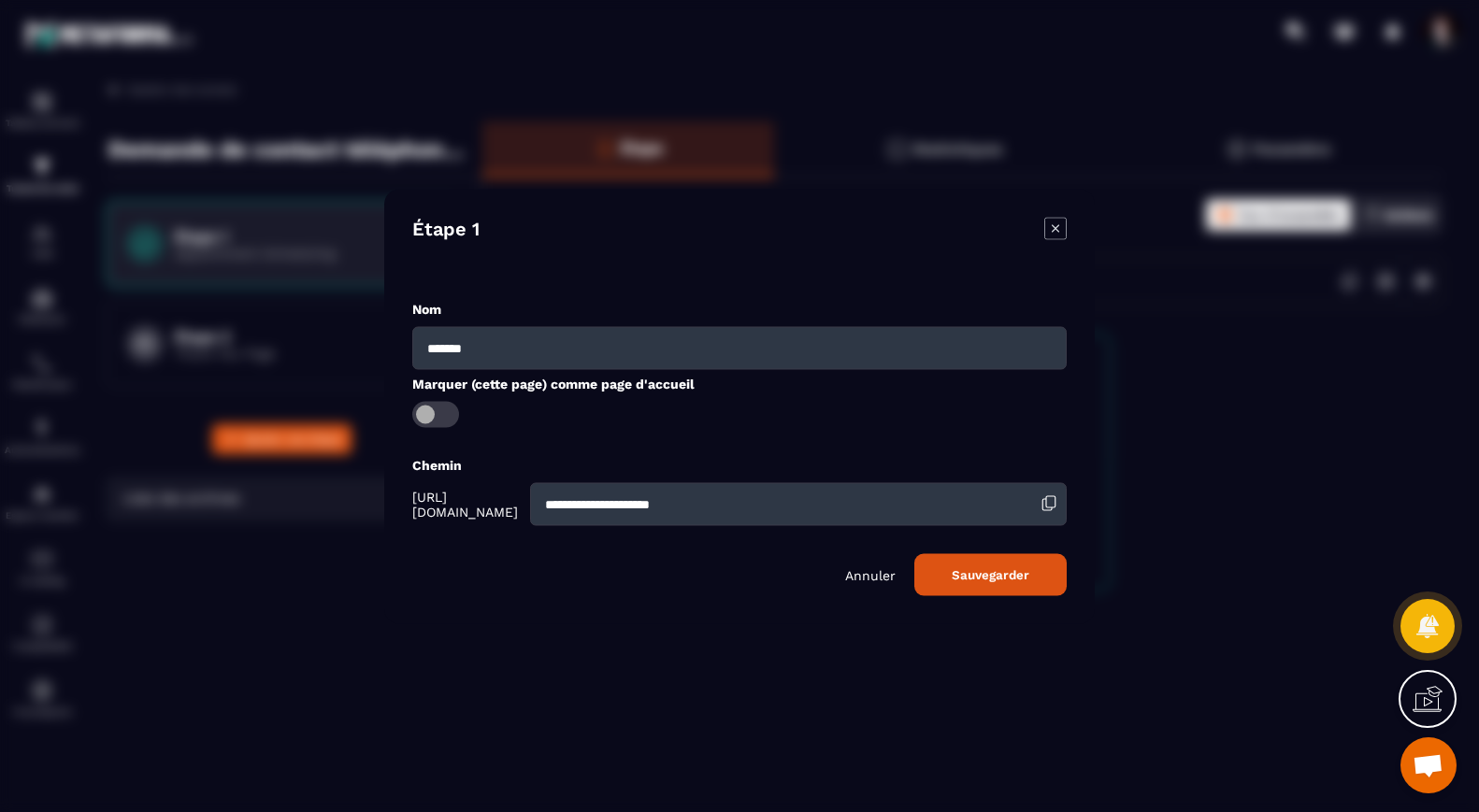
click at [1049, 234] on icon "Modal window" at bounding box center [1056, 228] width 23 height 23
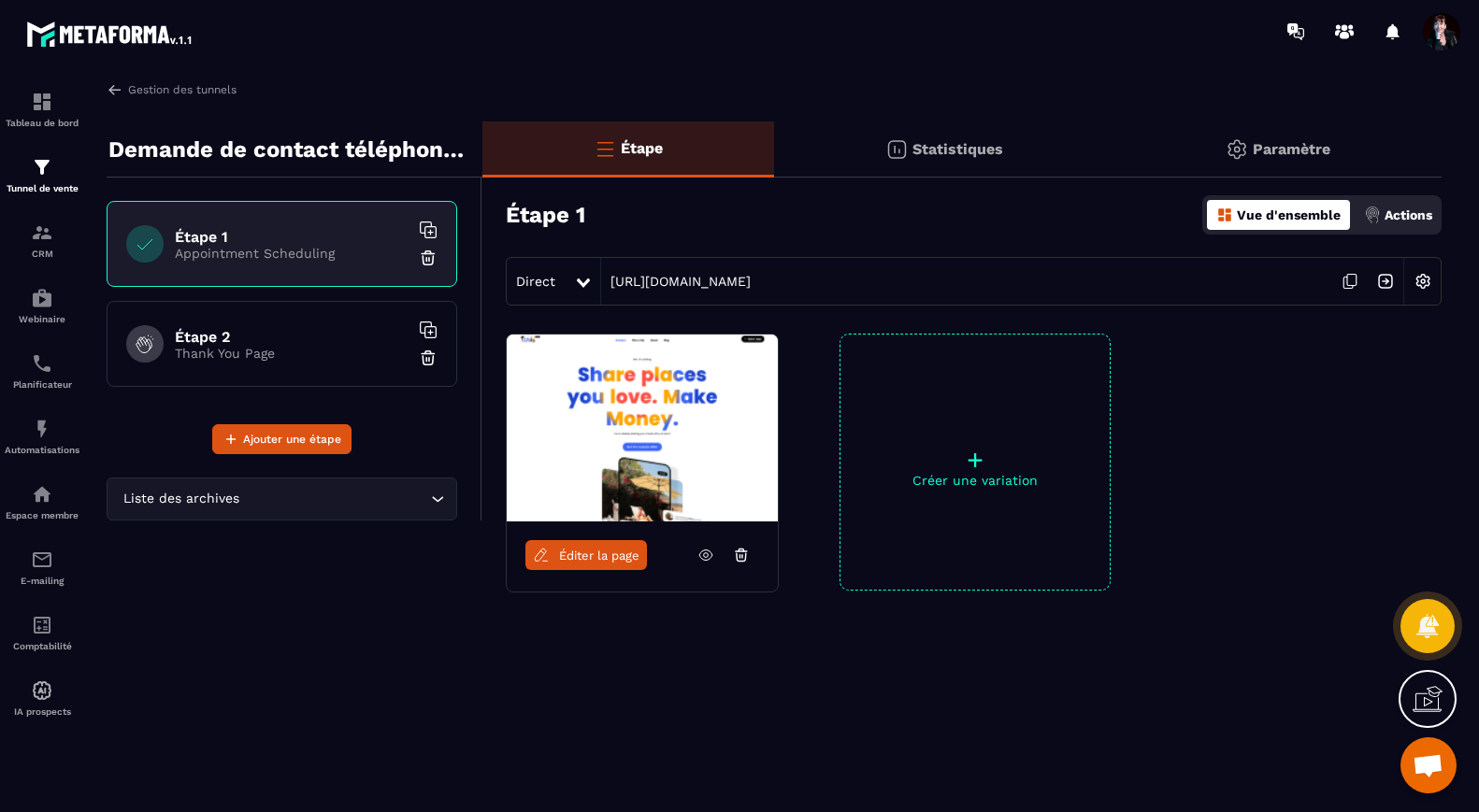
click at [1275, 145] on p "Paramètre" at bounding box center [1290, 149] width 77 height 18
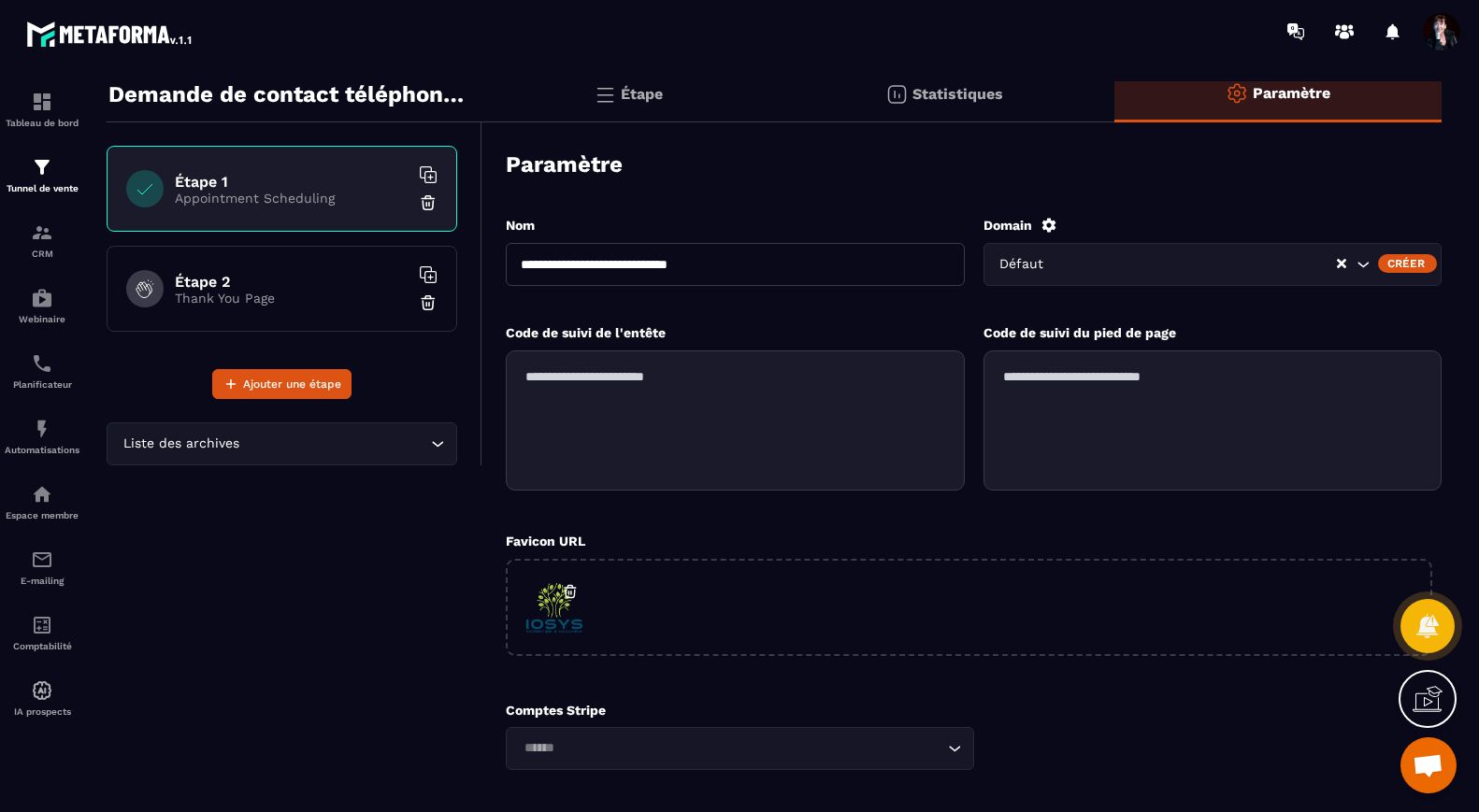
scroll to position [63, 0]
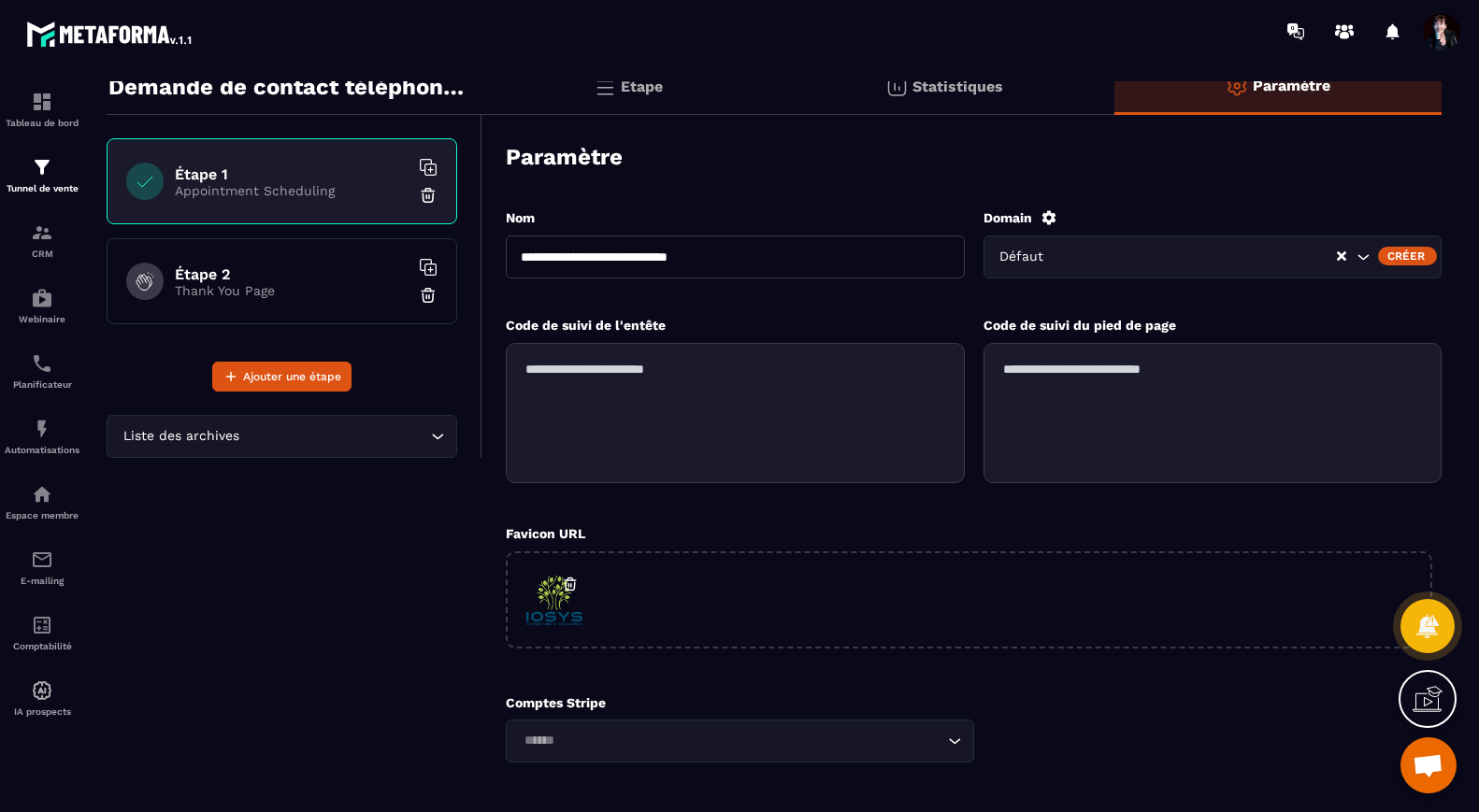
click at [1366, 257] on icon "Search for option" at bounding box center [1363, 257] width 19 height 19
click at [1365, 256] on icon "Search for option" at bounding box center [1363, 257] width 19 height 19
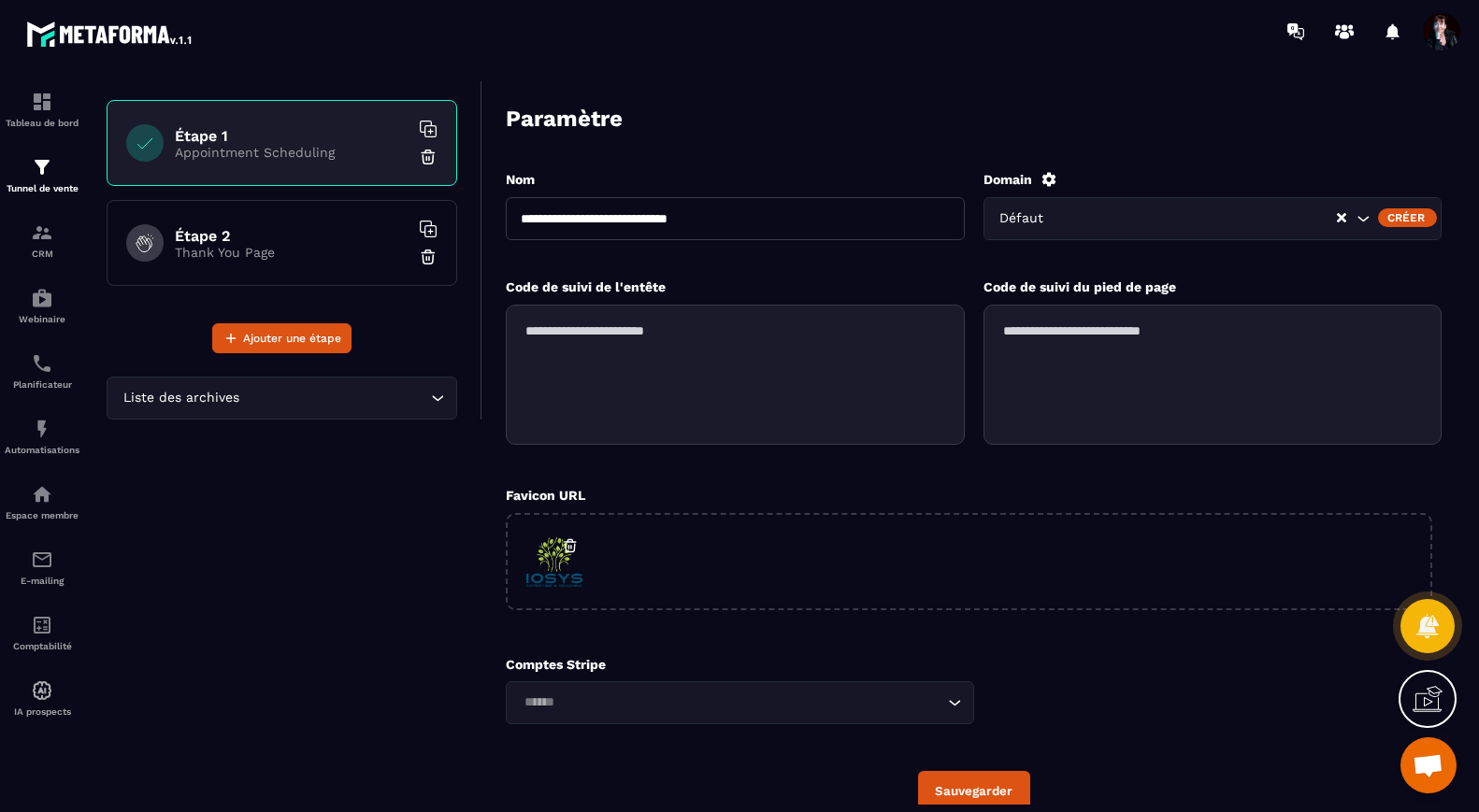
scroll to position [0, 0]
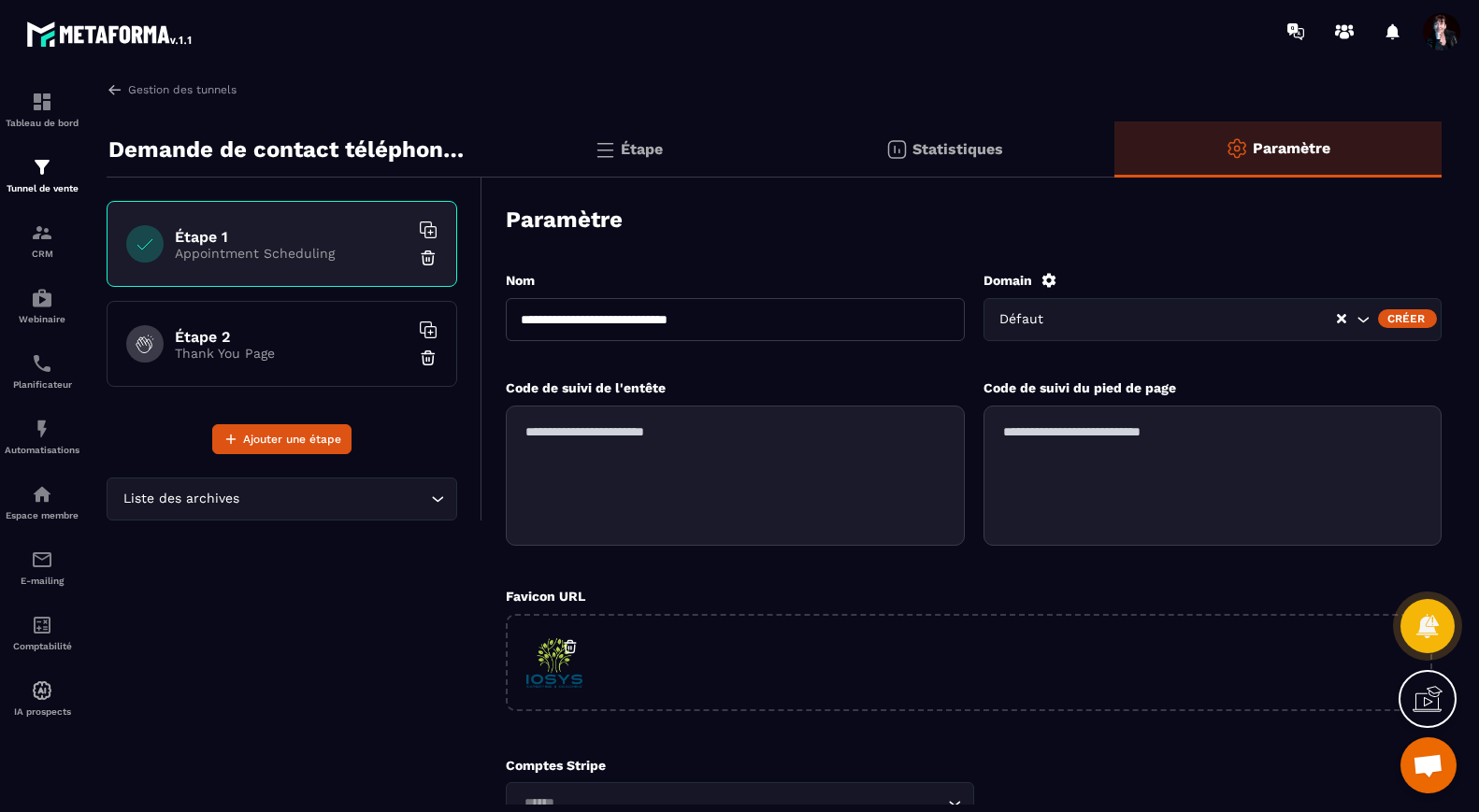
click at [1419, 316] on div "Créer" at bounding box center [1407, 318] width 59 height 19
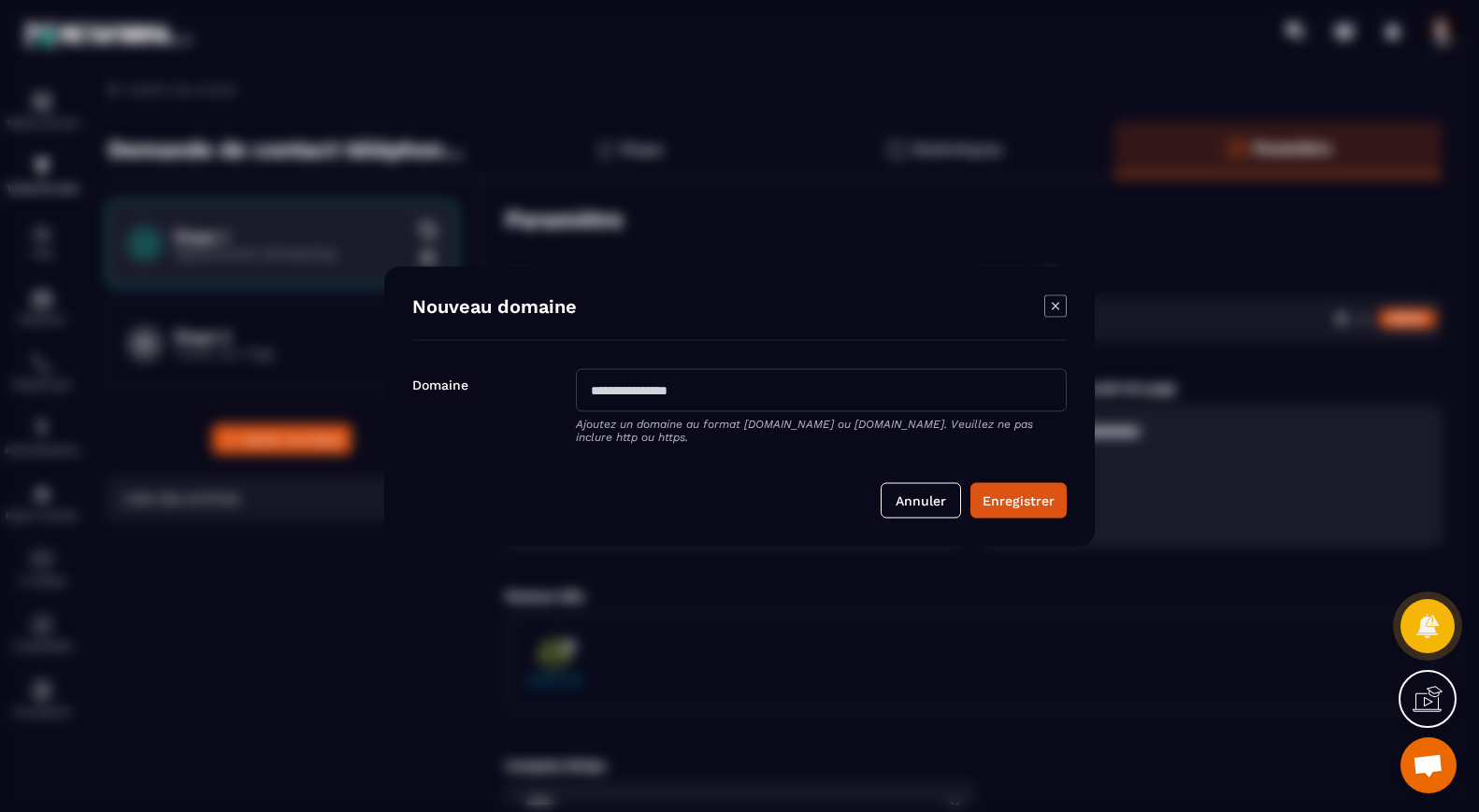
click at [596, 393] on input "Modal window" at bounding box center [821, 389] width 491 height 43
type input "**********"
click at [1017, 505] on button "Enregistrer" at bounding box center [1017, 499] width 96 height 35
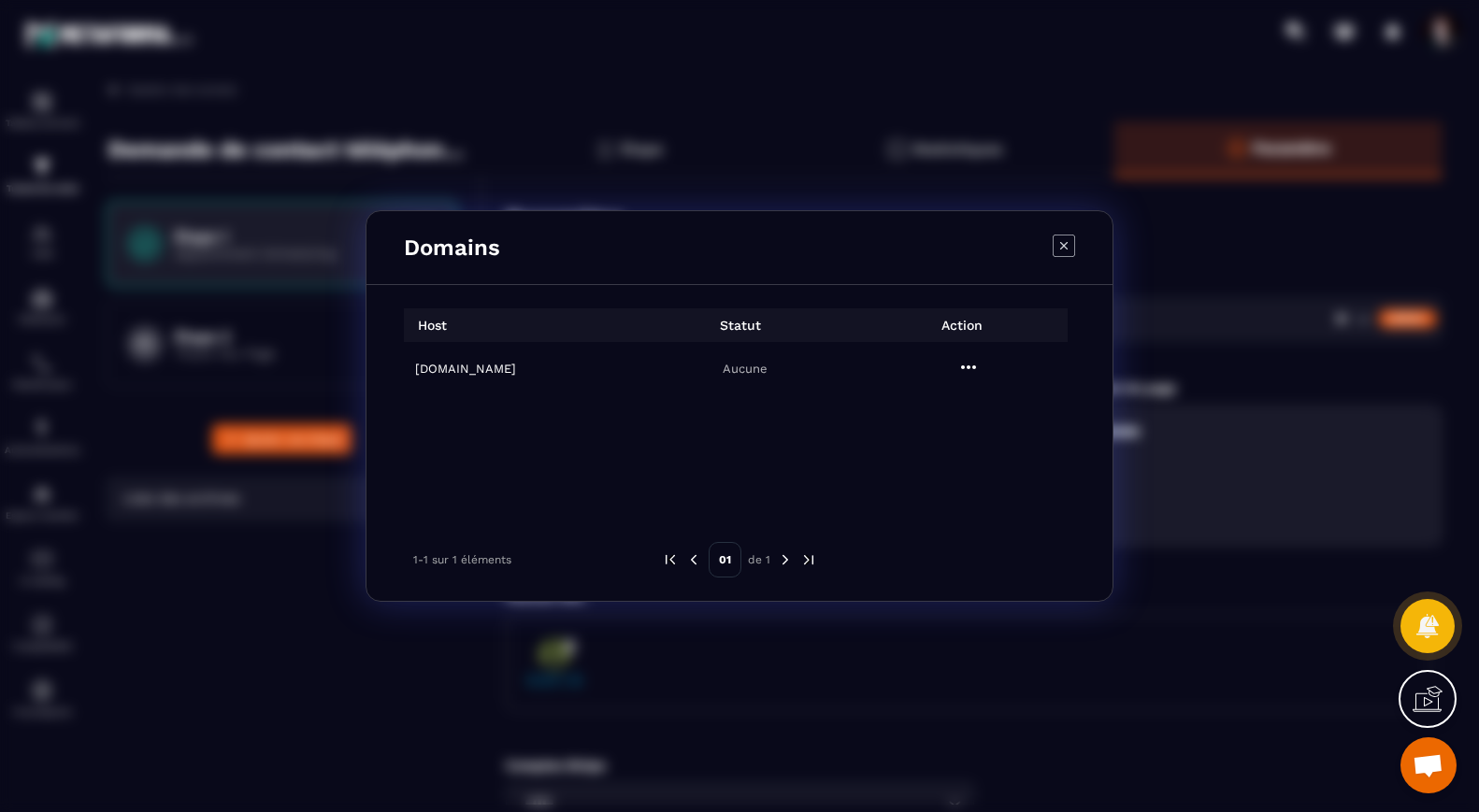
click at [543, 368] on h6 "[DOMAIN_NAME]" at bounding box center [521, 368] width 212 height 14
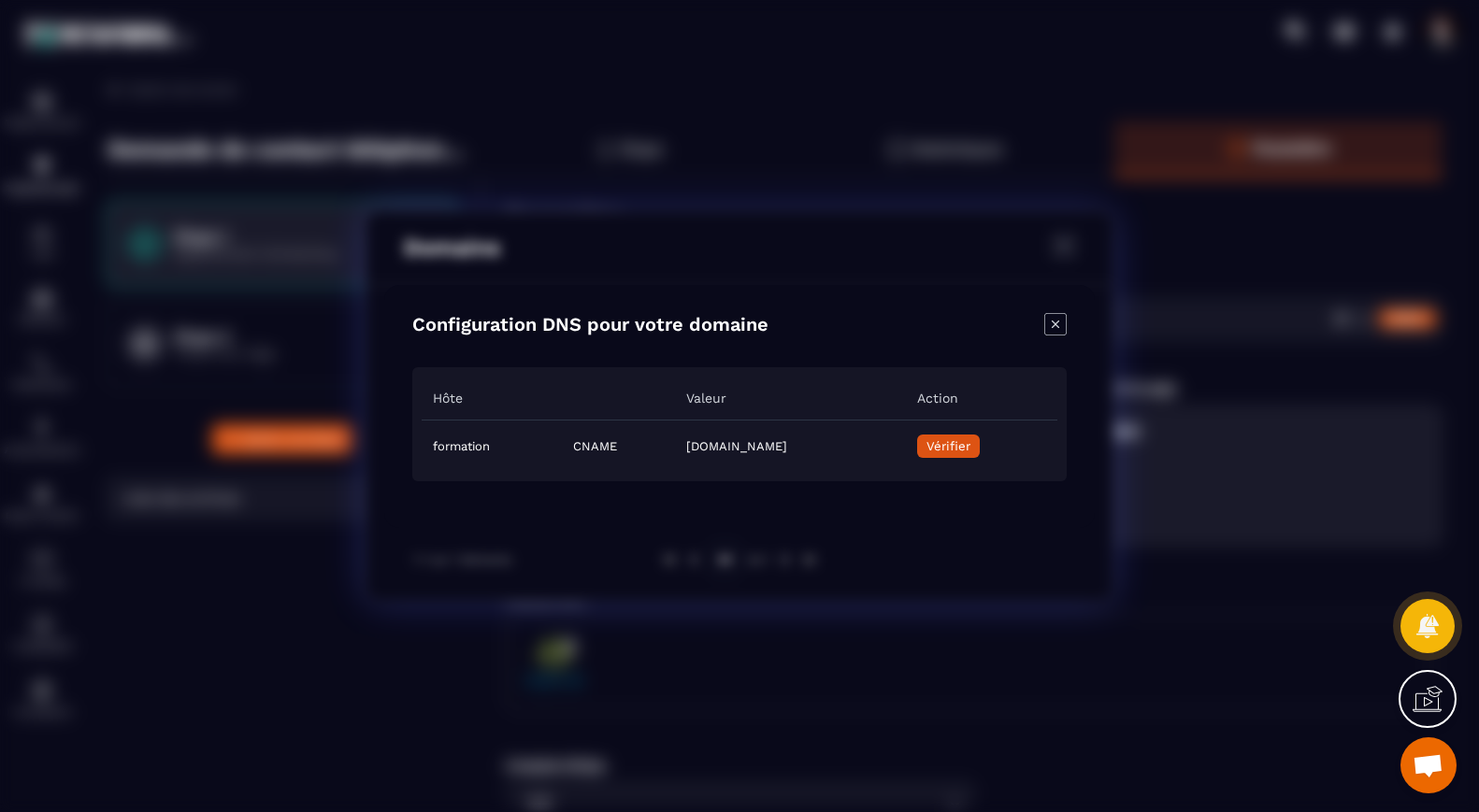
click at [970, 446] on span "Vérifier" at bounding box center [948, 446] width 44 height 14
click at [1052, 325] on icon "Close modal" at bounding box center [1056, 324] width 23 height 23
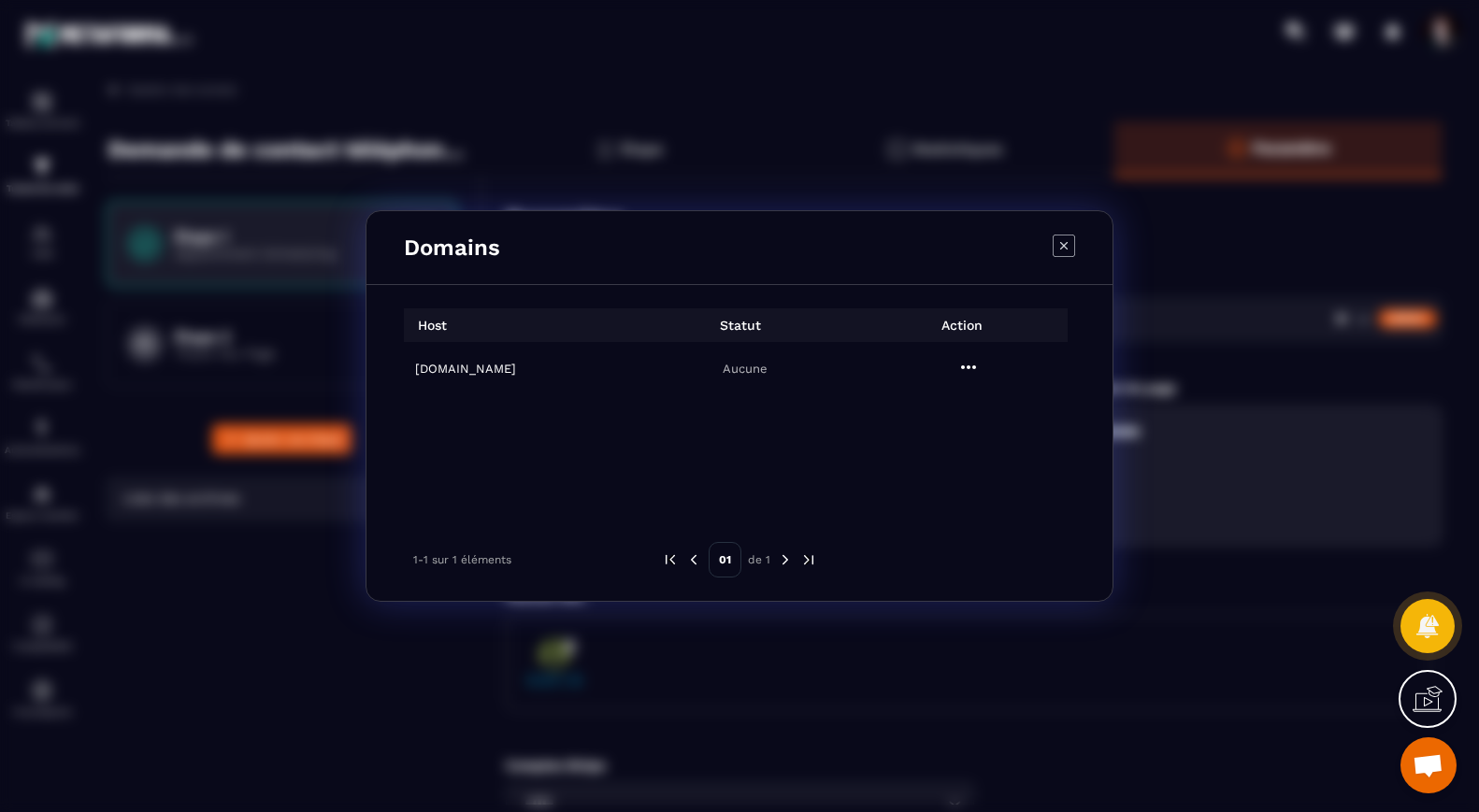
click at [1433, 700] on icon at bounding box center [1427, 698] width 30 height 30
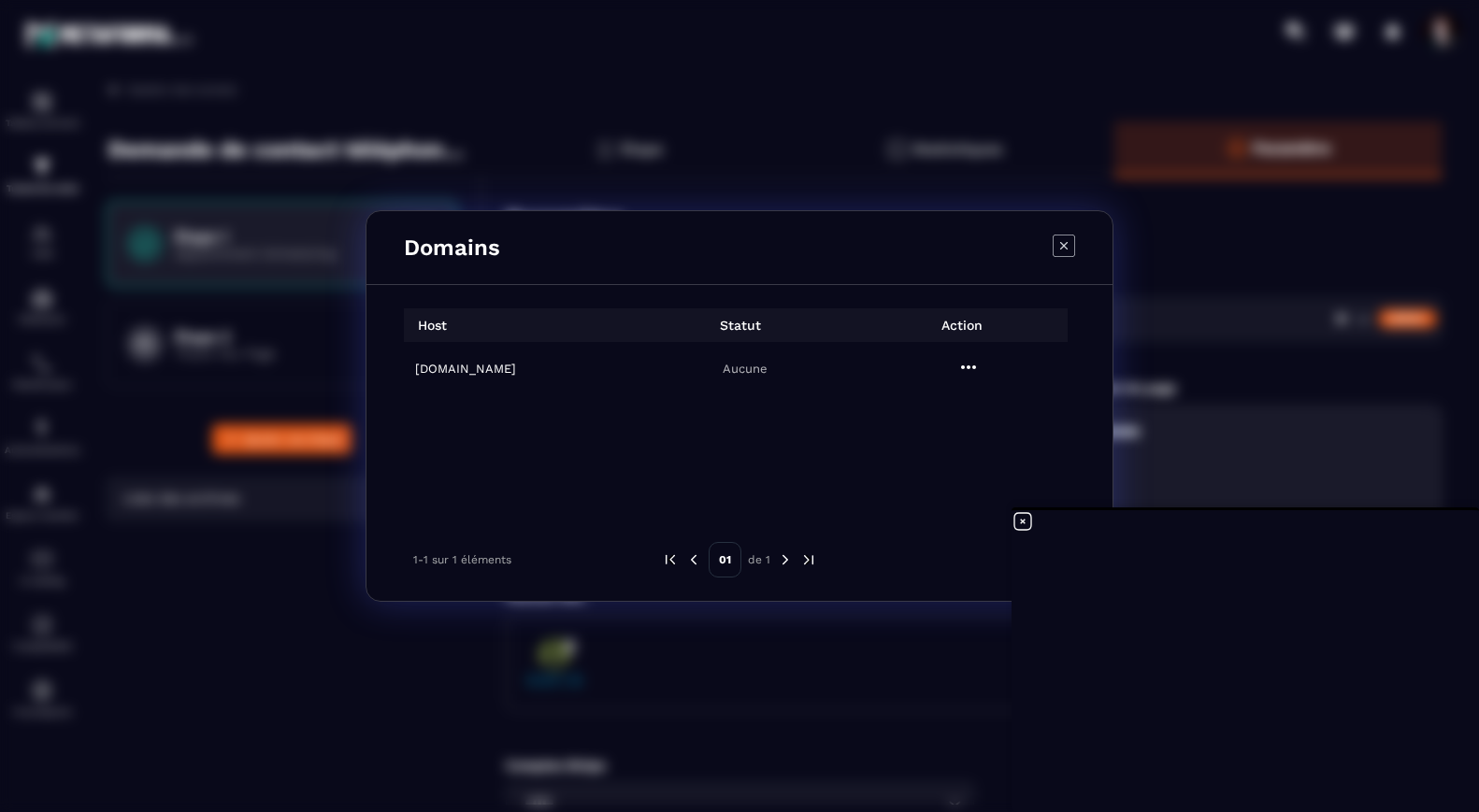
click at [1066, 248] on icon "Modal window" at bounding box center [1063, 246] width 8 height 8
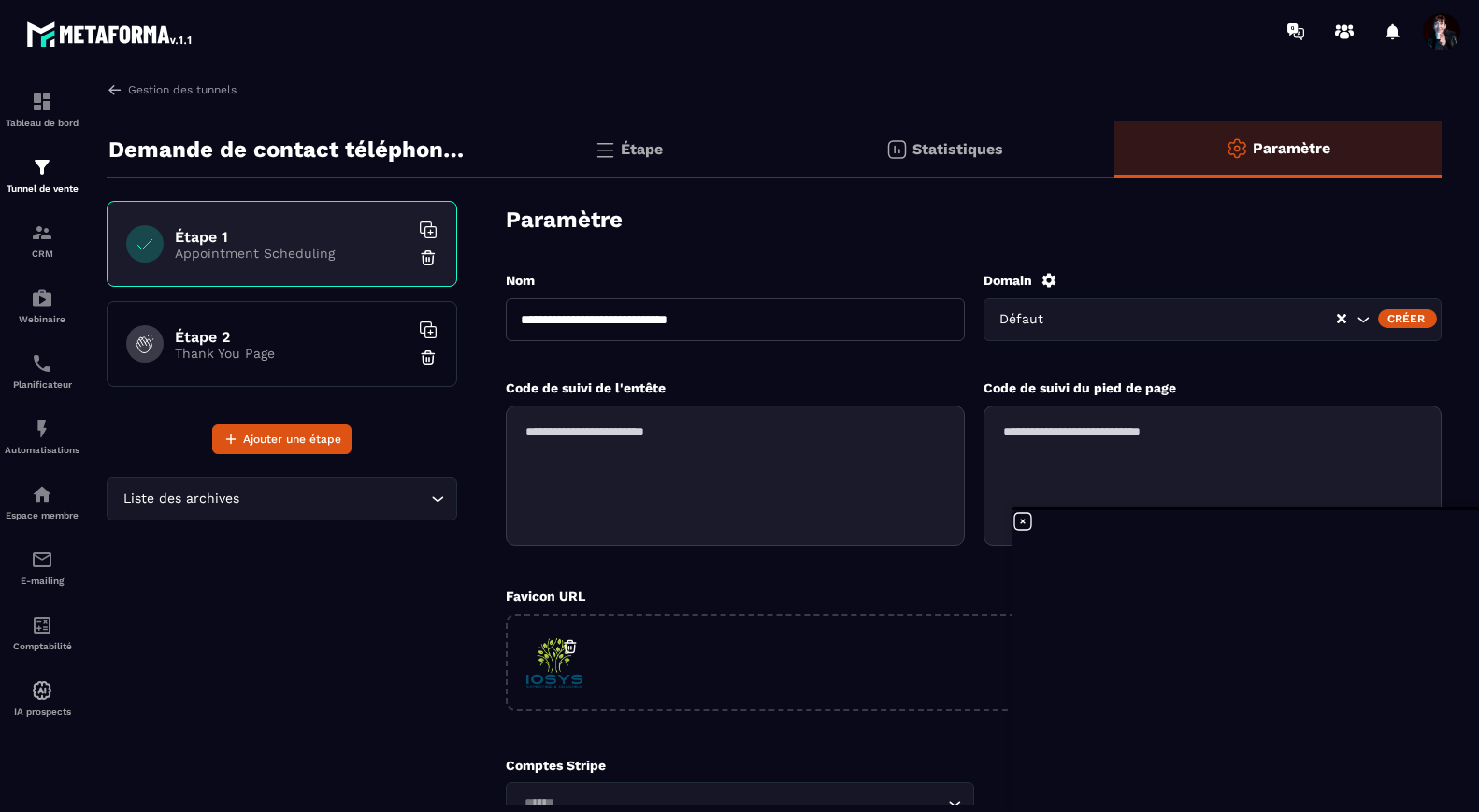
click at [1449, 35] on span at bounding box center [1441, 31] width 37 height 37
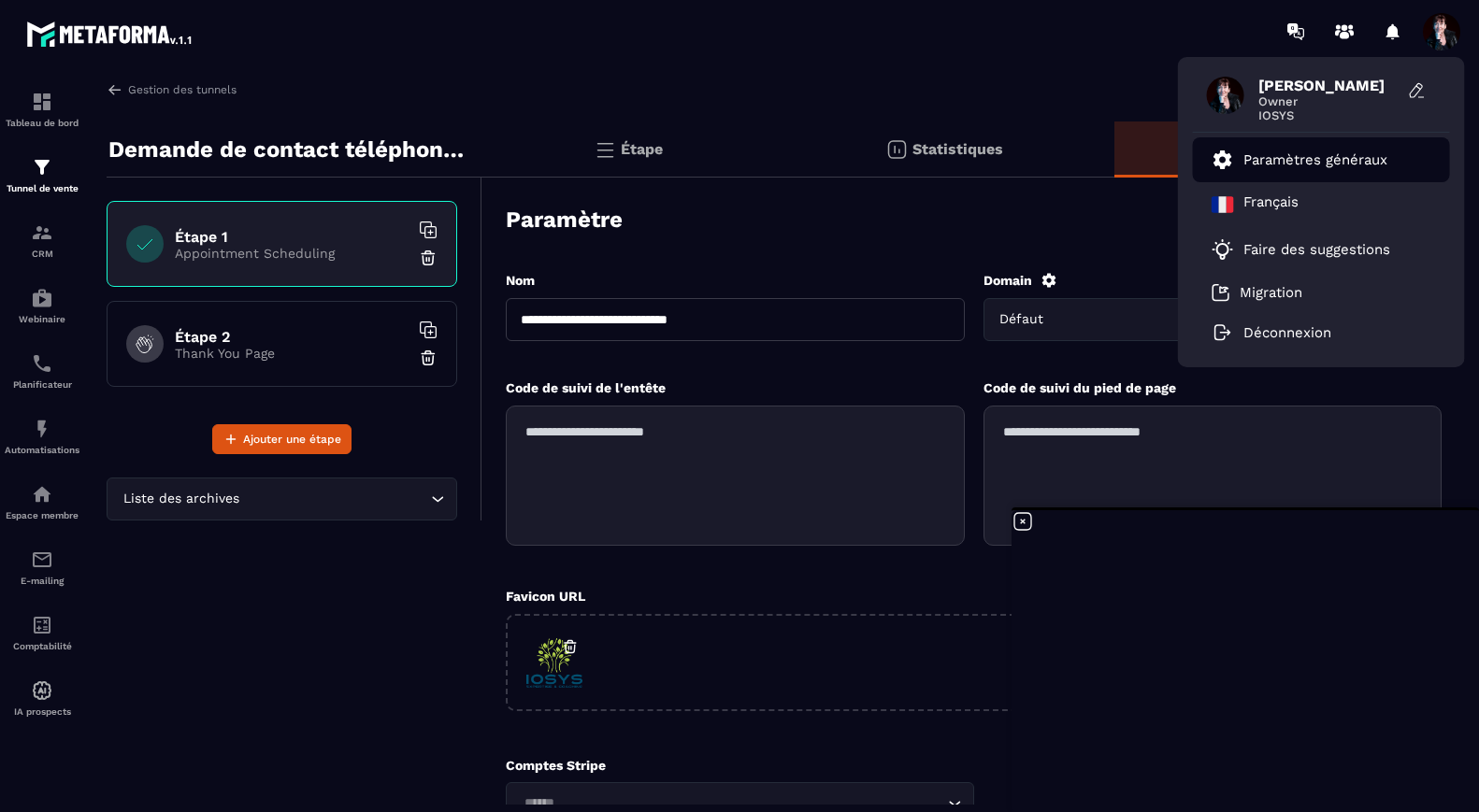
click at [1335, 156] on p "Paramètres généraux" at bounding box center [1315, 160] width 144 height 17
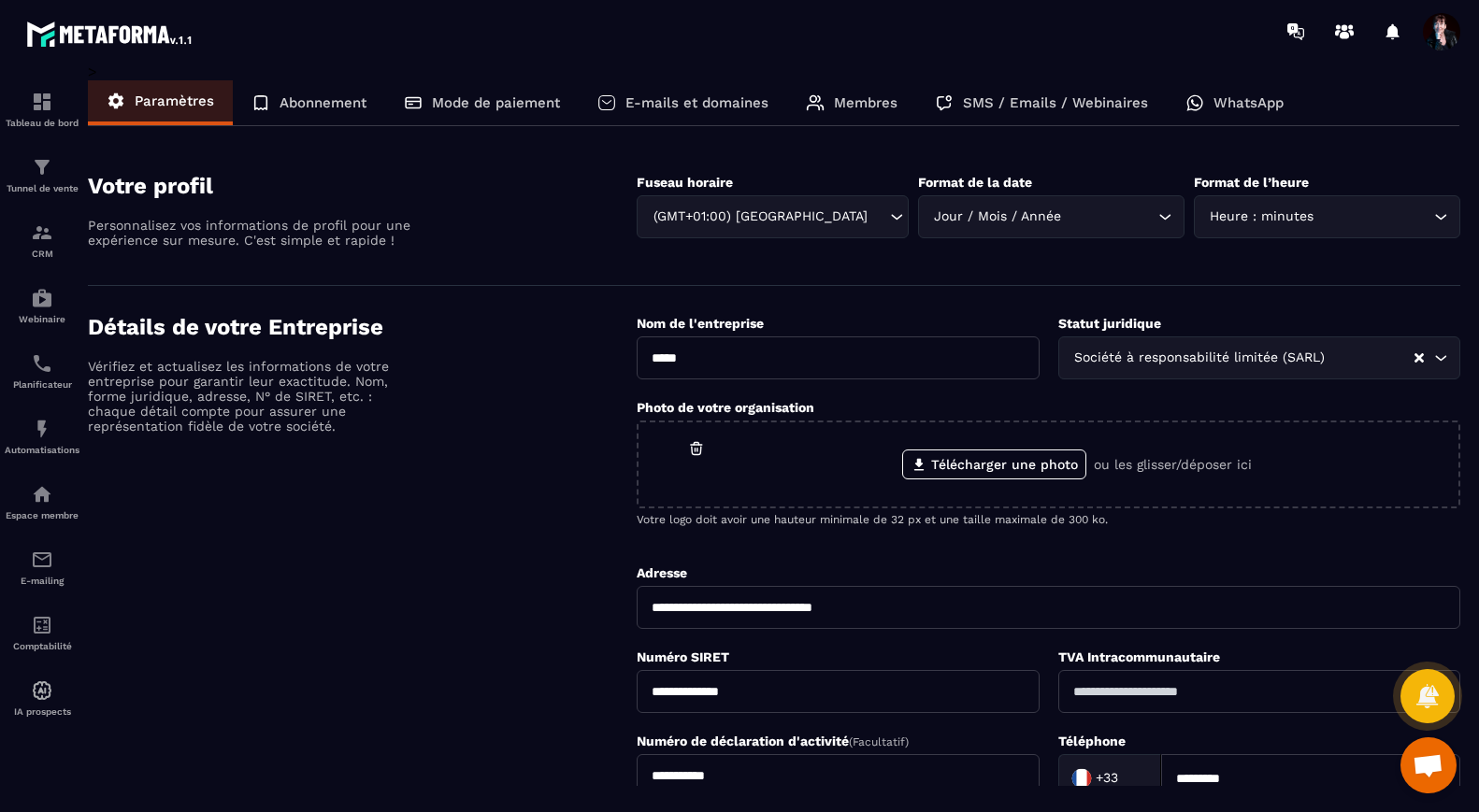
click at [668, 102] on p "E-mails et domaines" at bounding box center [697, 103] width 143 height 17
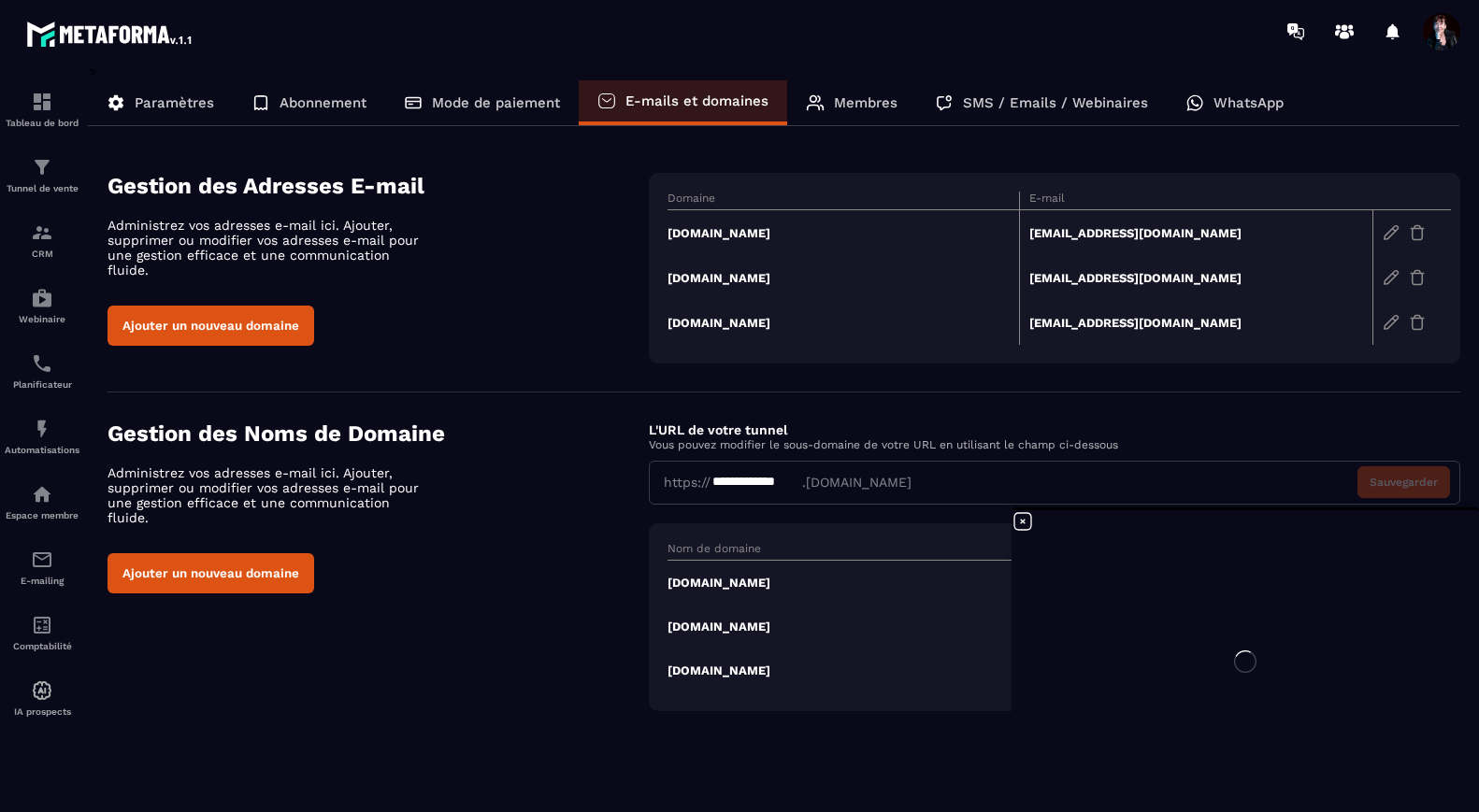
click at [1021, 523] on div at bounding box center [1244, 660] width 467 height 302
click at [1025, 522] on icon at bounding box center [1022, 521] width 23 height 23
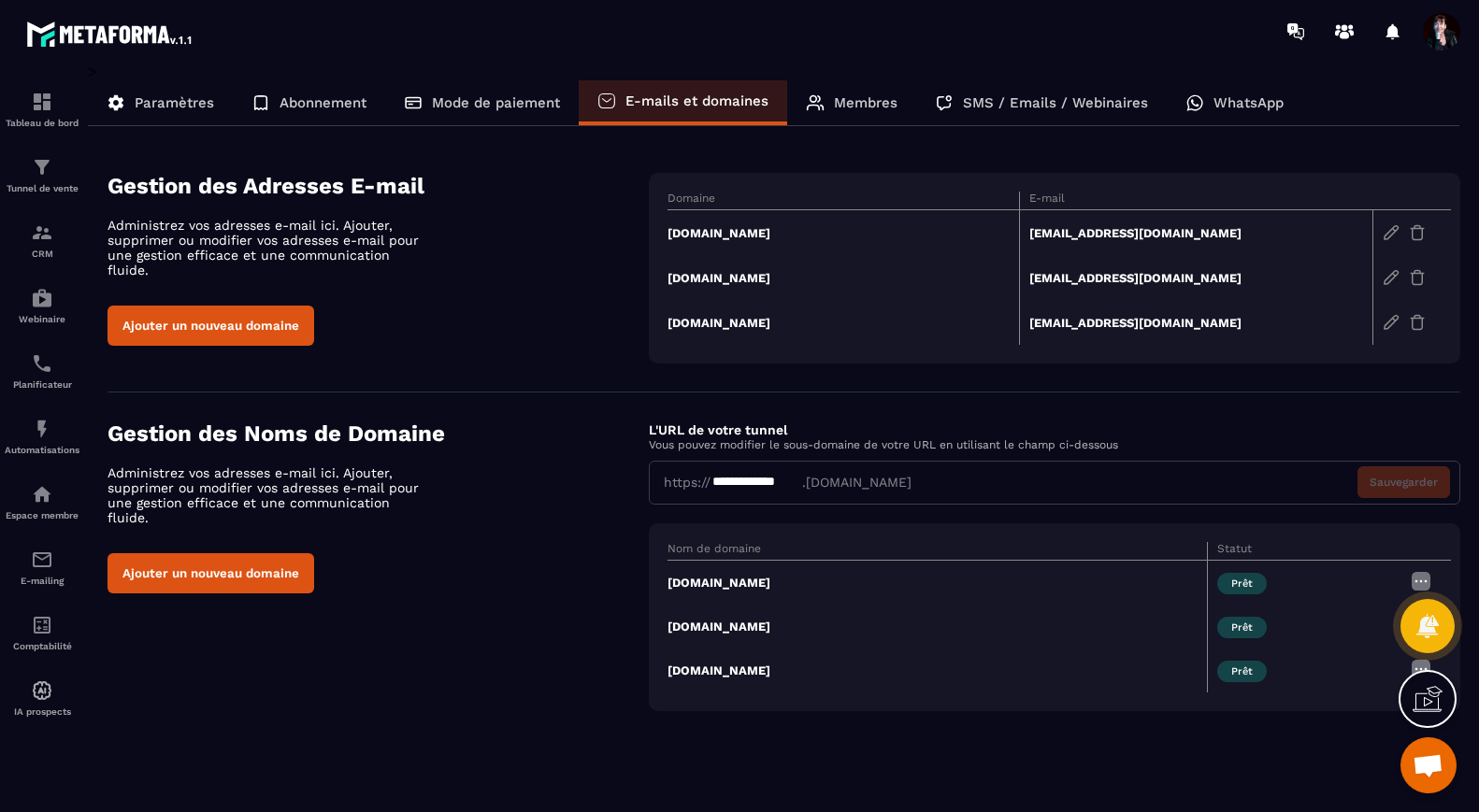
click at [1367, 484] on div "**********" at bounding box center [1054, 482] width 811 height 44
click at [711, 485] on div "**********" at bounding box center [756, 482] width 92 height 20
click at [43, 169] on img at bounding box center [42, 168] width 23 height 23
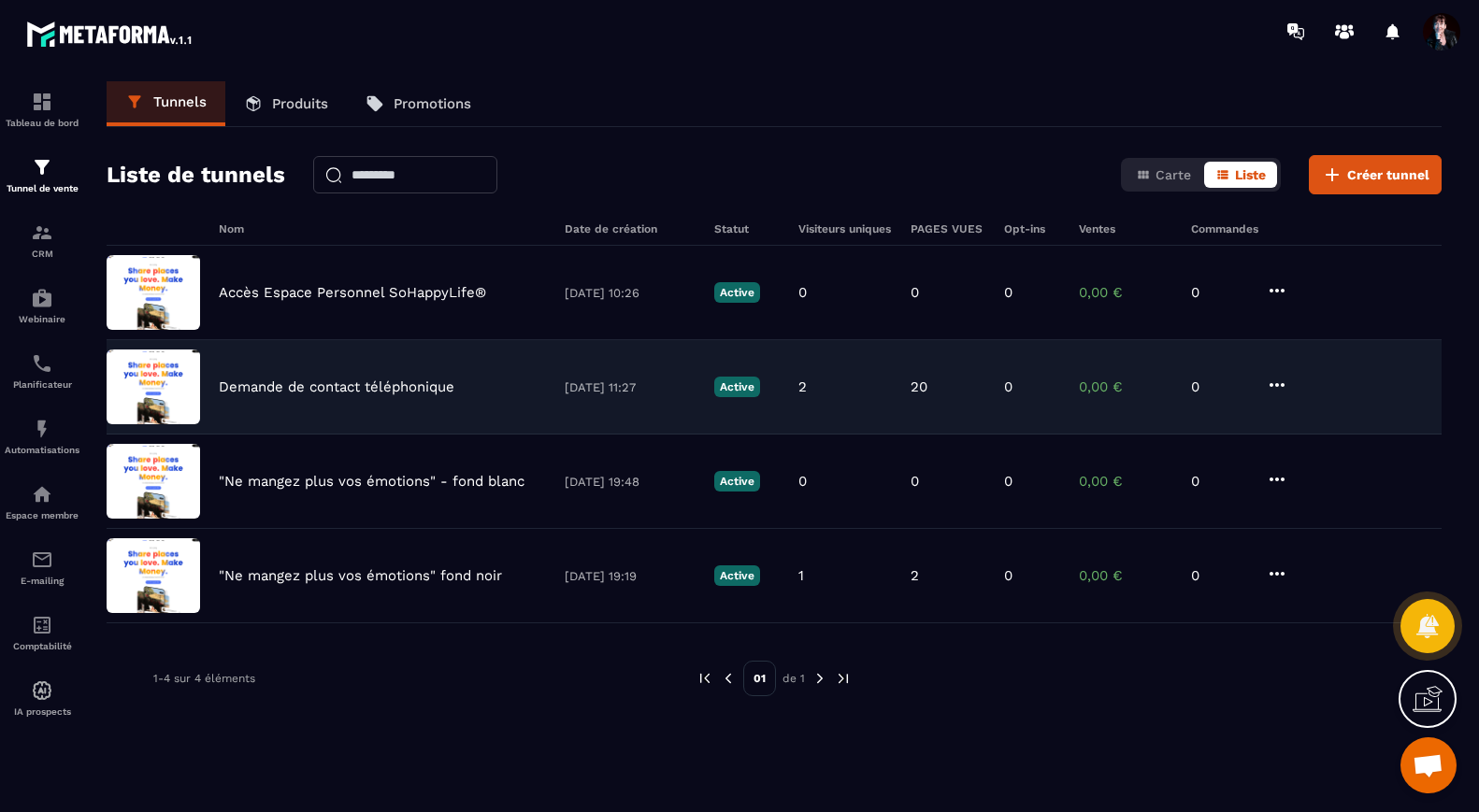
click at [340, 383] on p "Demande de contact téléphonique" at bounding box center [336, 387] width 236 height 17
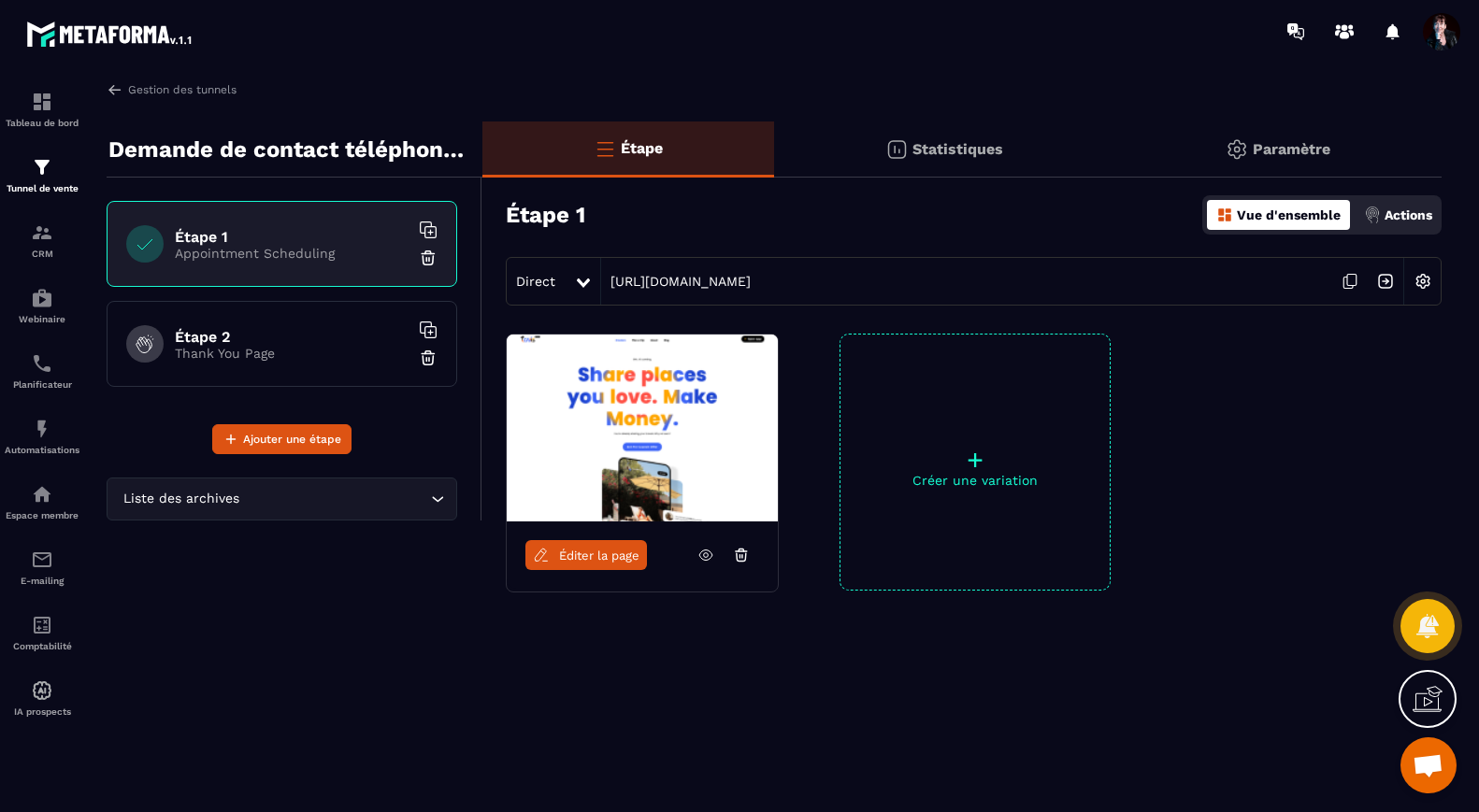
click at [1424, 284] on img at bounding box center [1422, 280] width 35 height 35
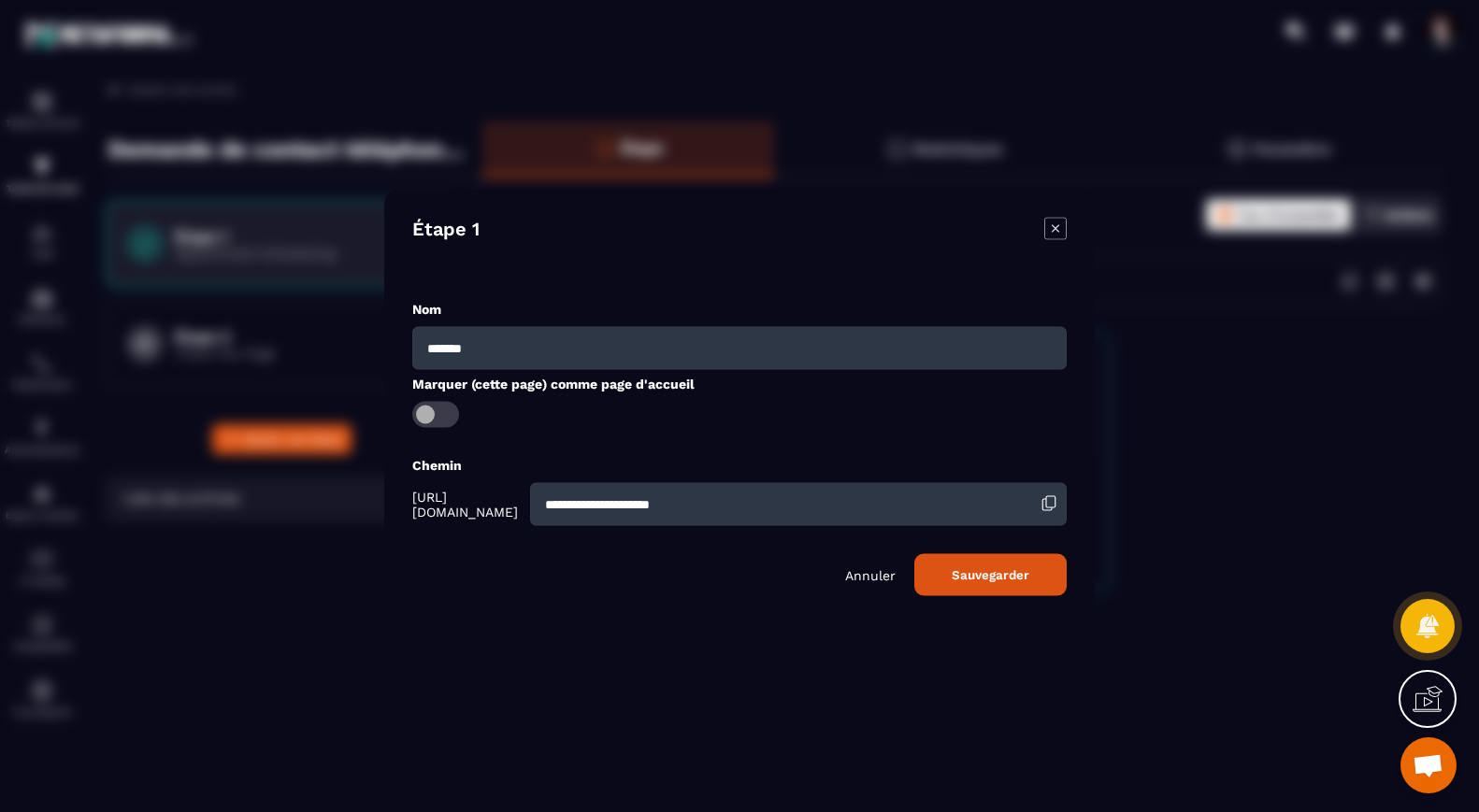
click at [1058, 231] on icon "Modal window" at bounding box center [1056, 228] width 23 height 23
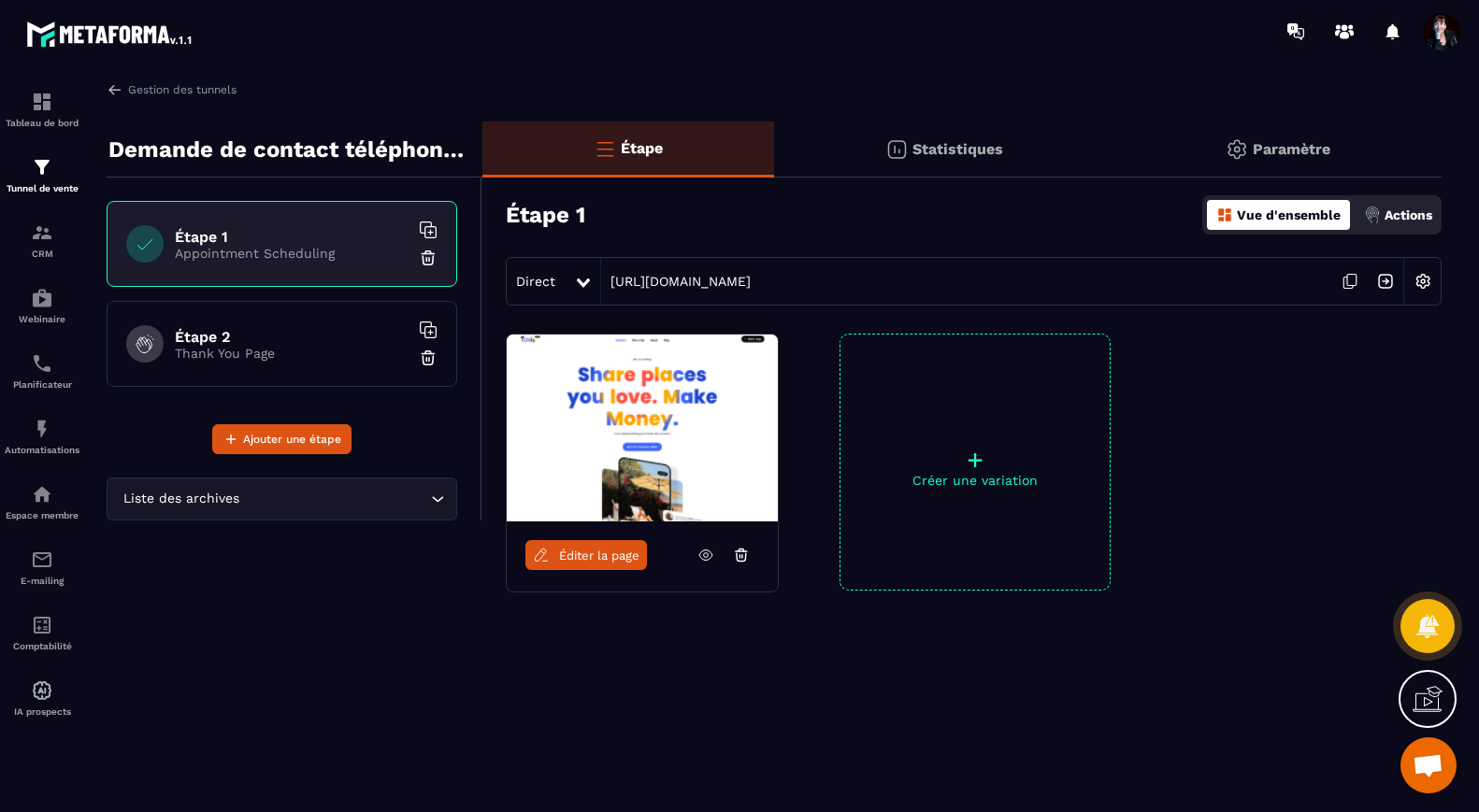
click at [1297, 152] on p "Paramètre" at bounding box center [1290, 149] width 77 height 18
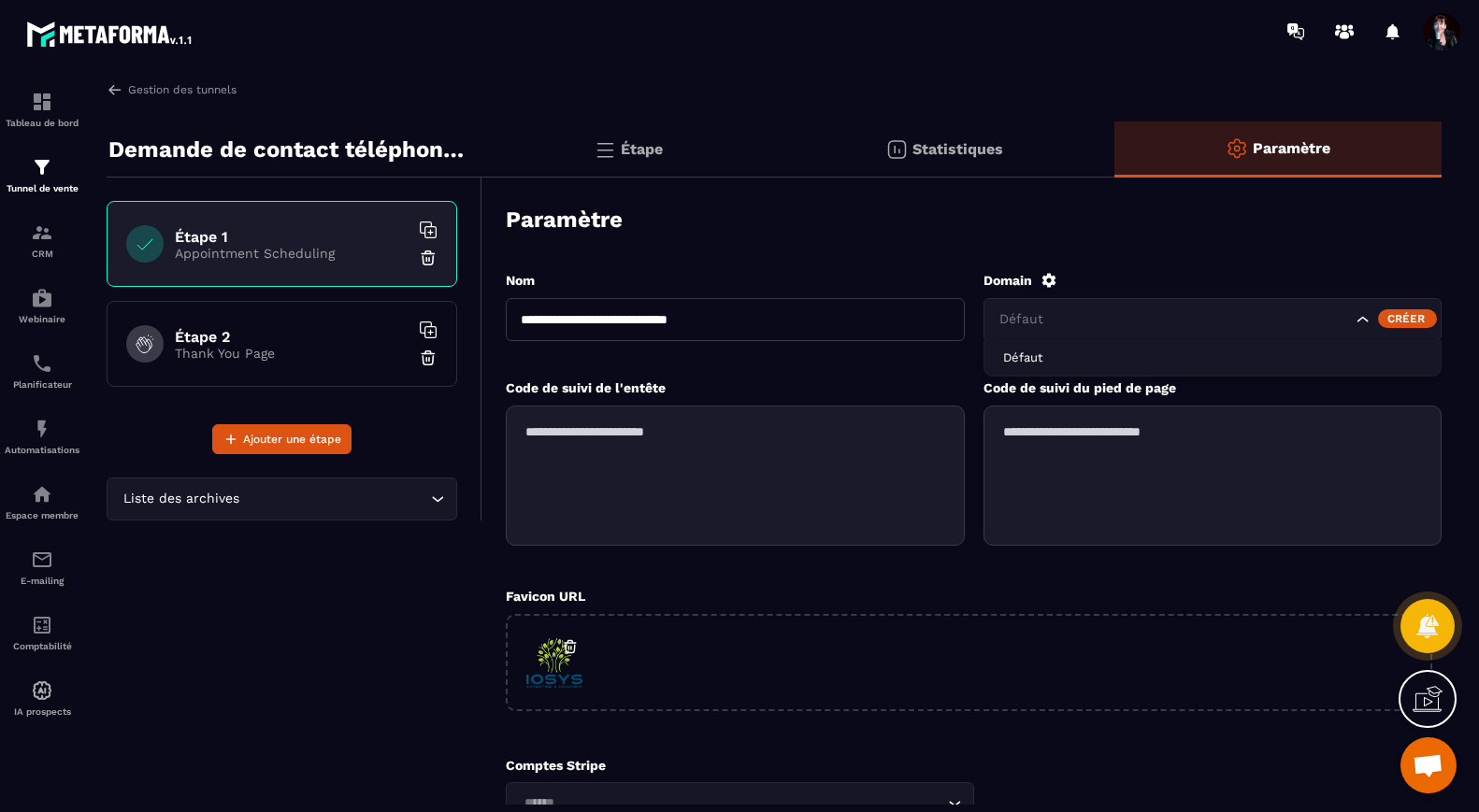
click at [1361, 321] on icon "Search for option" at bounding box center [1363, 319] width 19 height 19
click at [1361, 317] on icon "Search for option" at bounding box center [1363, 319] width 19 height 19
click at [636, 151] on p "Étape" at bounding box center [642, 149] width 42 height 18
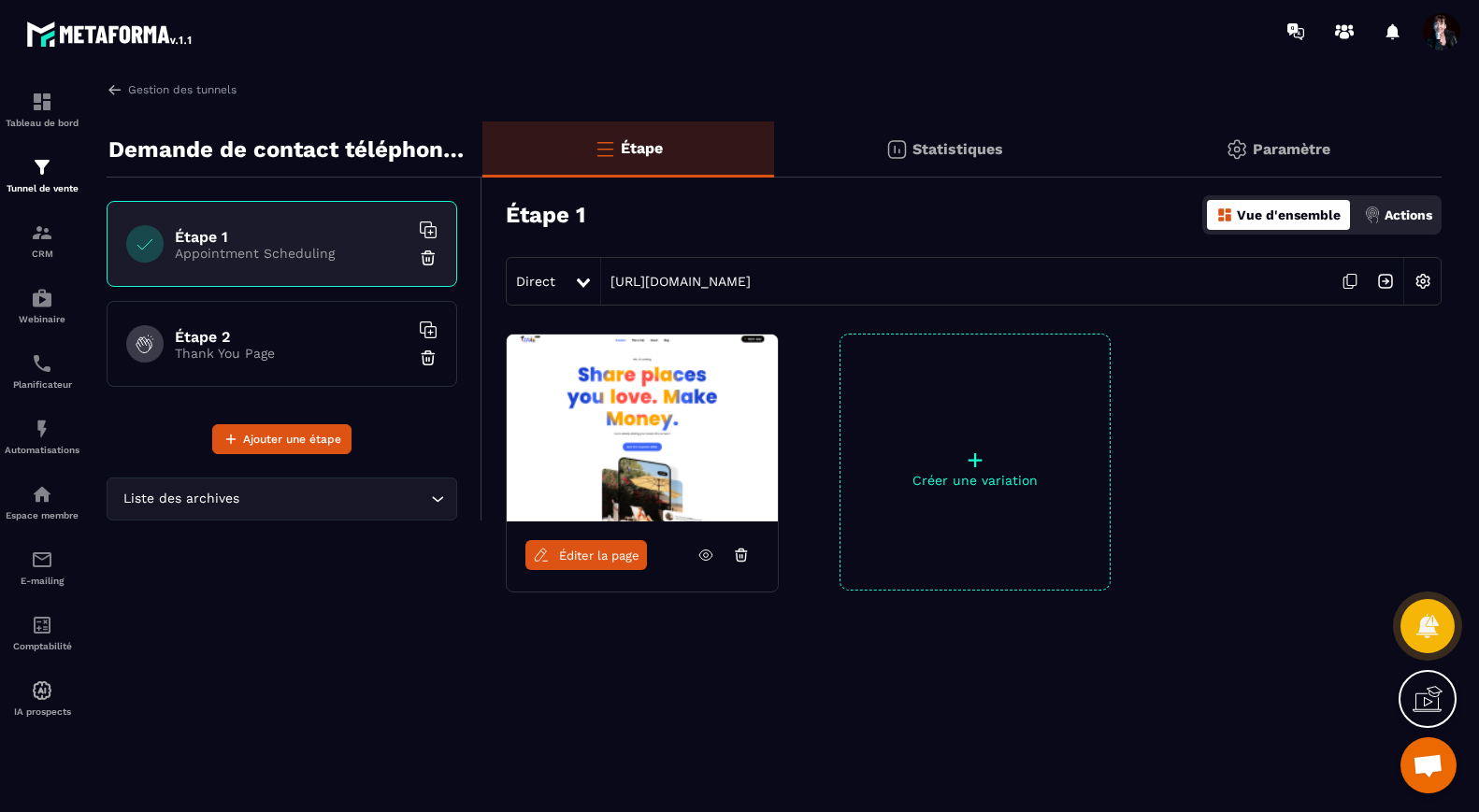
click at [304, 331] on h6 "Étape 2" at bounding box center [291, 336] width 234 height 18
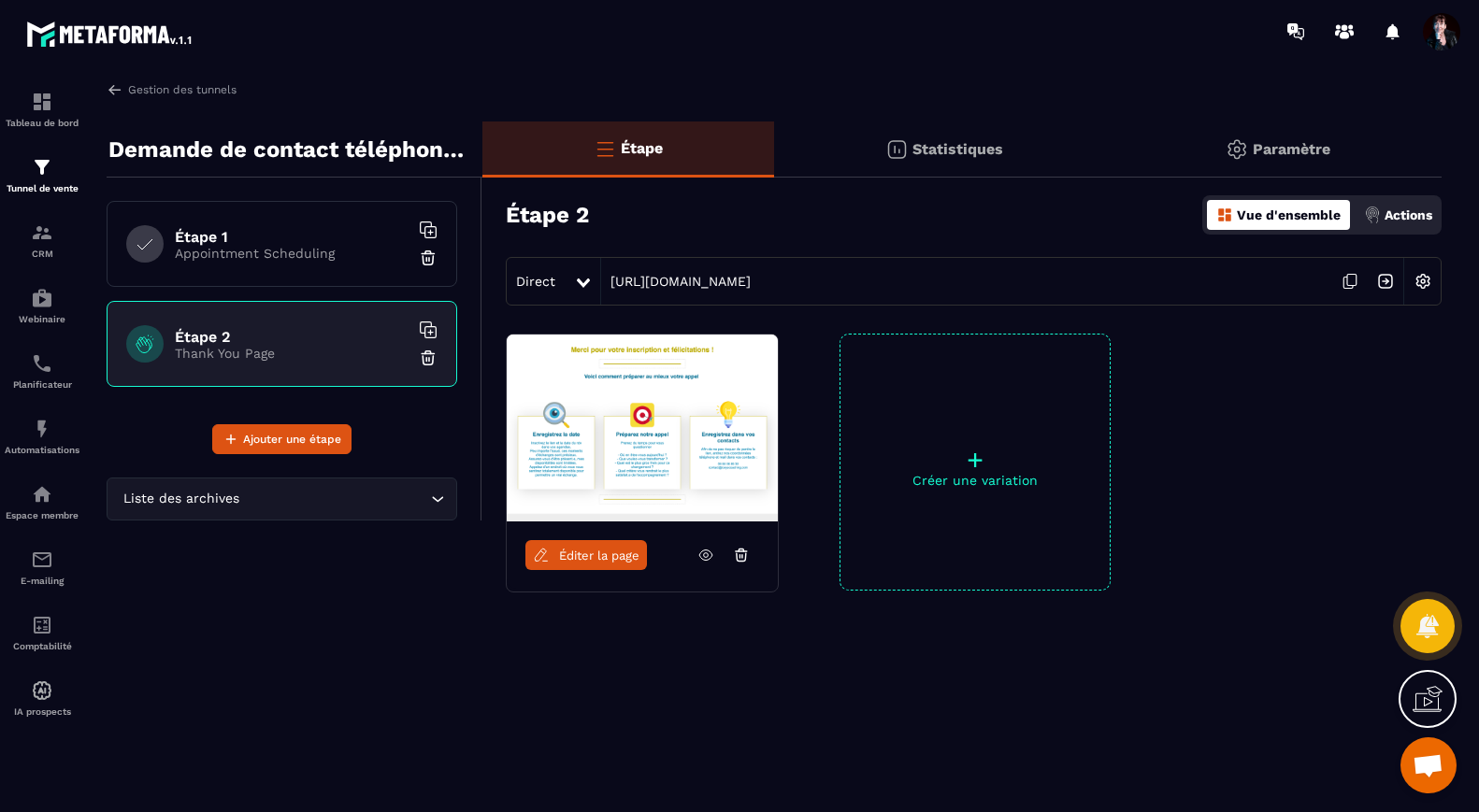
click at [1426, 279] on img at bounding box center [1422, 280] width 35 height 35
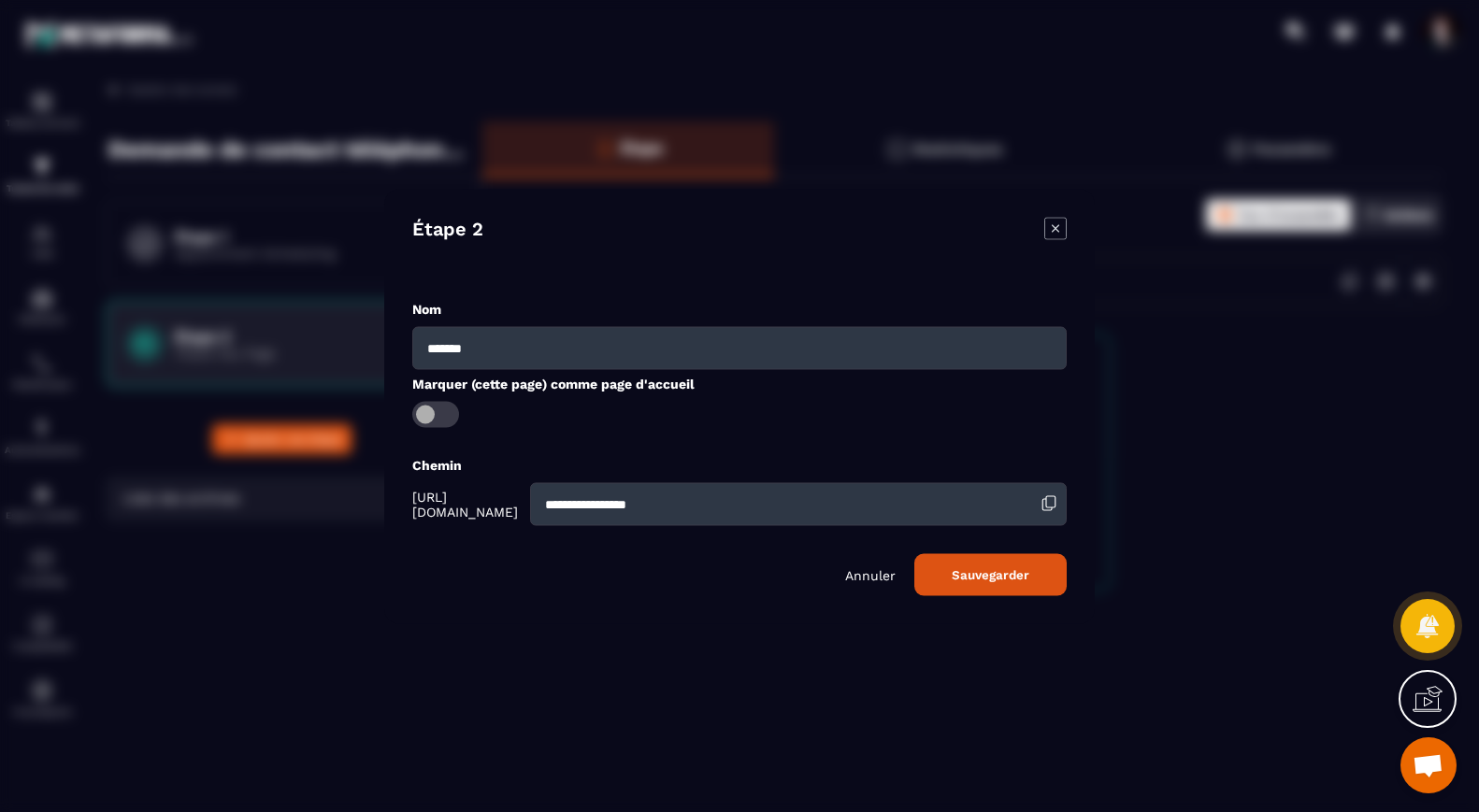
click at [1054, 229] on icon "Modal window" at bounding box center [1056, 228] width 8 height 8
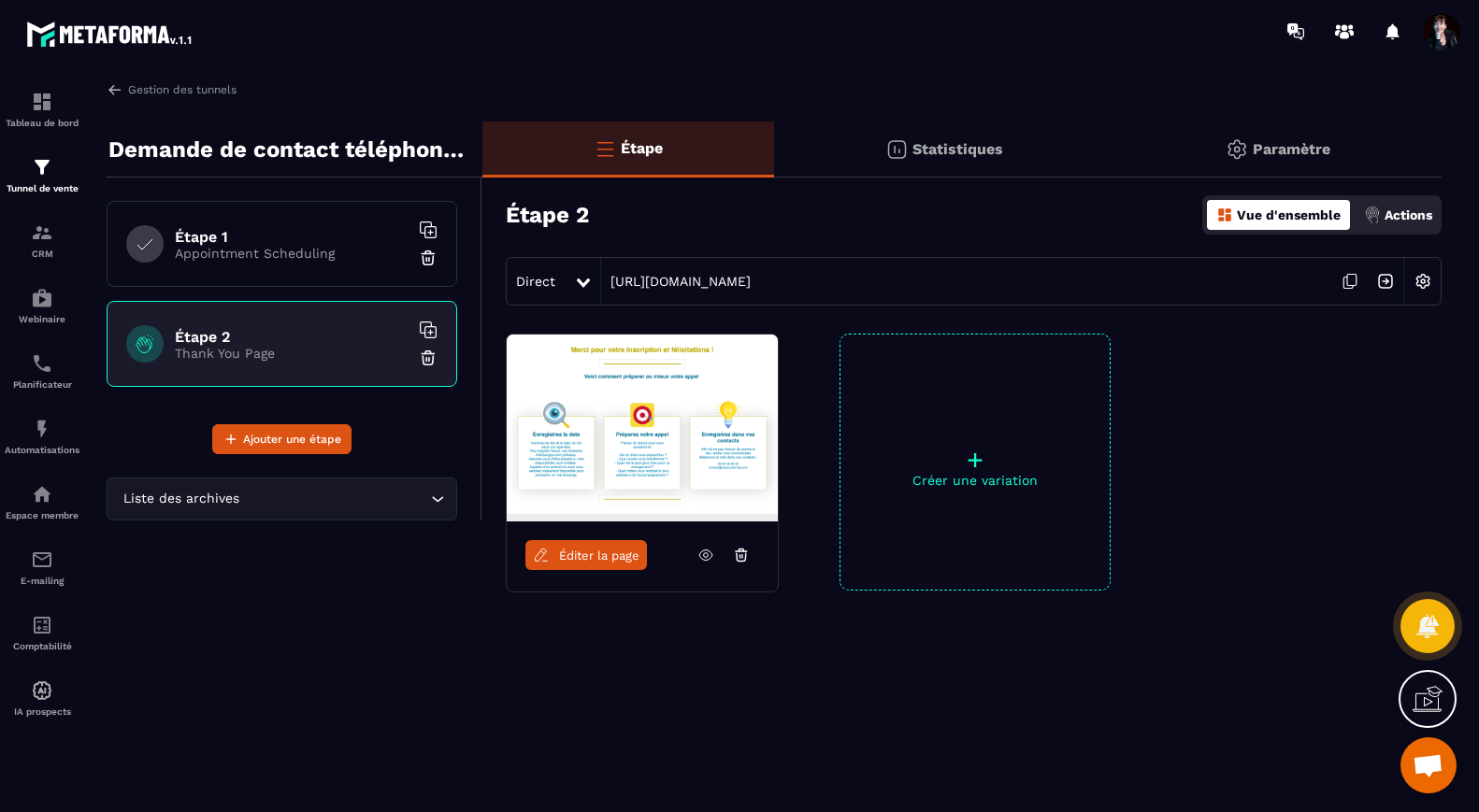
click at [1309, 154] on p "Paramètre" at bounding box center [1290, 149] width 77 height 18
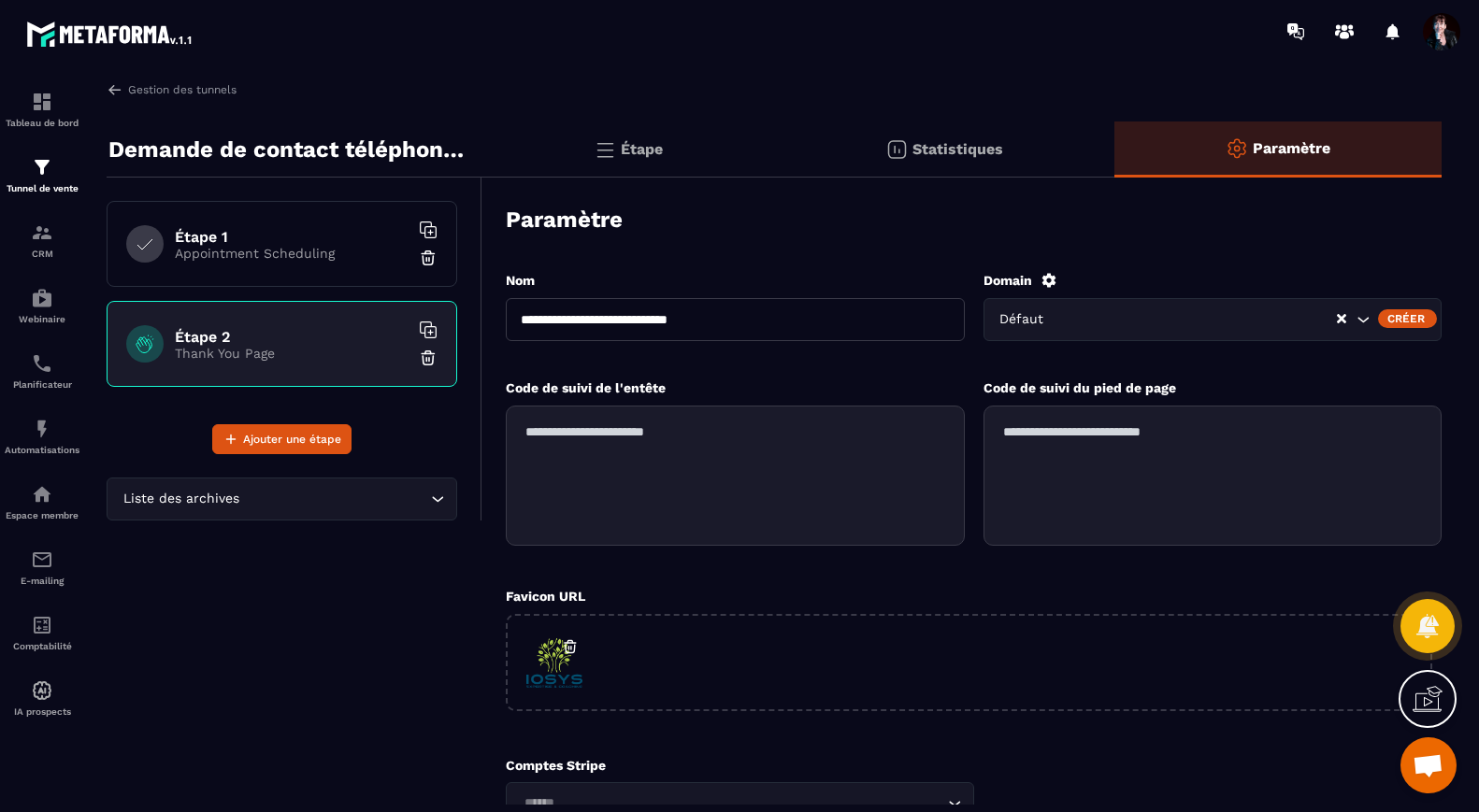
click at [1364, 321] on icon "Search for option" at bounding box center [1363, 319] width 19 height 19
click at [651, 142] on p "Étape" at bounding box center [642, 149] width 42 height 18
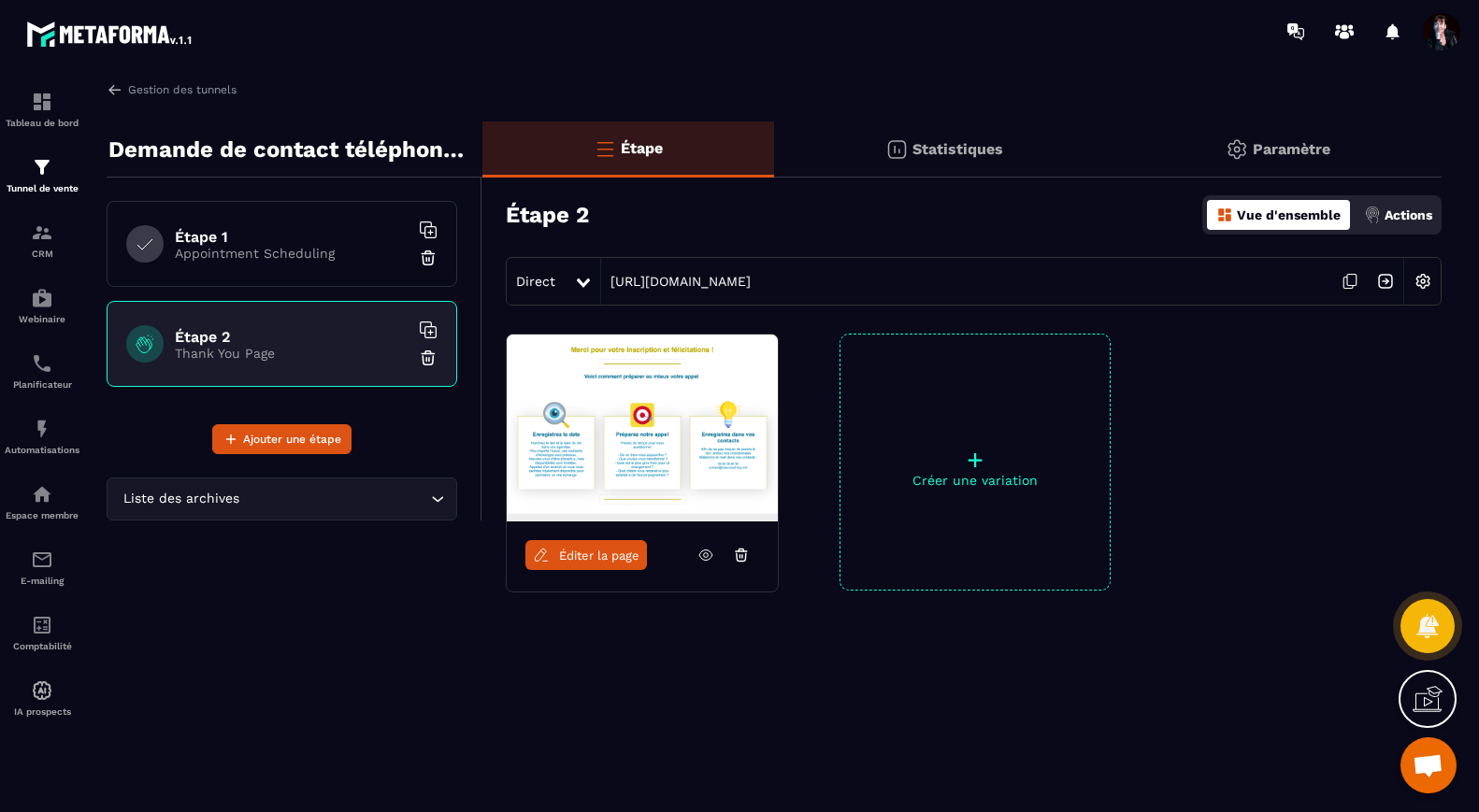
click at [341, 246] on p "Appointment Scheduling" at bounding box center [291, 254] width 234 height 15
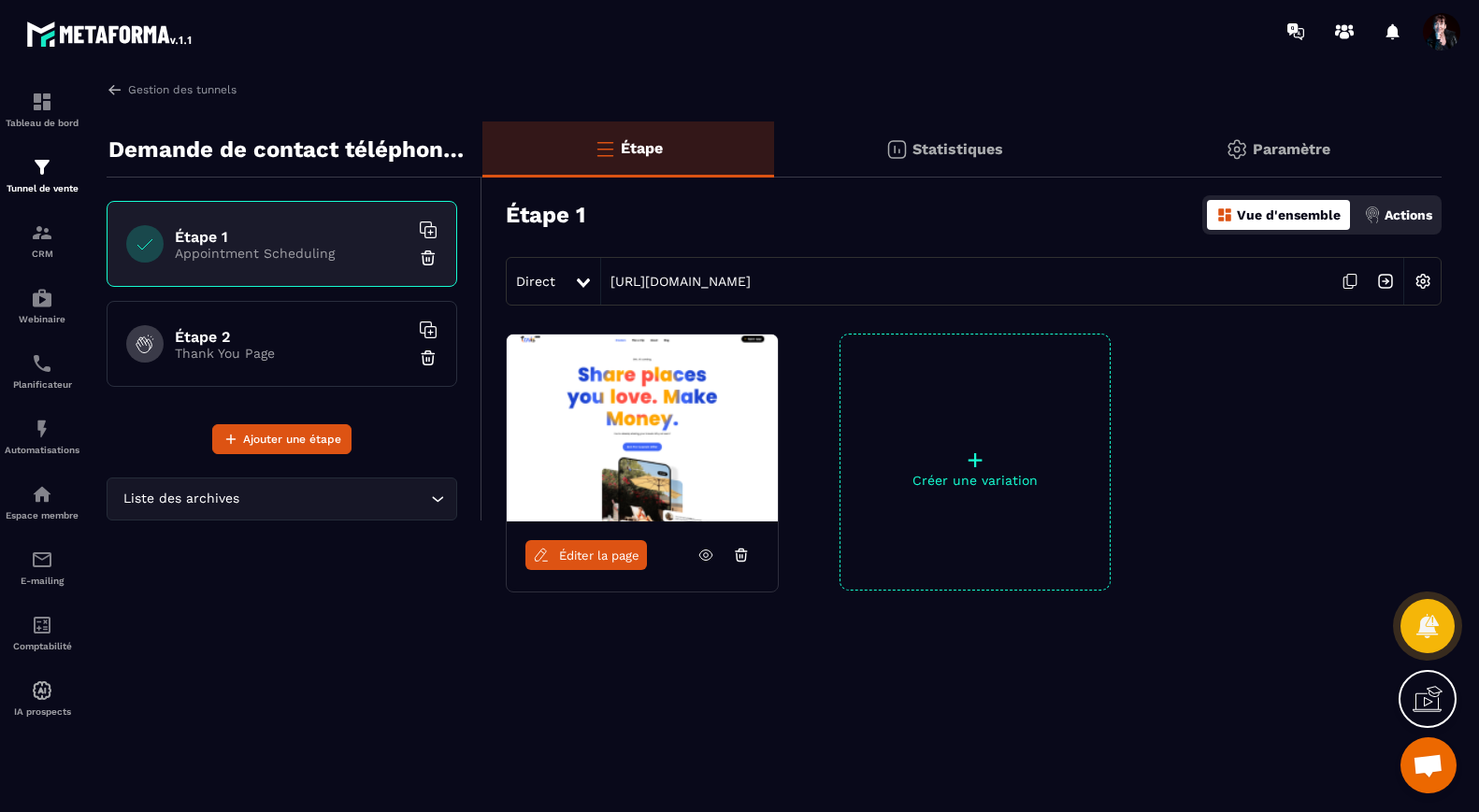
click at [707, 551] on icon at bounding box center [706, 555] width 17 height 17
click at [249, 328] on h6 "Étape 2" at bounding box center [291, 336] width 234 height 18
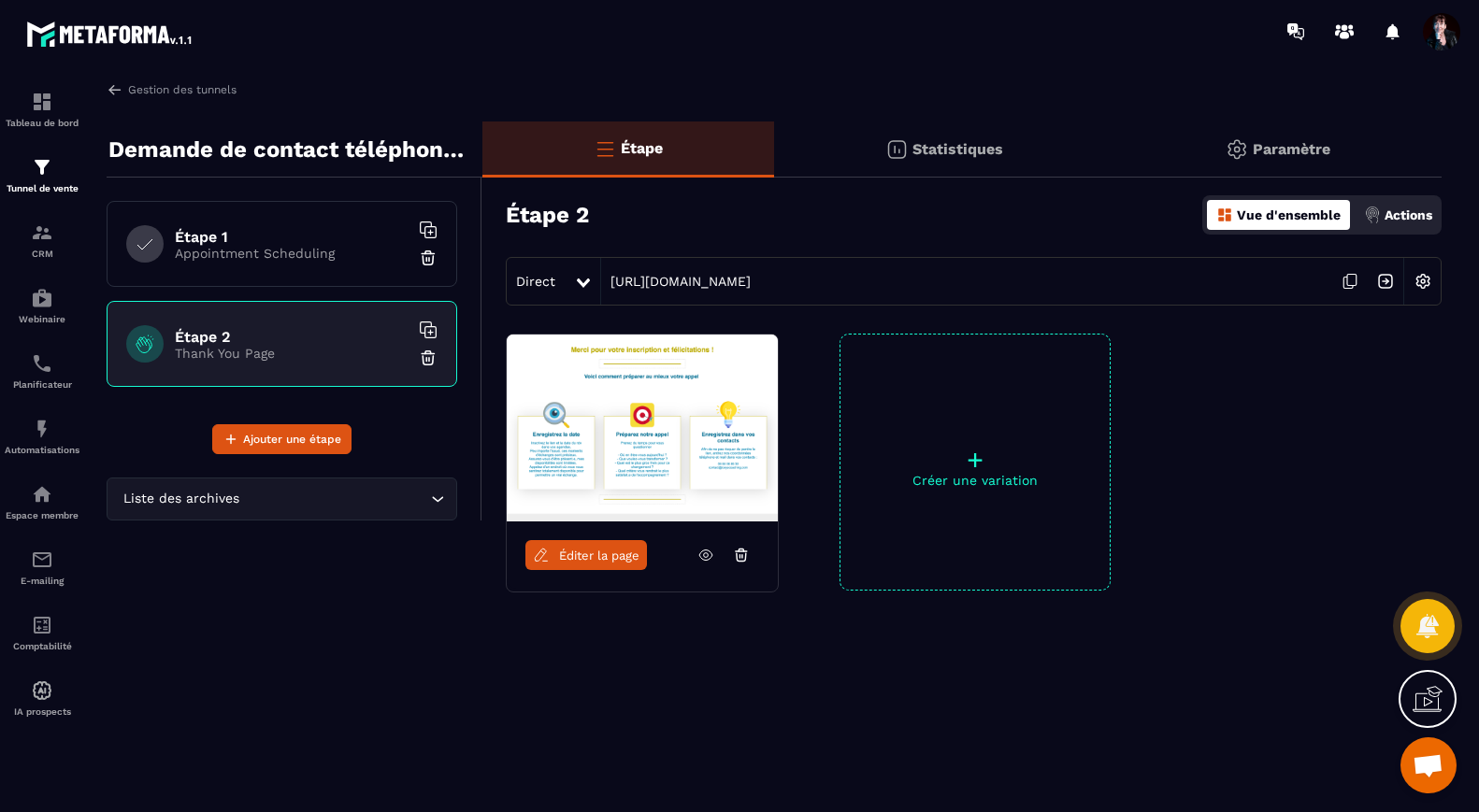
click at [273, 230] on h6 "Étape 1" at bounding box center [291, 236] width 234 height 18
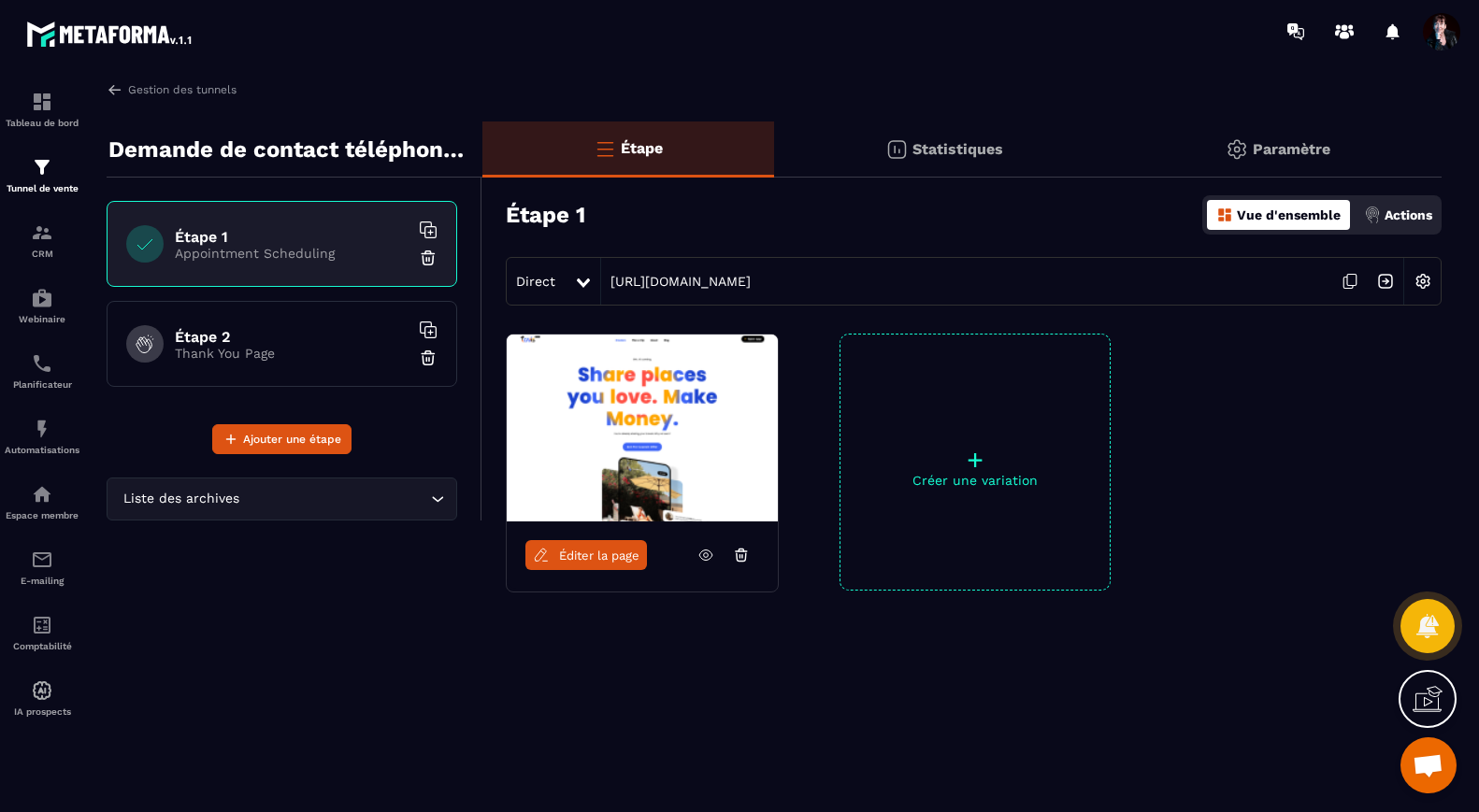
click at [1315, 201] on div "Vue d'ensemble" at bounding box center [1278, 214] width 143 height 30
click at [1314, 216] on p "Vue d'ensemble" at bounding box center [1288, 215] width 104 height 15
click at [1300, 216] on p "Vue d'ensemble" at bounding box center [1288, 215] width 104 height 15
click at [1400, 214] on p "Actions" at bounding box center [1408, 215] width 48 height 15
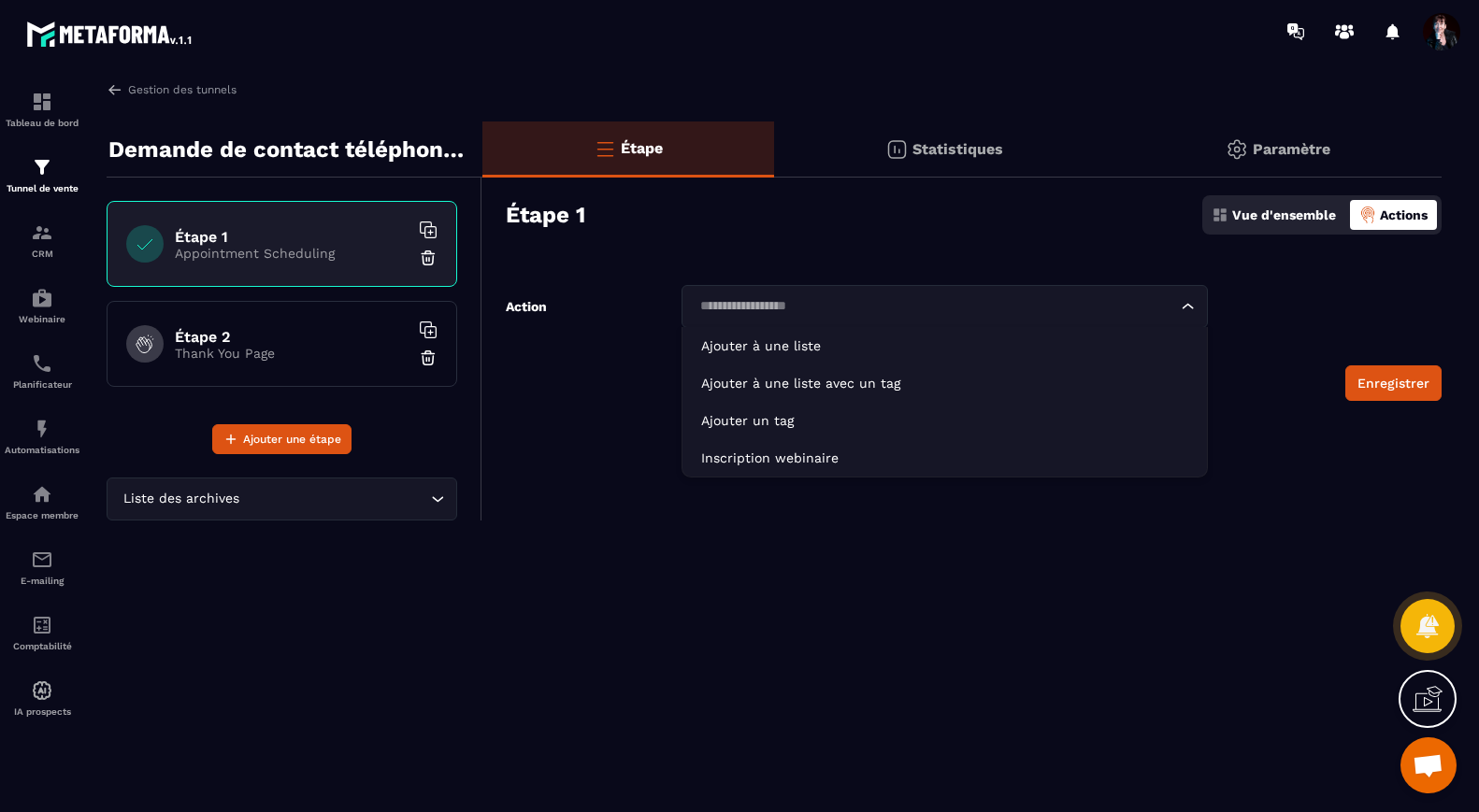
click at [1197, 305] on div "Loading..." at bounding box center [945, 306] width 526 height 43
click at [399, 323] on div "Étape 2 Thank You Page" at bounding box center [282, 344] width 351 height 86
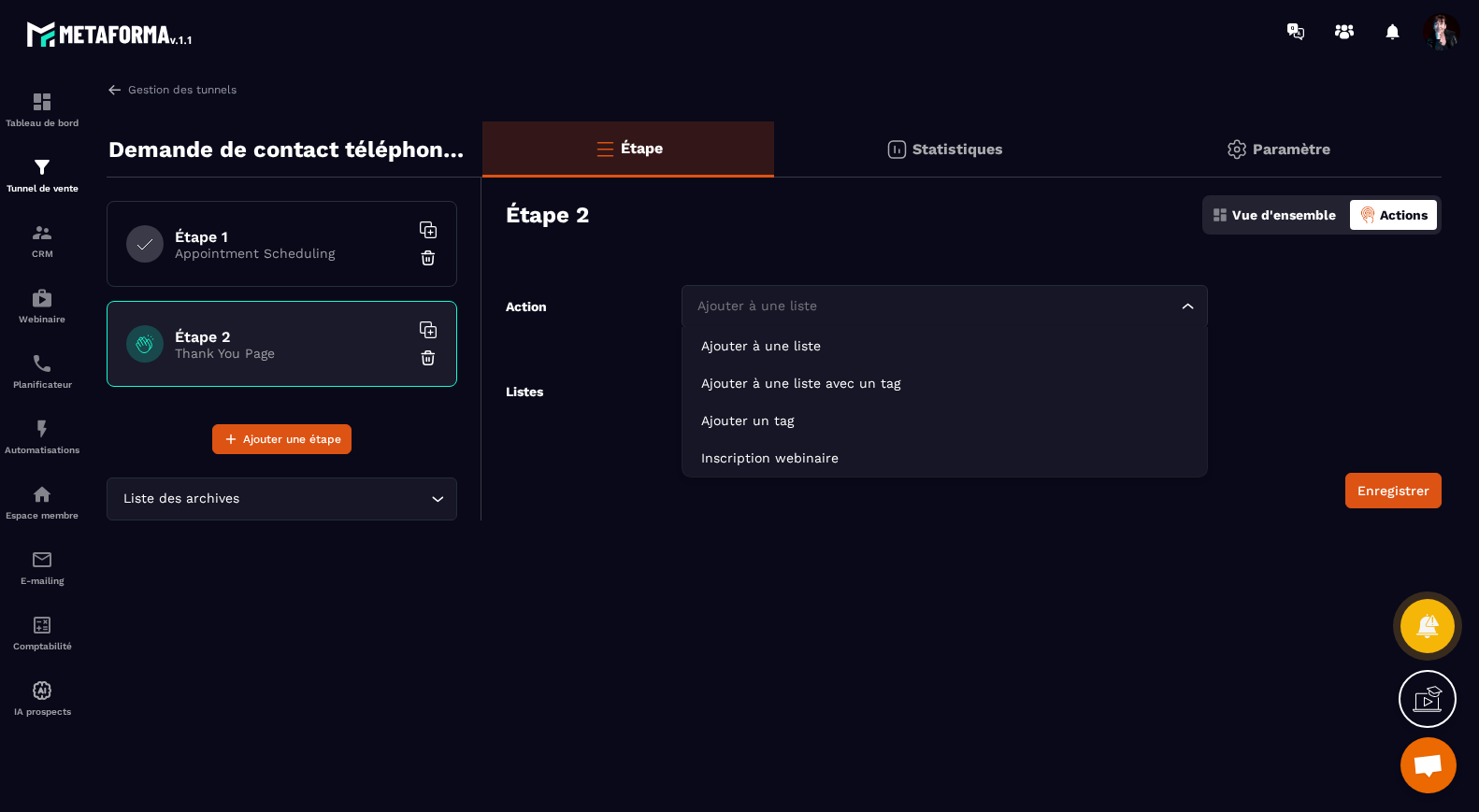
click at [1192, 304] on icon "Search for option" at bounding box center [1188, 307] width 19 height 19
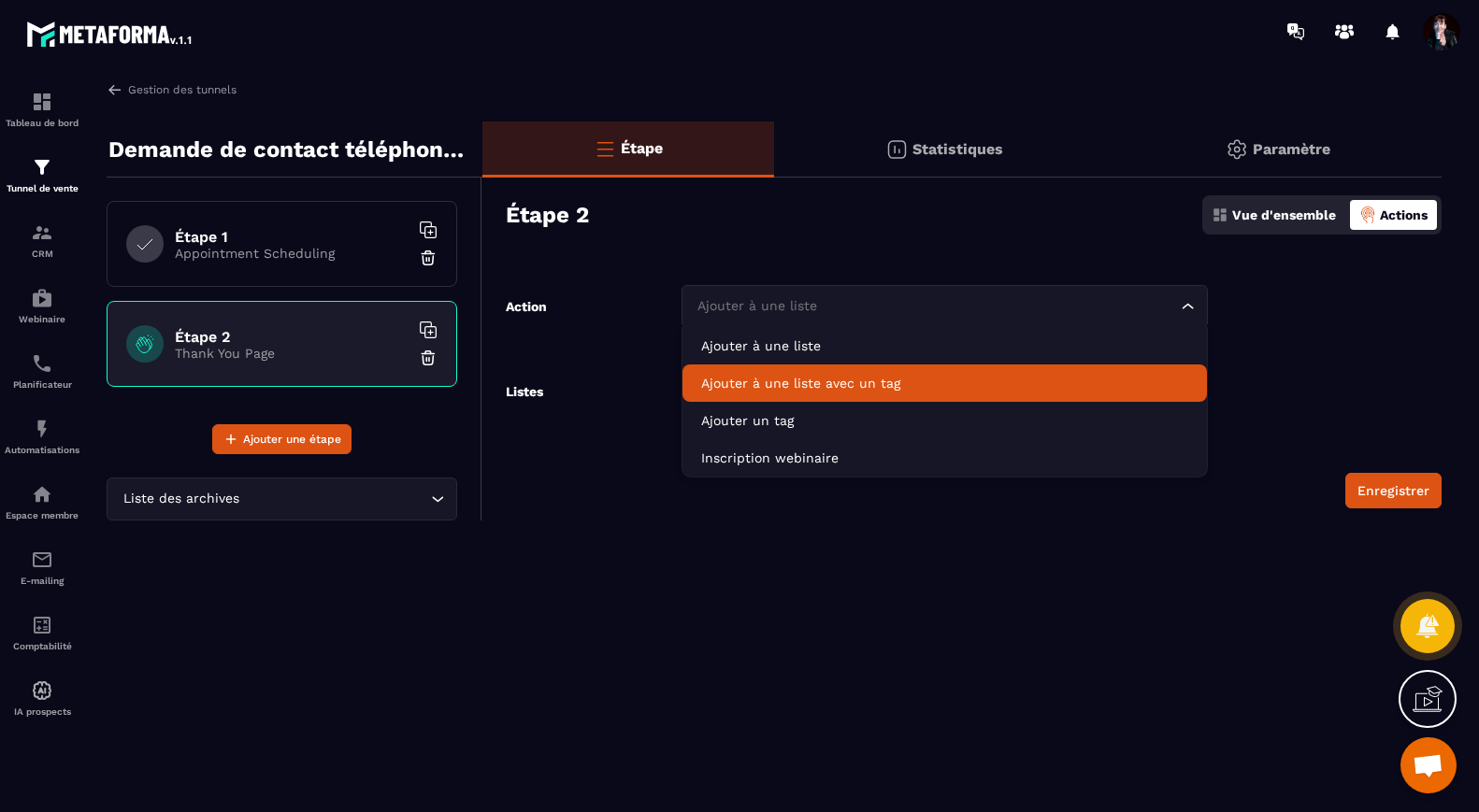
click at [1168, 381] on p "Ajouter à une liste avec un tag" at bounding box center [944, 383] width 487 height 19
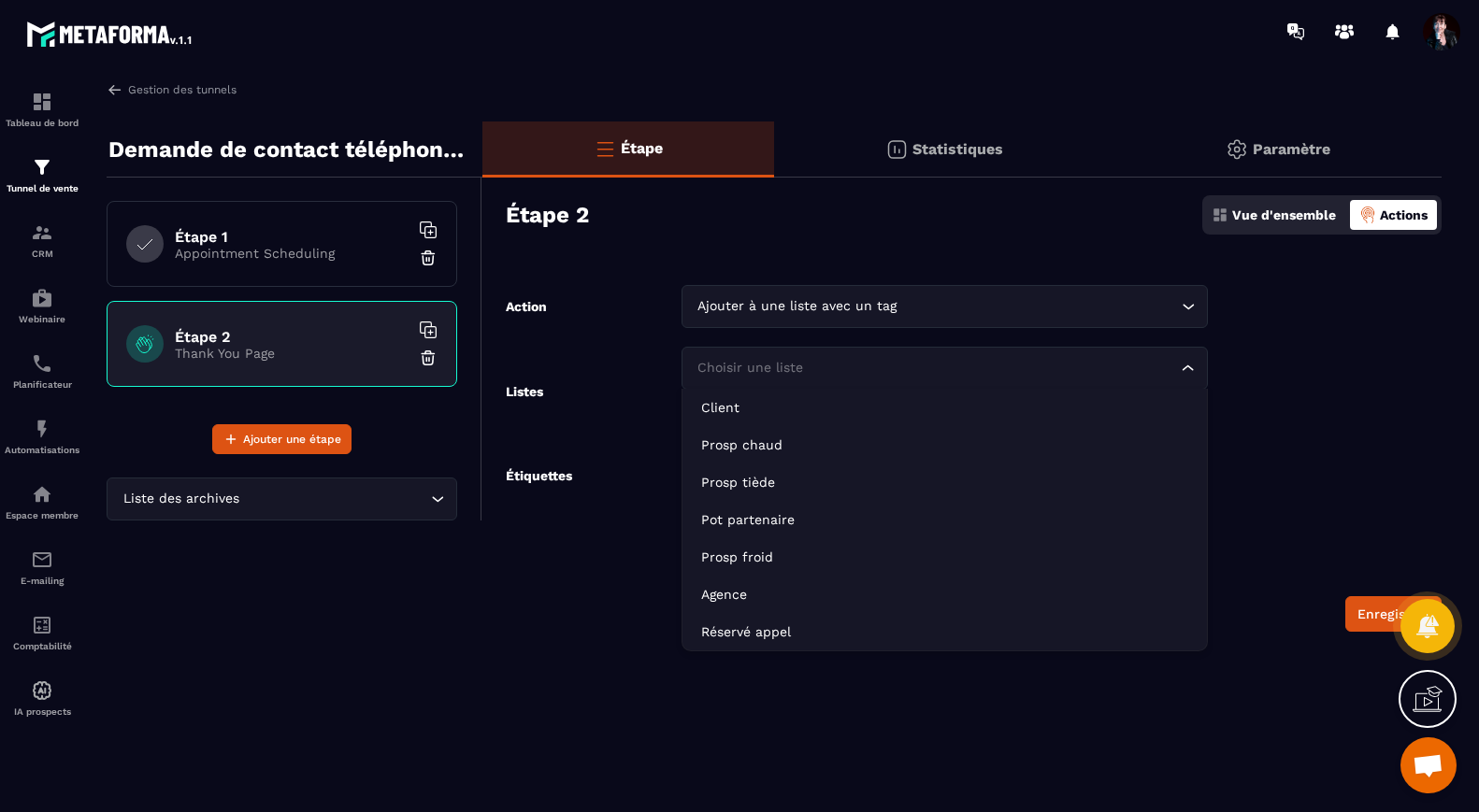
click at [1185, 368] on icon "Search for option" at bounding box center [1188, 368] width 11 height 6
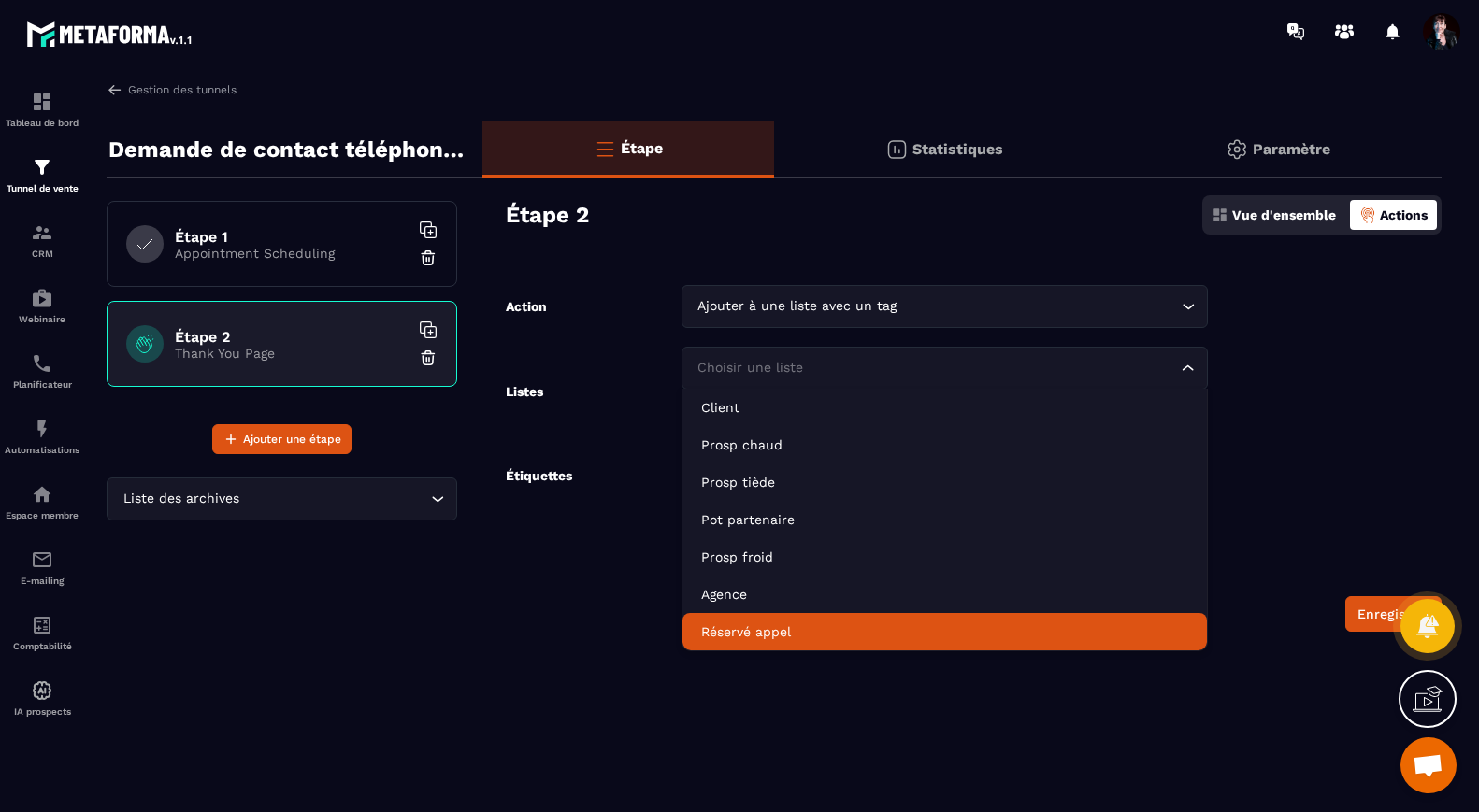
click at [1045, 642] on li "Réservé appel" at bounding box center [944, 631] width 524 height 37
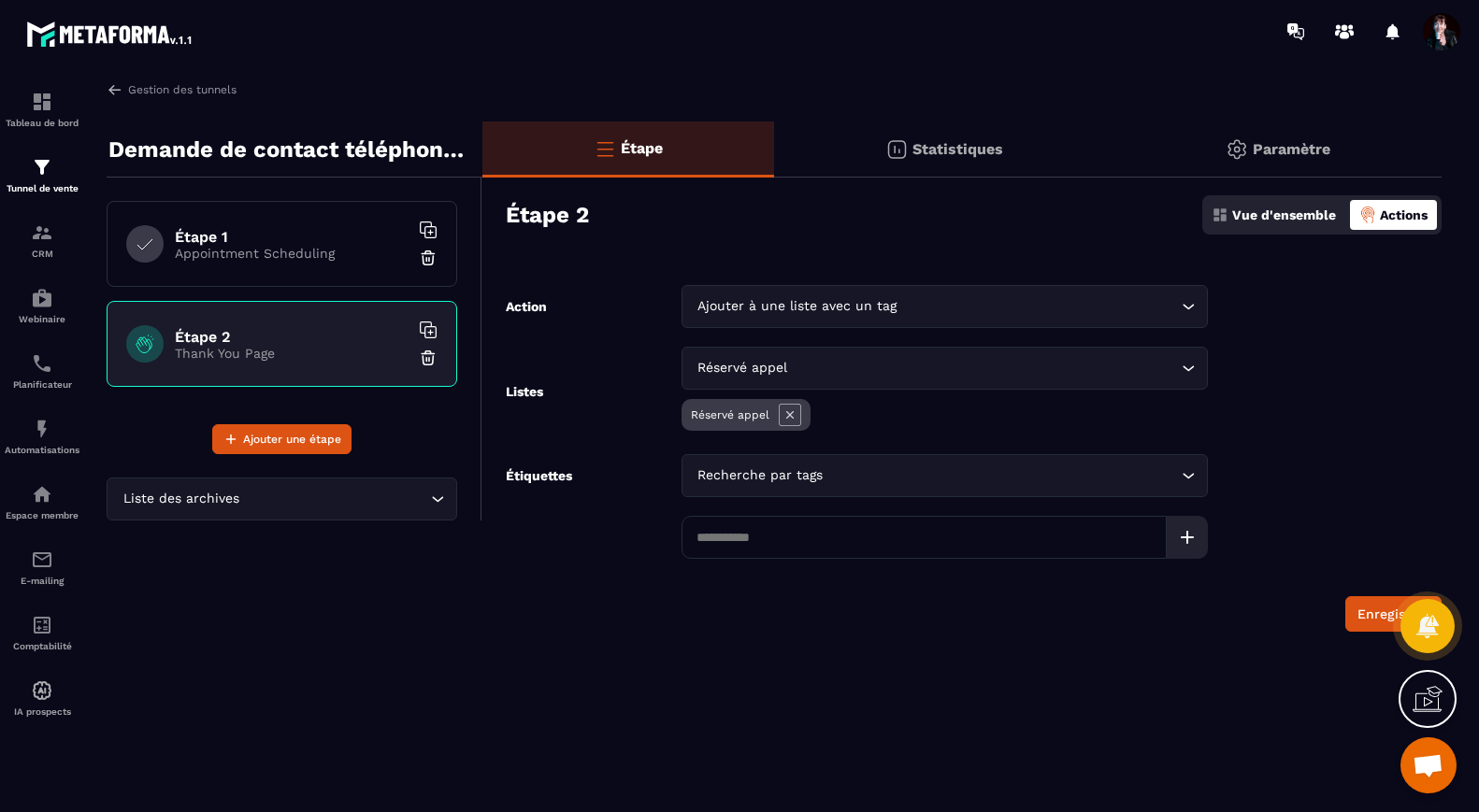
click at [1274, 218] on p "Vue d'ensemble" at bounding box center [1284, 215] width 104 height 15
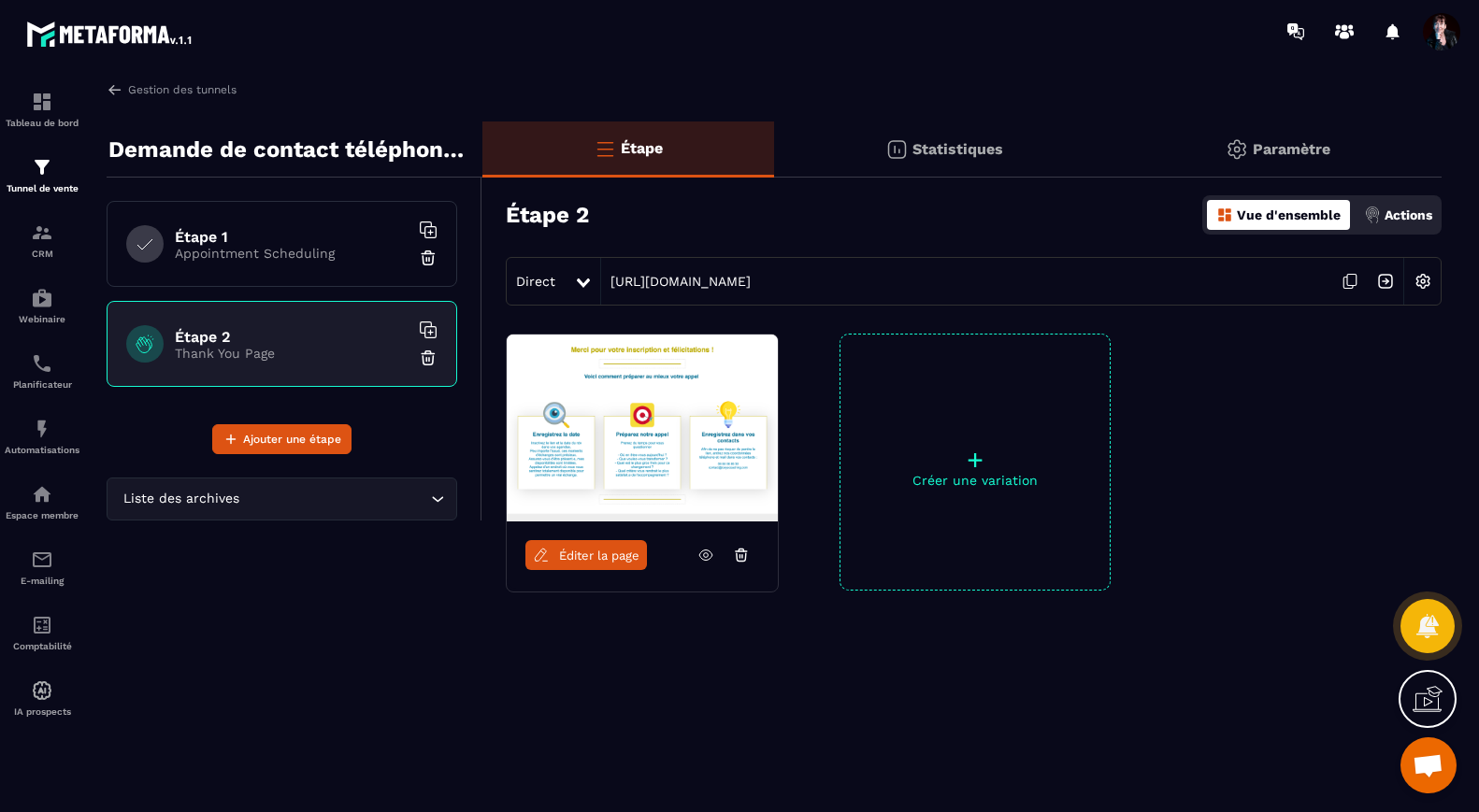
click at [1388, 211] on p "Actions" at bounding box center [1408, 215] width 48 height 15
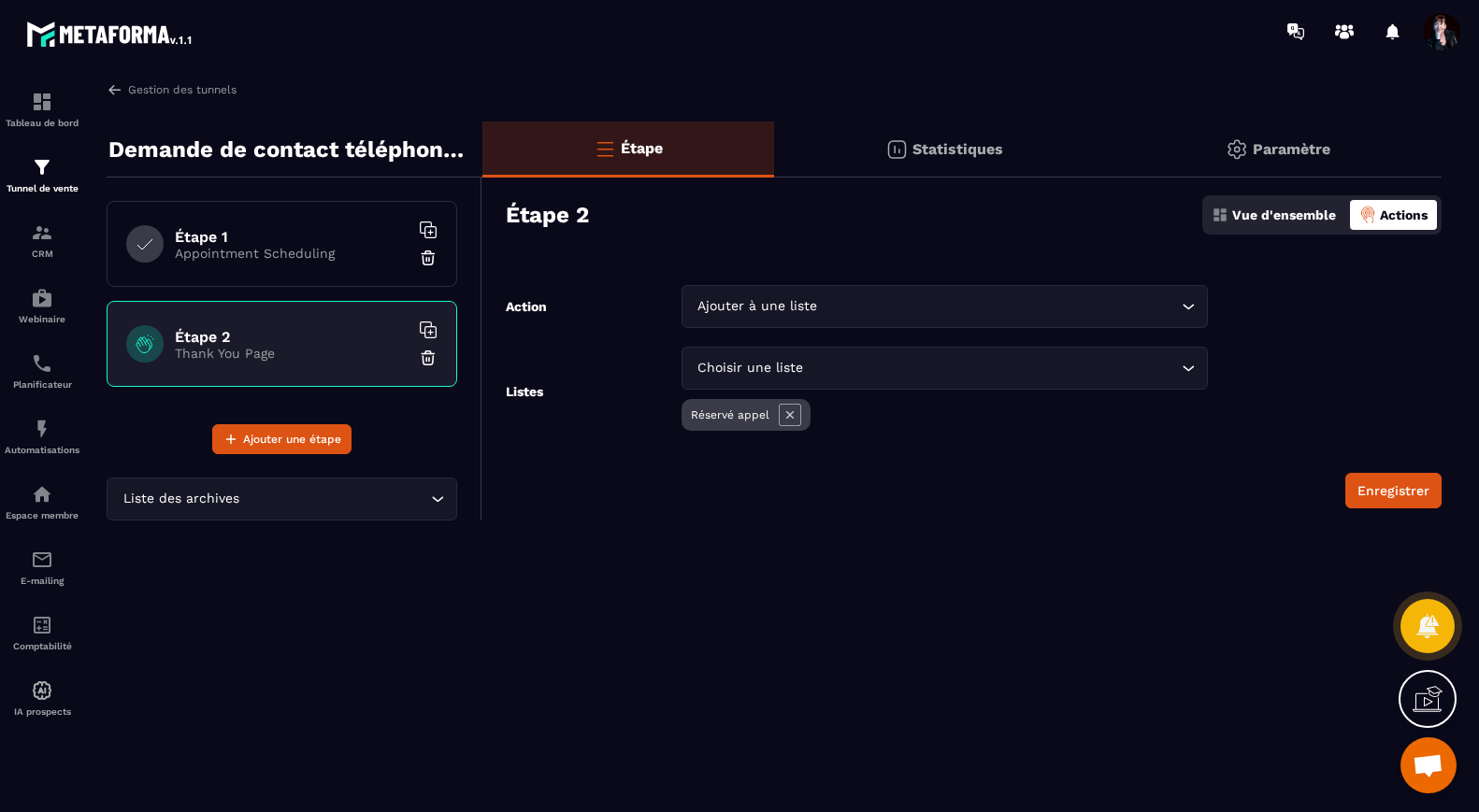
click at [1186, 365] on icon "Search for option" at bounding box center [1188, 368] width 19 height 19
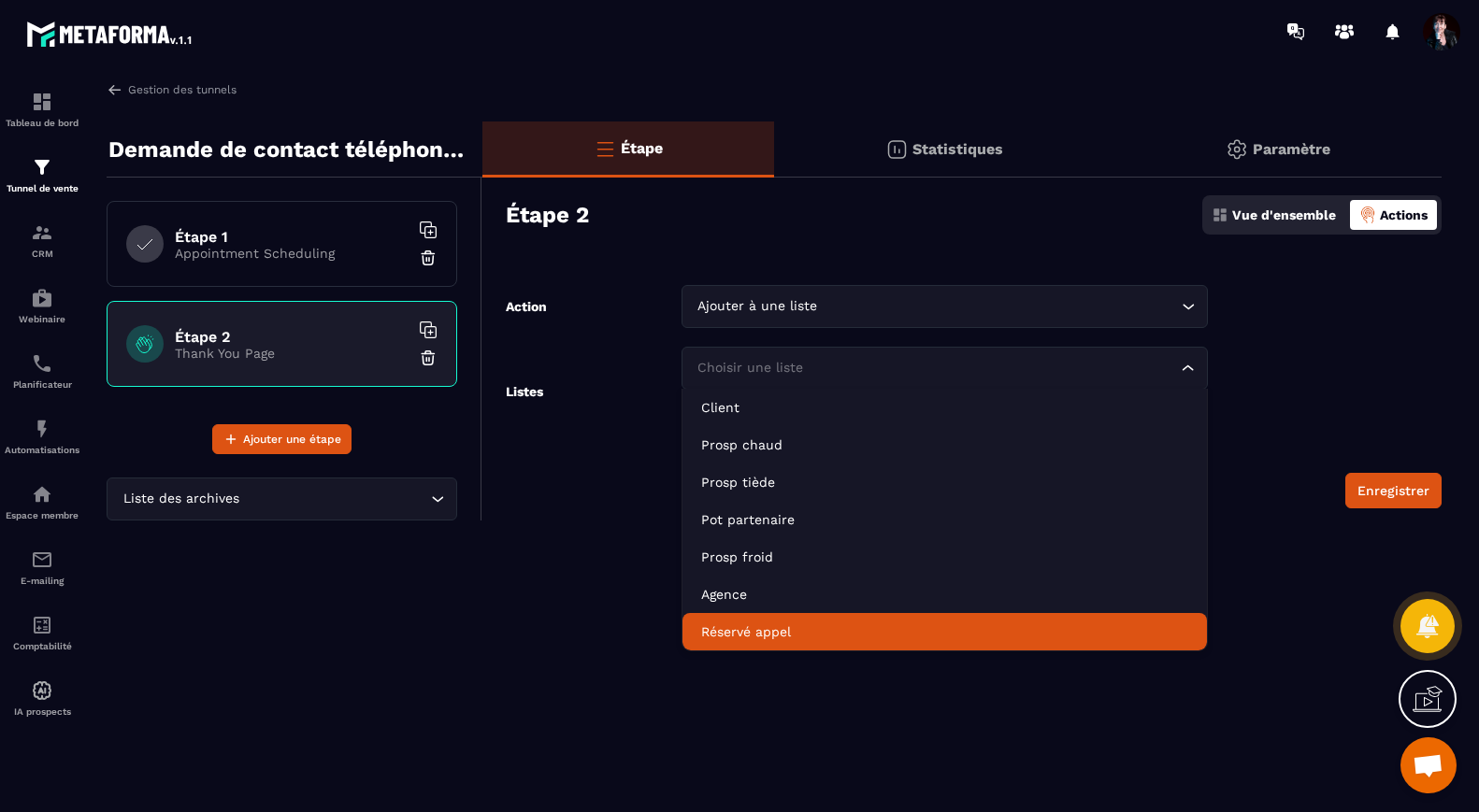
click at [1076, 622] on p "Réservé appel" at bounding box center [944, 632] width 487 height 19
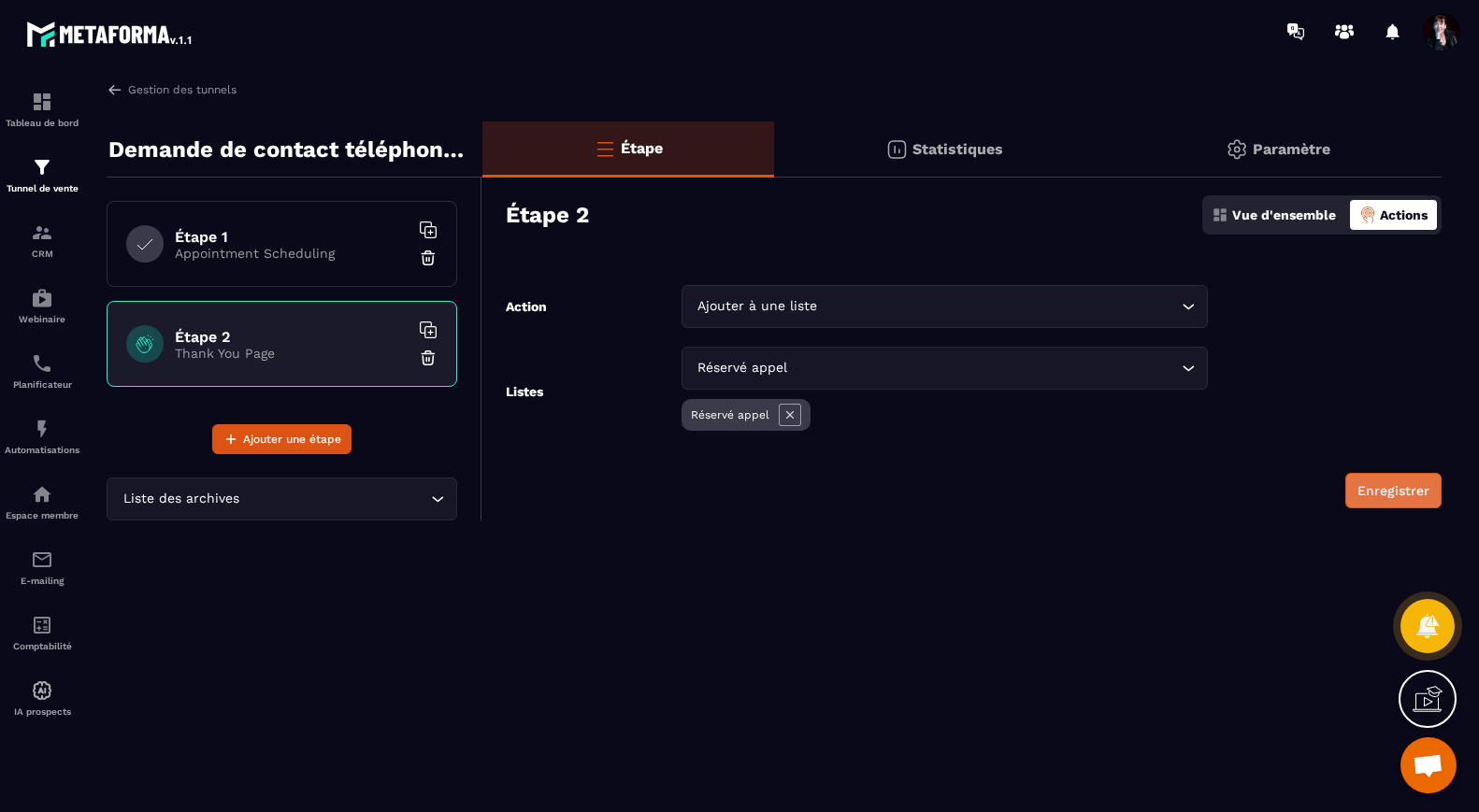
click at [1403, 491] on button "Enregistrer" at bounding box center [1392, 490] width 96 height 35
click at [1288, 148] on p "Paramètre" at bounding box center [1290, 149] width 77 height 18
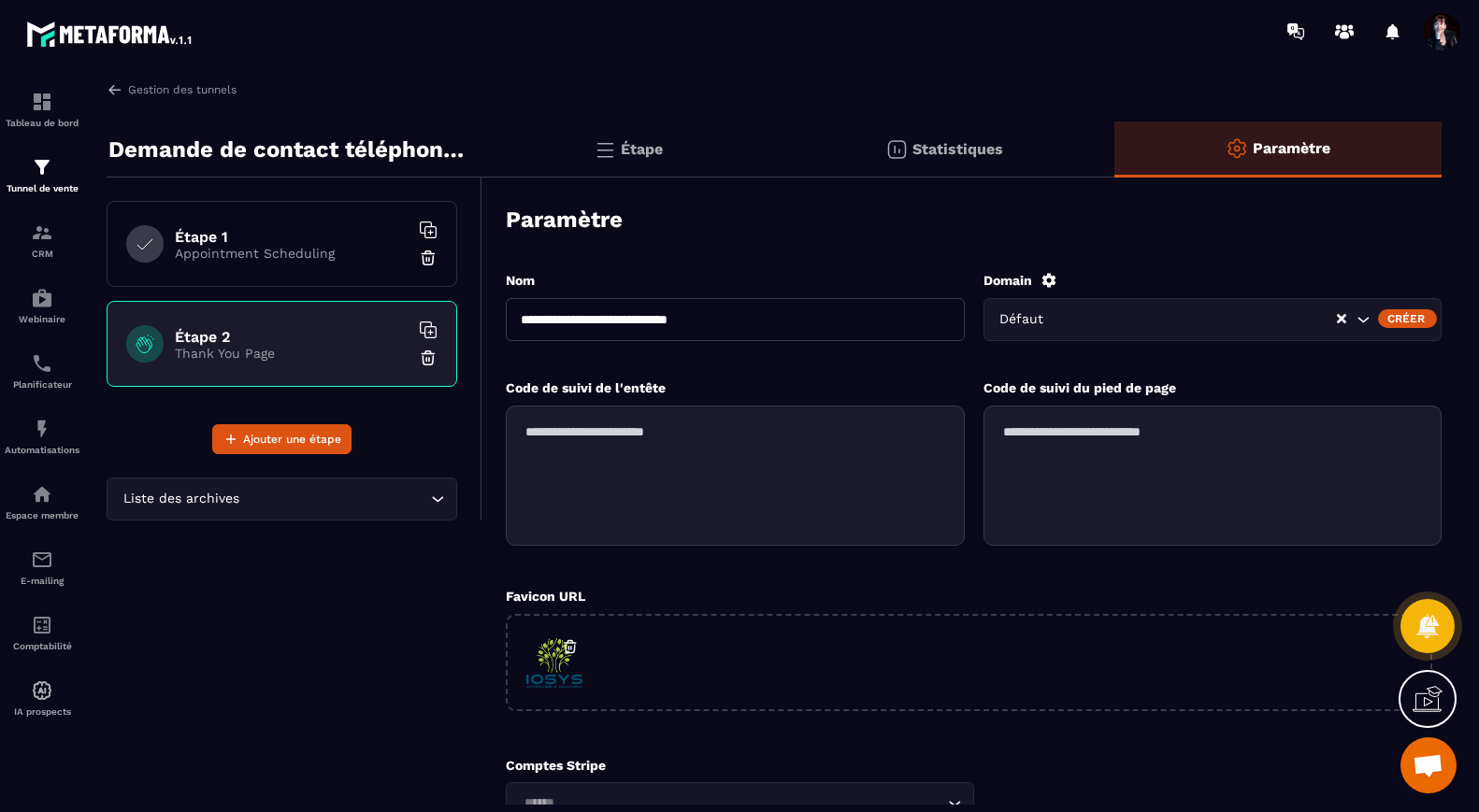
click at [774, 138] on div "Étape" at bounding box center [944, 149] width 340 height 56
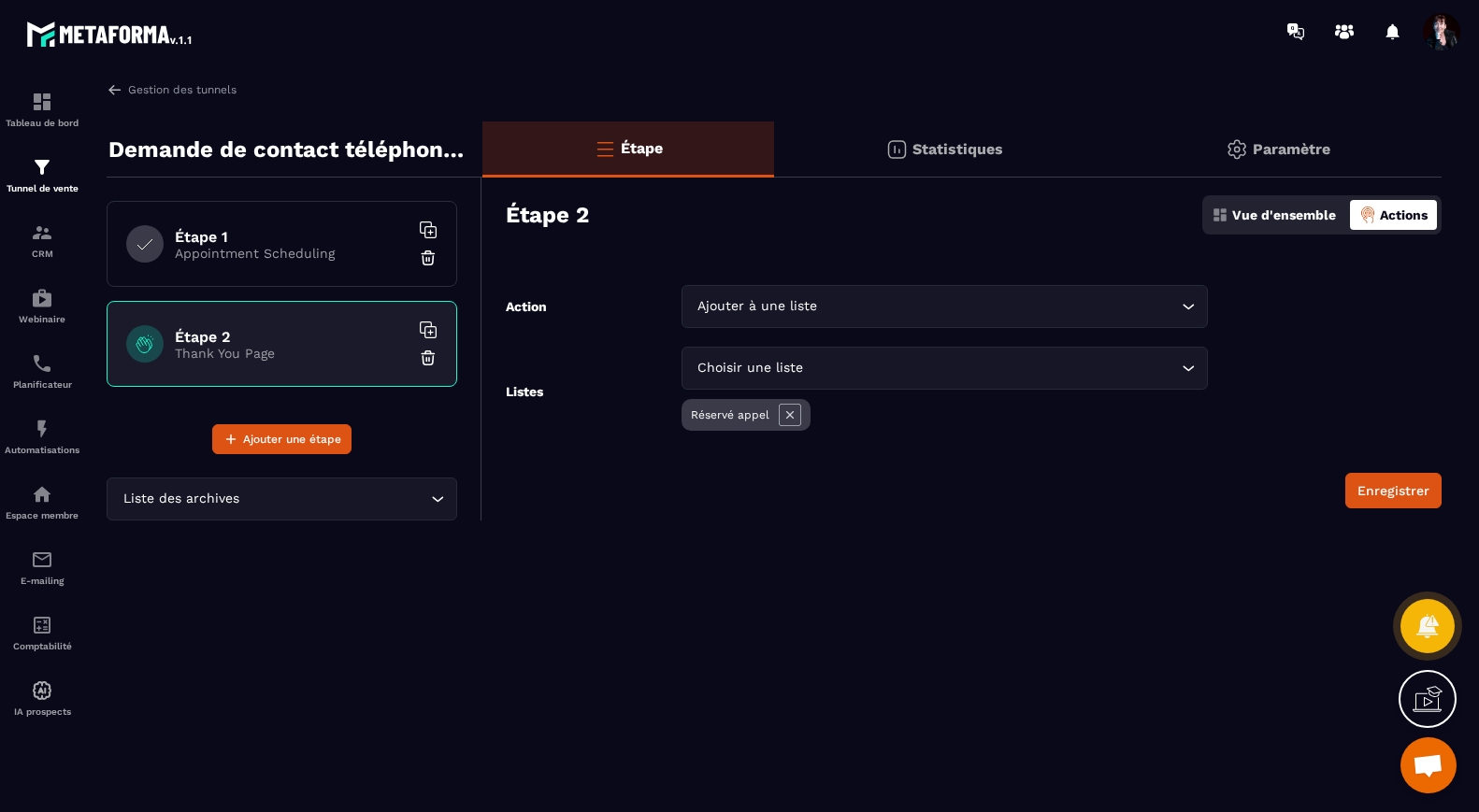
click at [281, 233] on h6 "Étape 1" at bounding box center [291, 236] width 234 height 18
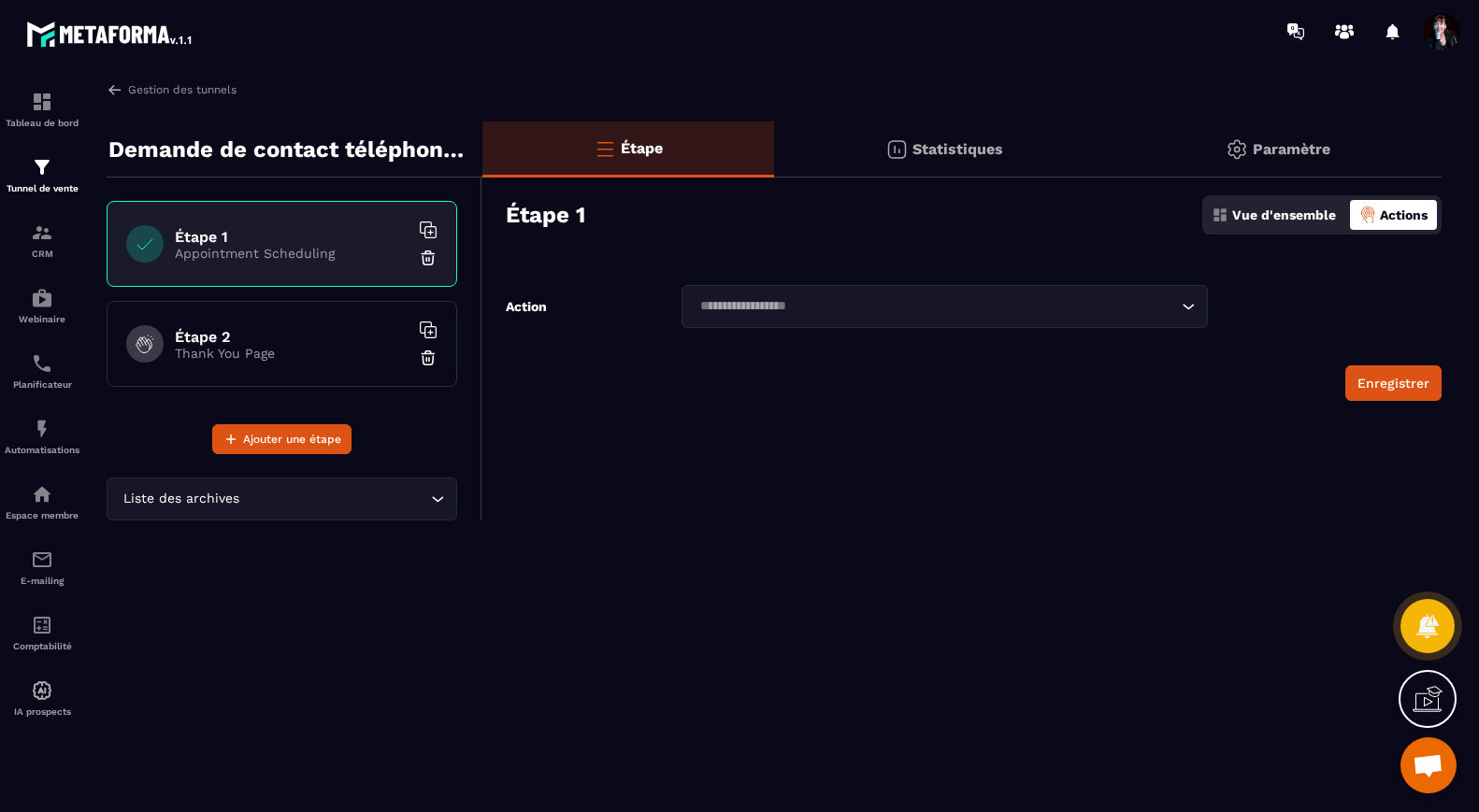
click at [1263, 213] on p "Vue d'ensemble" at bounding box center [1284, 215] width 104 height 15
